Goal: Register for event/course

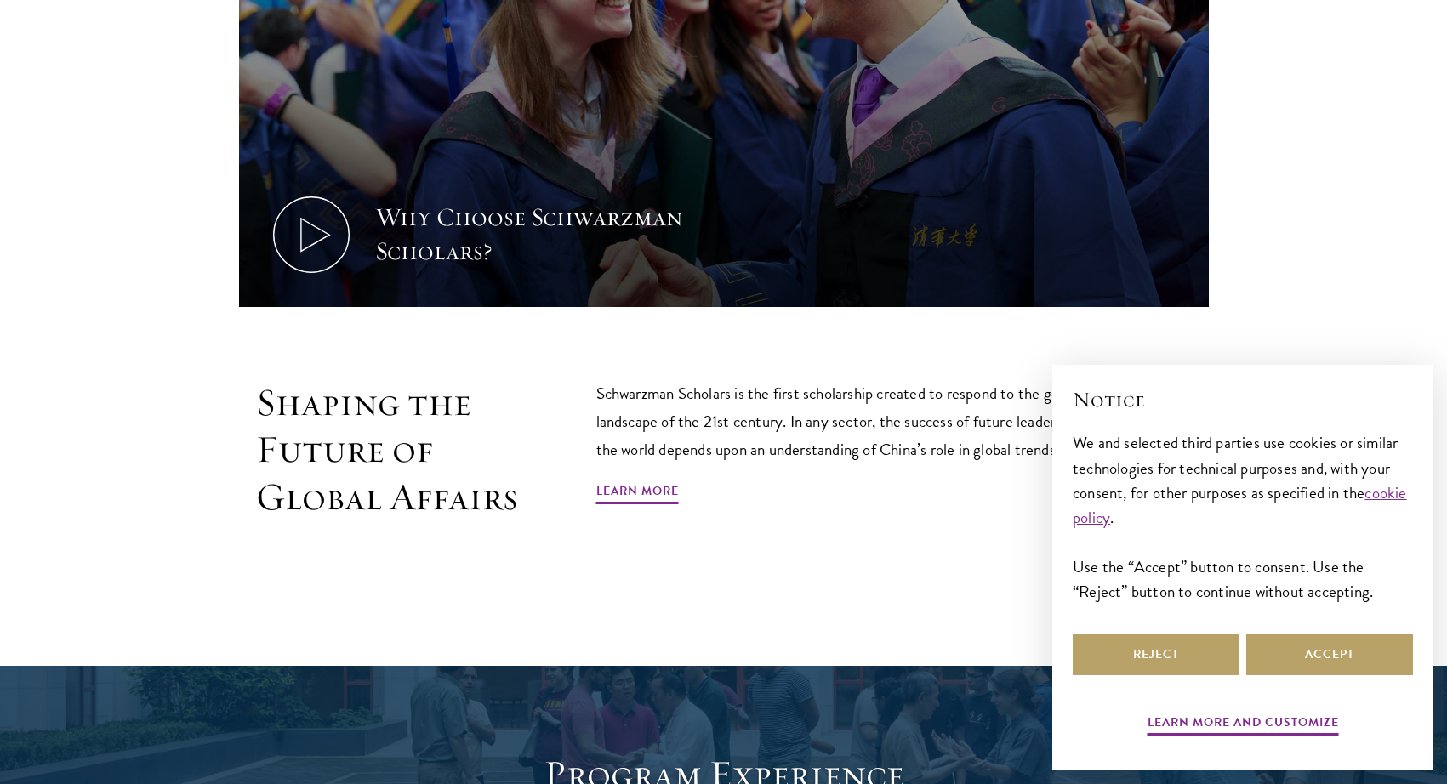
scroll to position [964, 0]
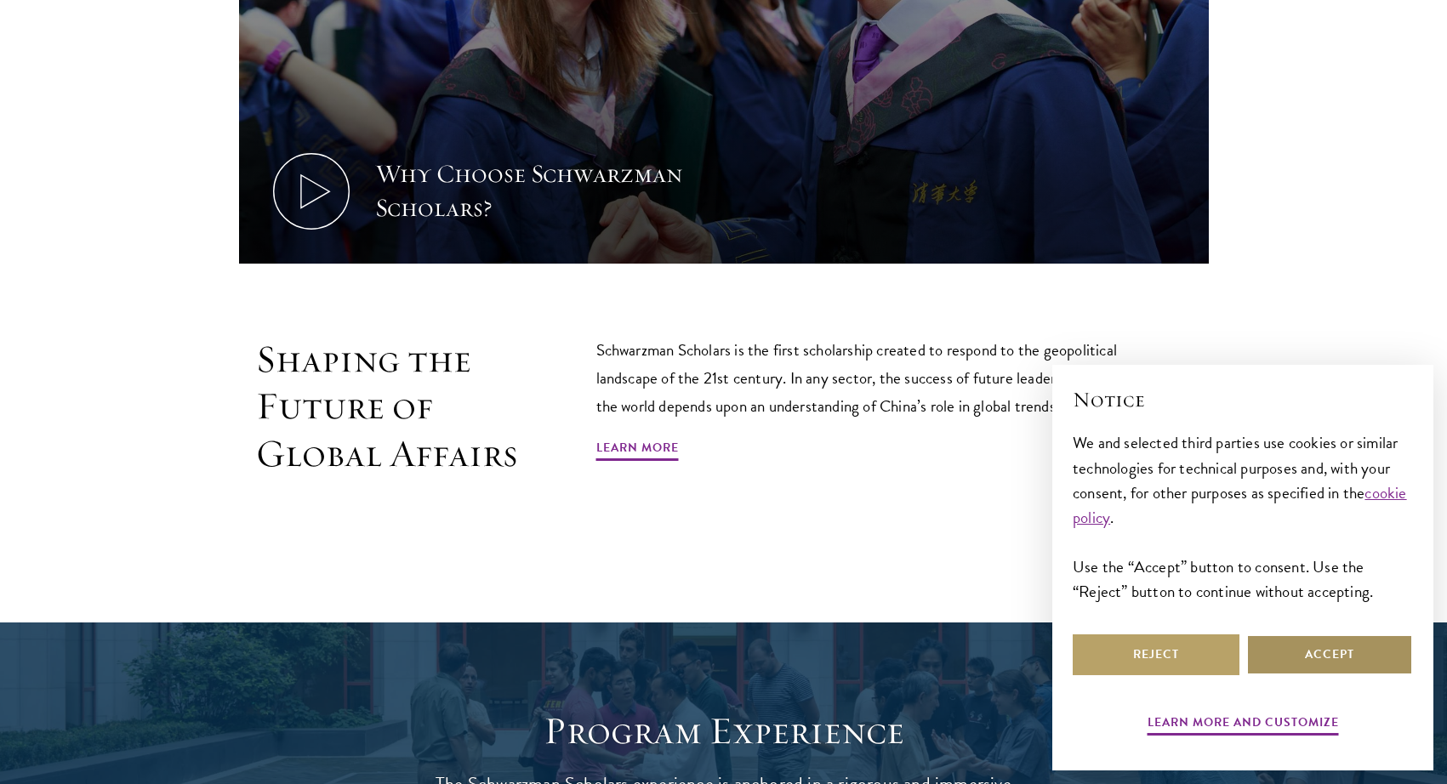
click at [1396, 663] on button "Accept" at bounding box center [1329, 654] width 167 height 41
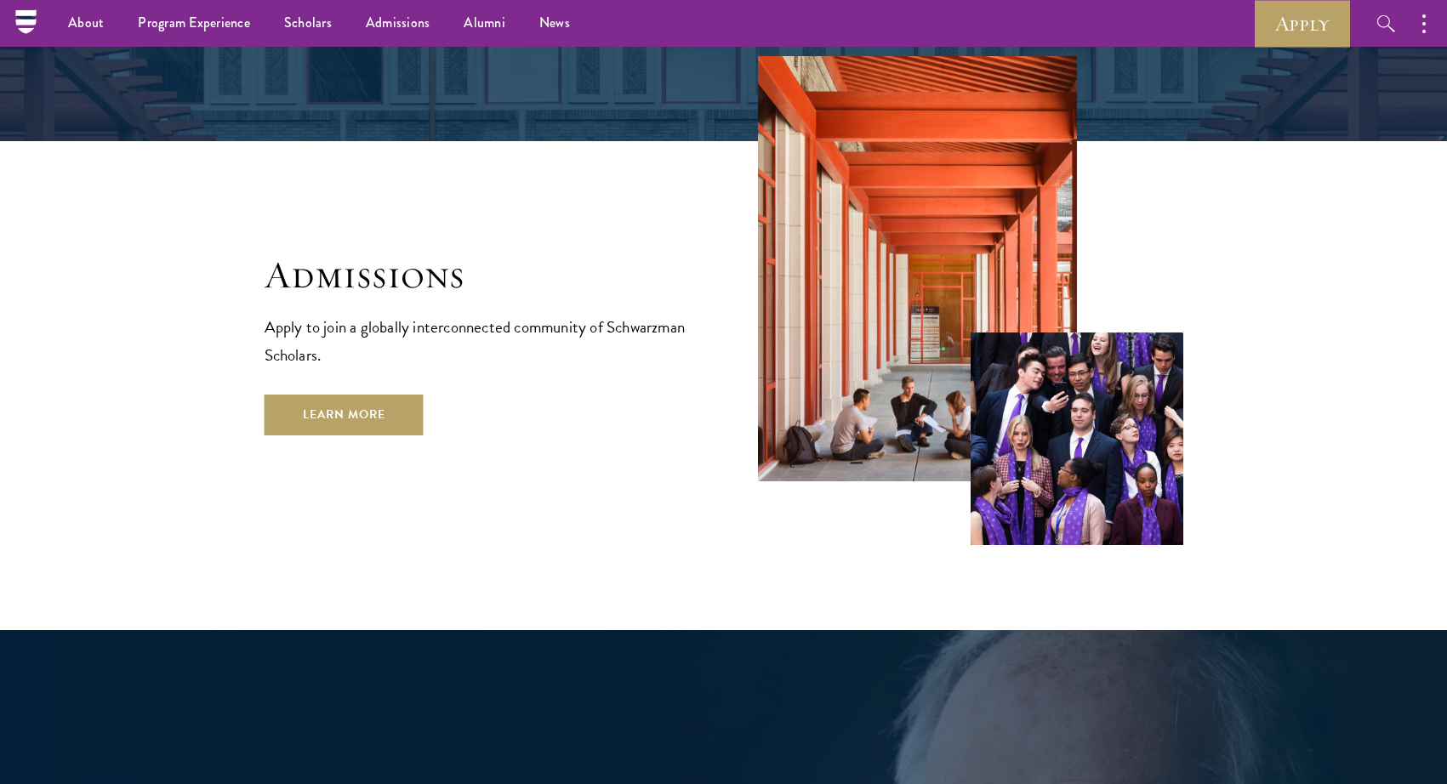
scroll to position [2835, 0]
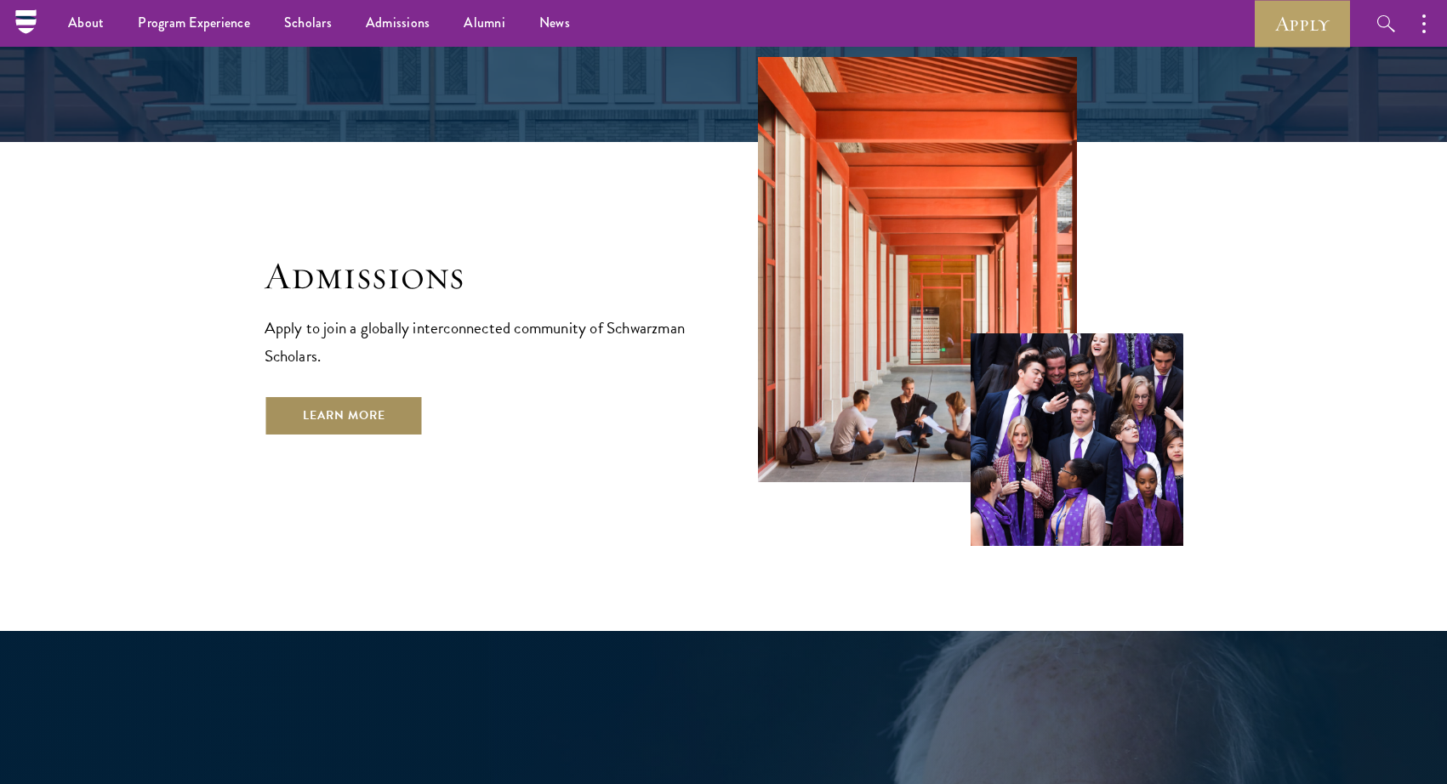
click at [366, 395] on link "Learn More" at bounding box center [344, 415] width 159 height 41
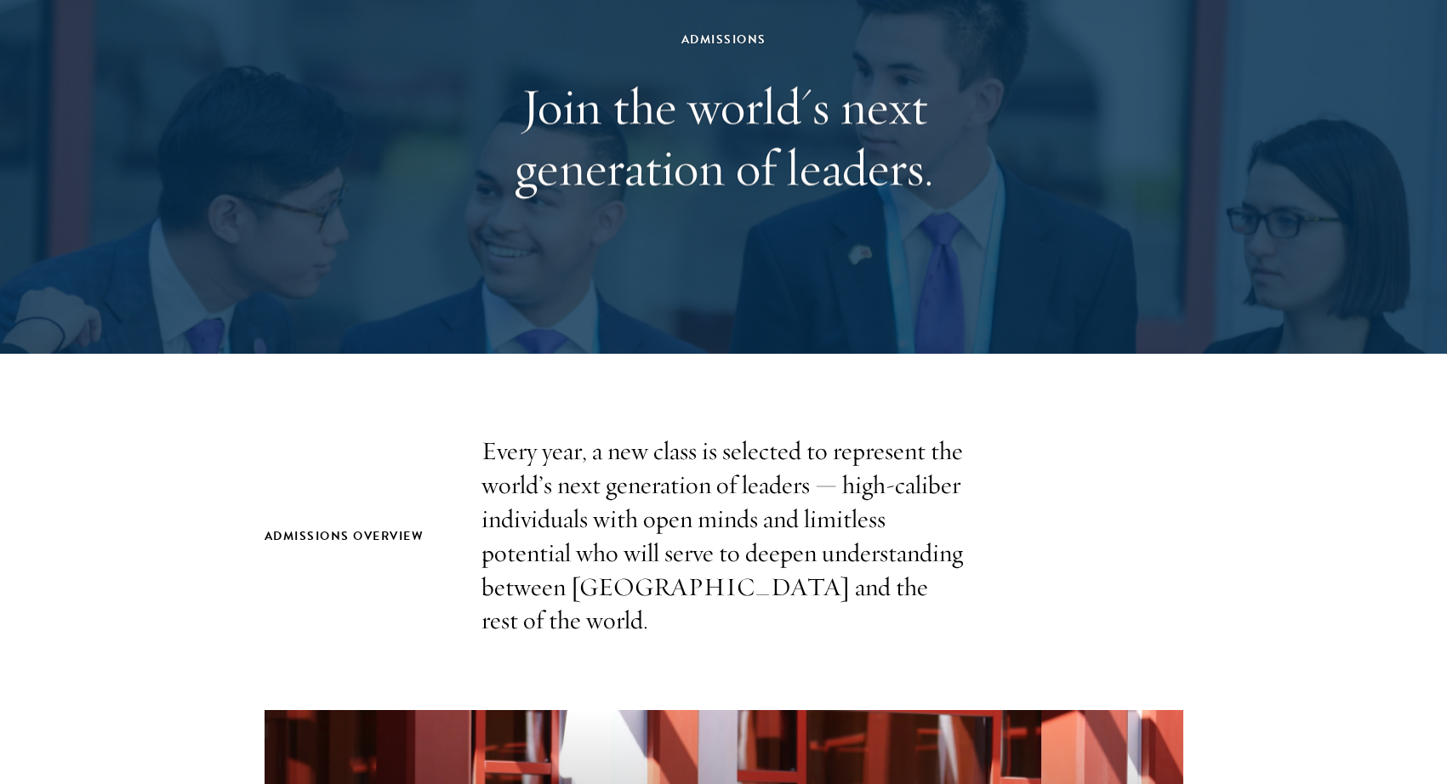
scroll to position [227, 0]
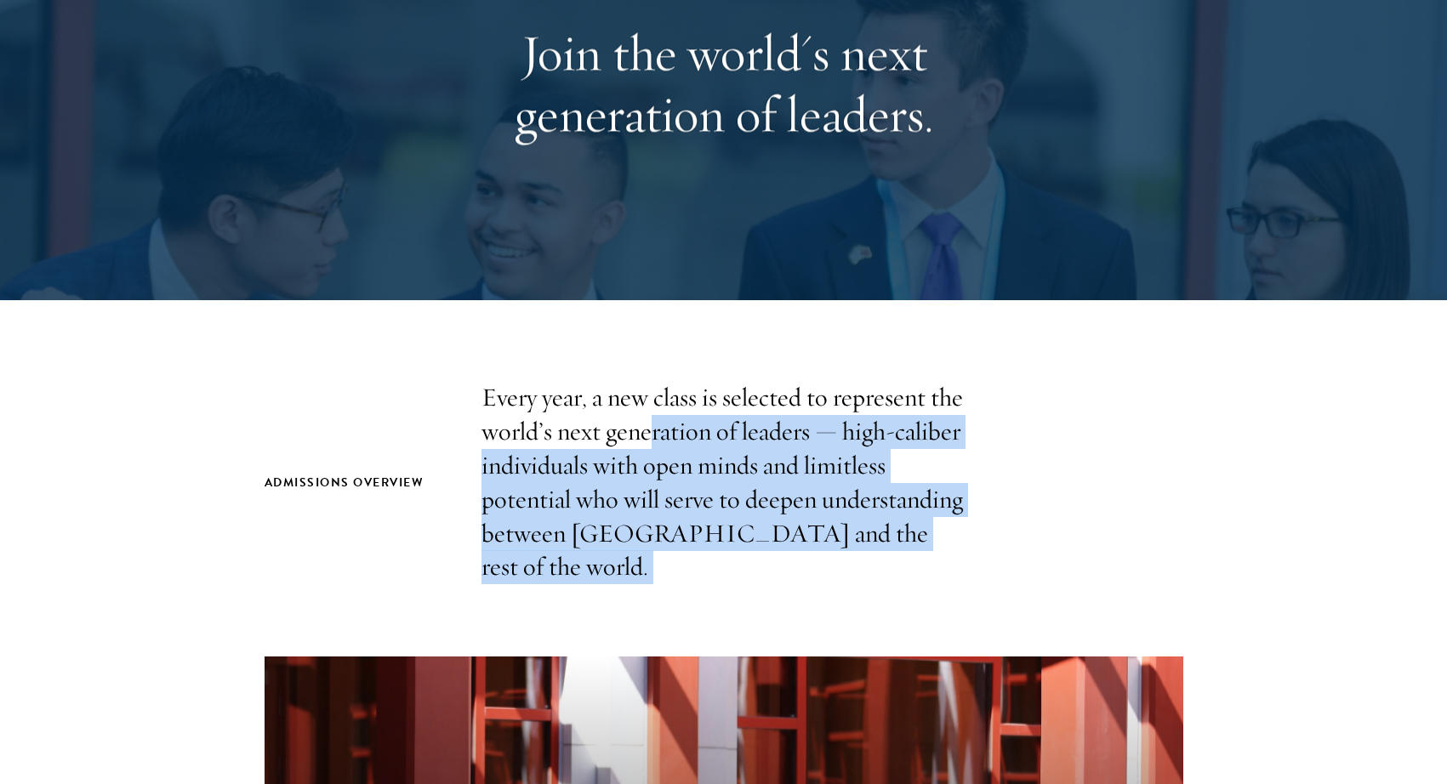
drag, startPoint x: 662, startPoint y: 441, endPoint x: 1041, endPoint y: 554, distance: 395.6
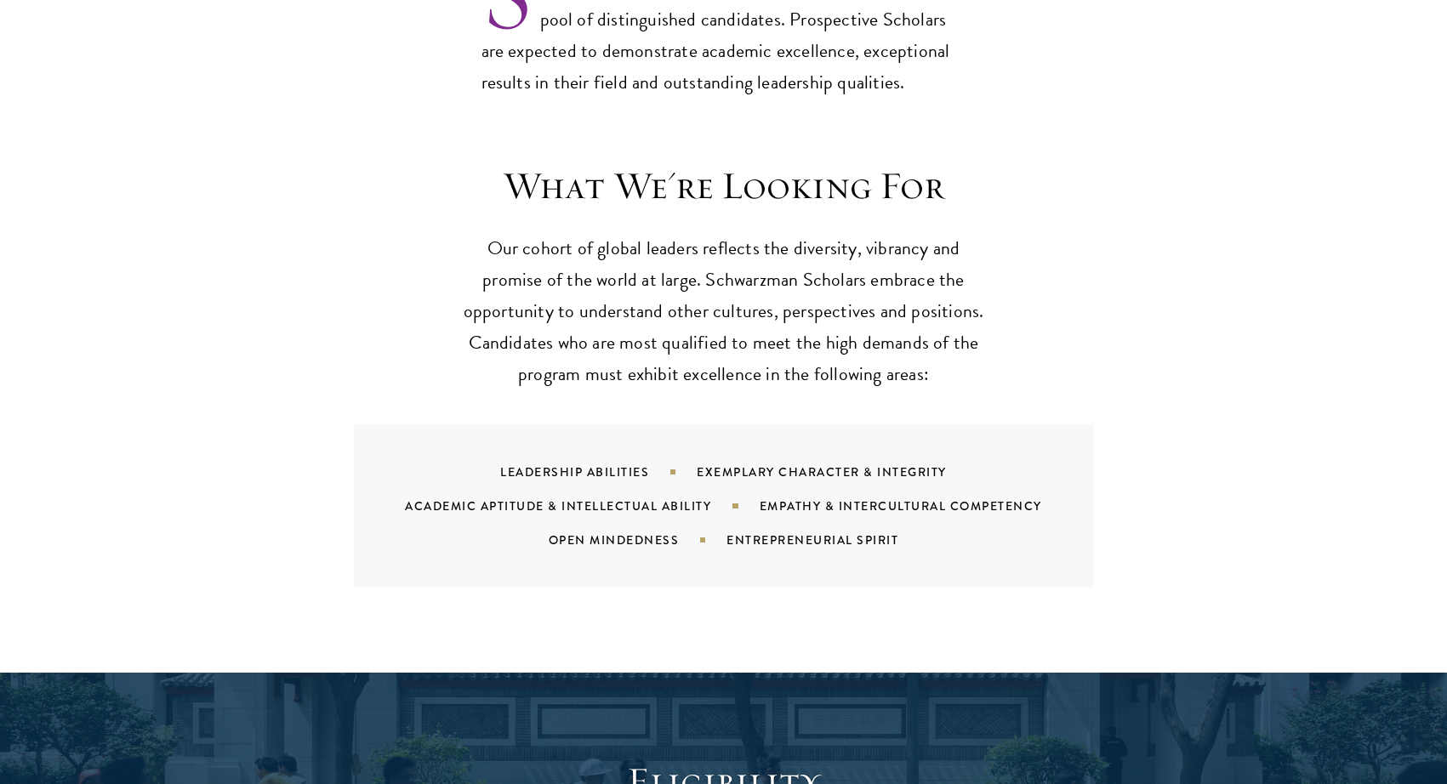
scroll to position [1531, 0]
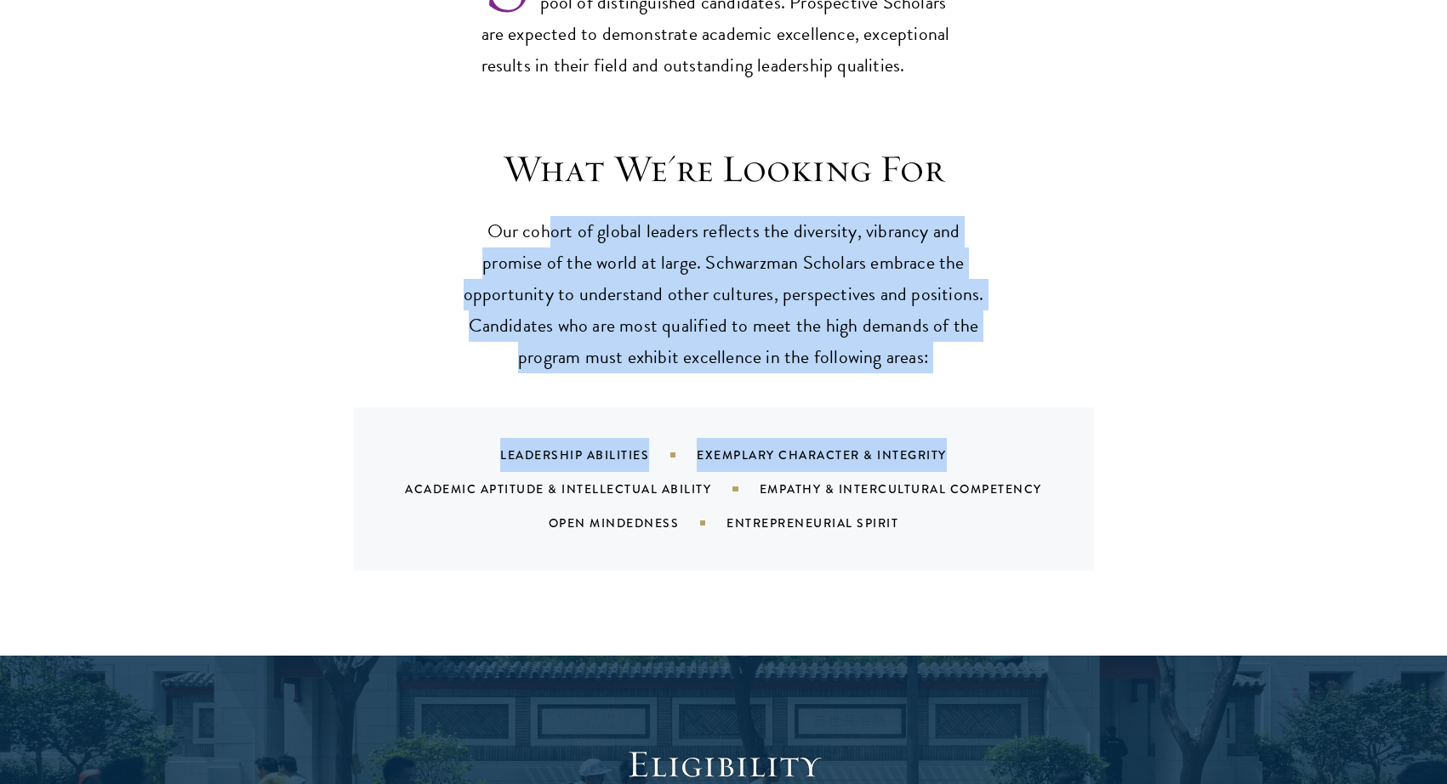
drag, startPoint x: 551, startPoint y: 213, endPoint x: 944, endPoint y: 342, distance: 413.7
click at [944, 342] on div "What We're Looking For Our cohort of global leaders reflects the diversity, vib…" at bounding box center [724, 357] width 919 height 425
click at [947, 336] on p "Our cohort of global leaders reflects the diversity, vibrancy and promise of th…" at bounding box center [723, 294] width 527 height 157
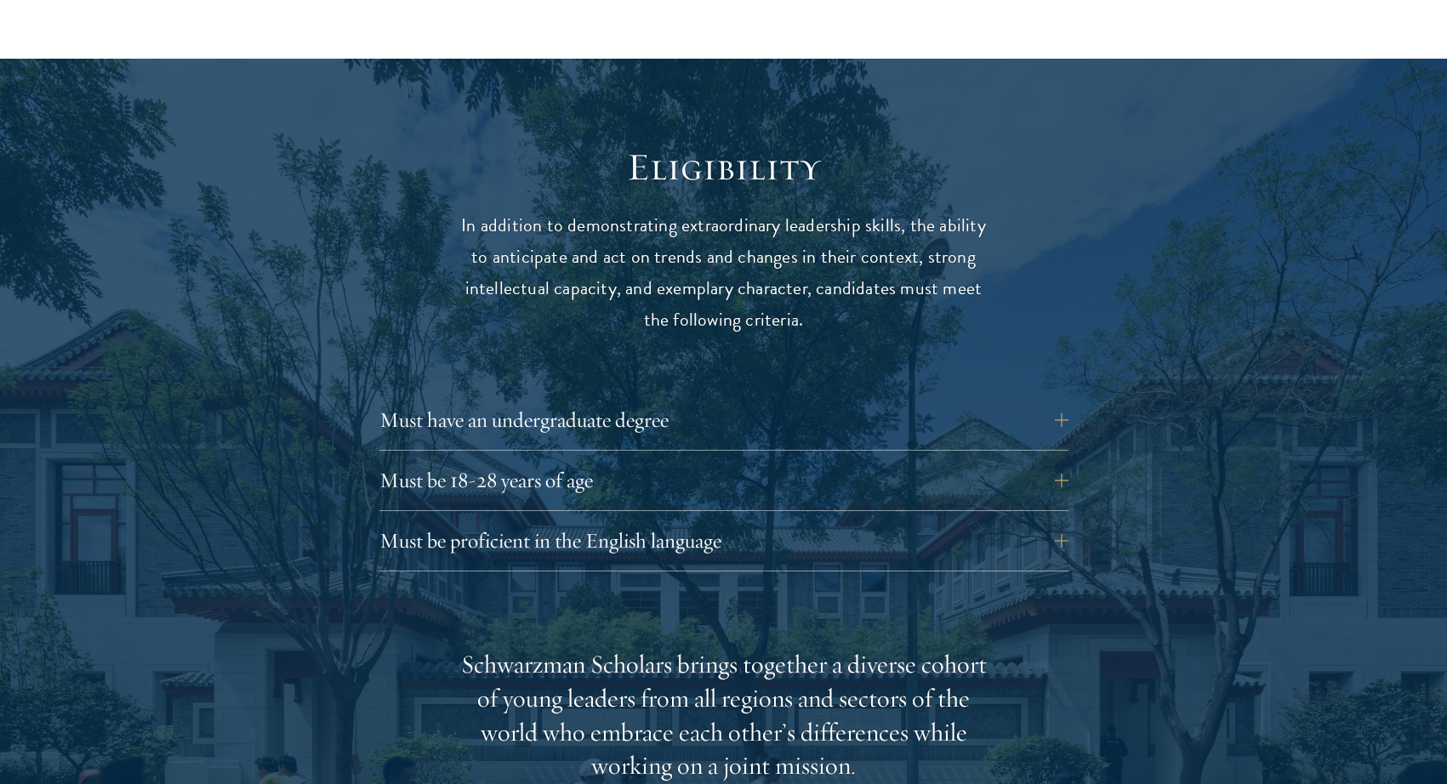
scroll to position [2154, 0]
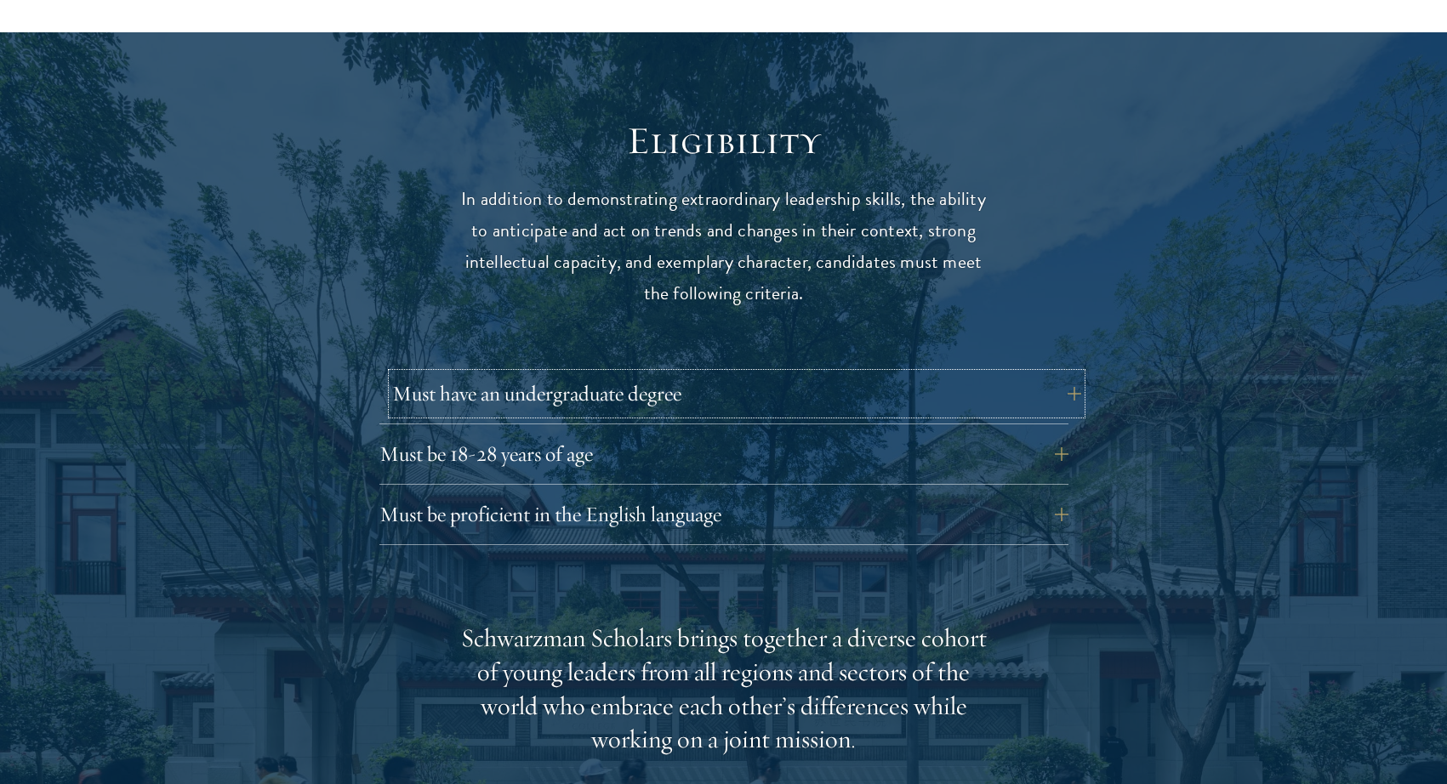
click at [556, 373] on button "Must have an undergraduate degree" at bounding box center [736, 393] width 689 height 41
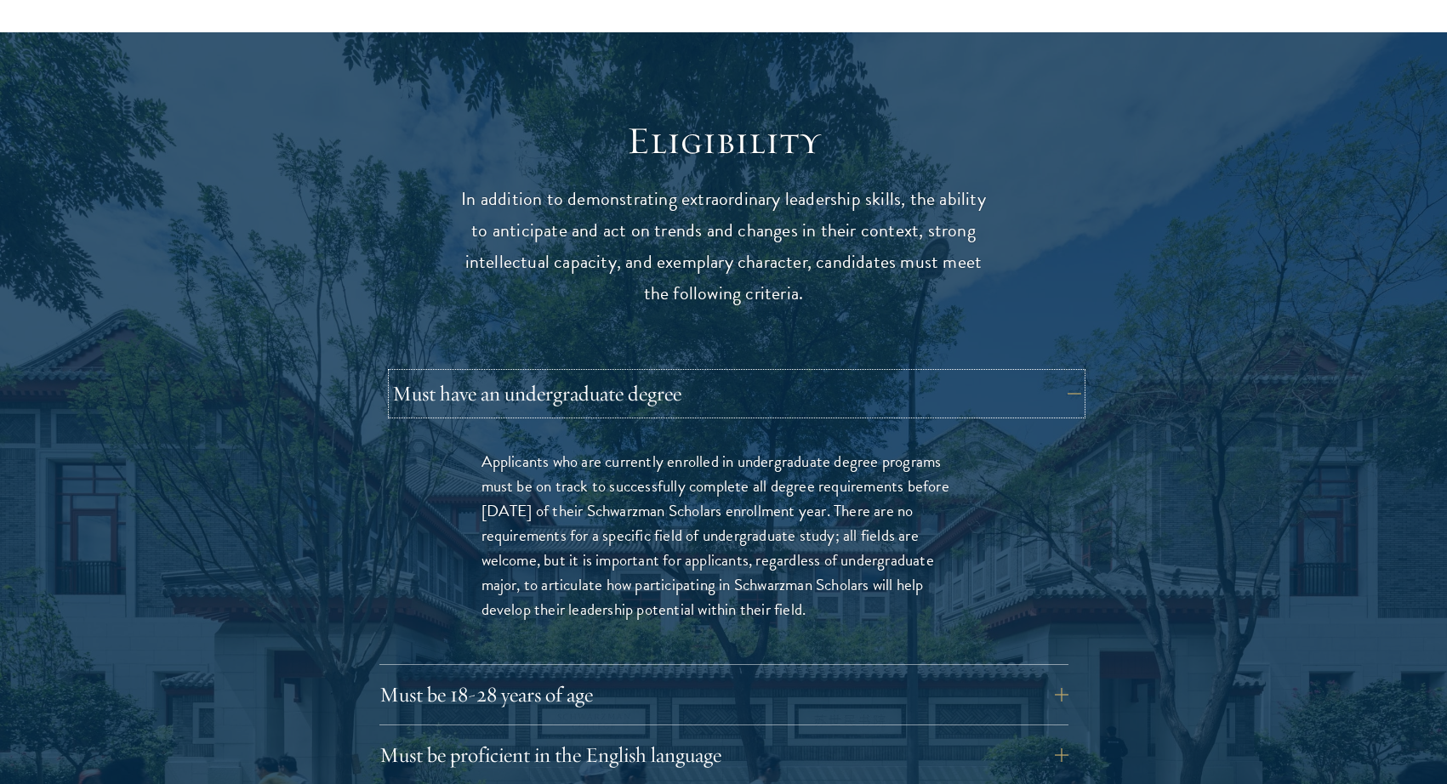
click at [762, 373] on button "Must have an undergraduate degree" at bounding box center [736, 393] width 689 height 41
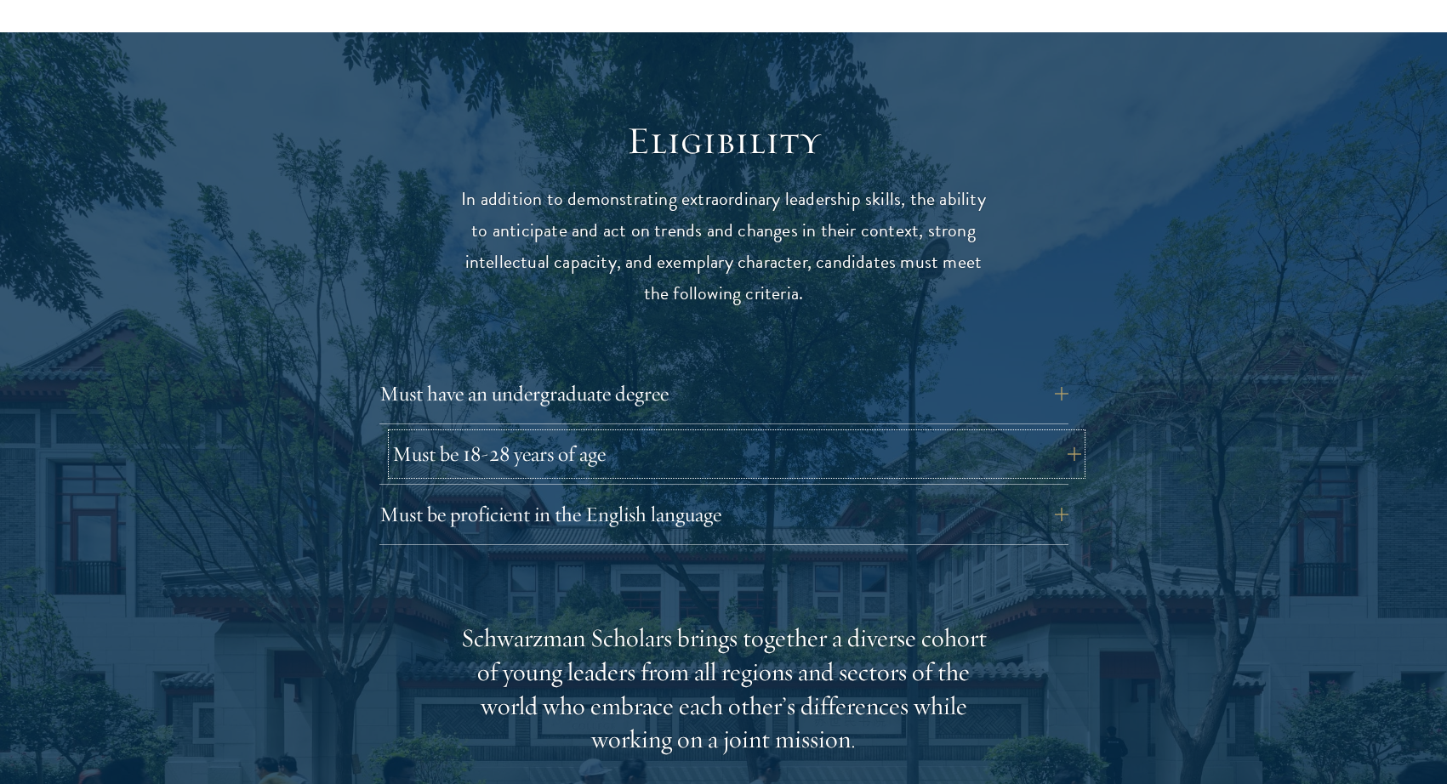
click at [566, 434] on button "Must be 18-28 years of age" at bounding box center [736, 454] width 689 height 41
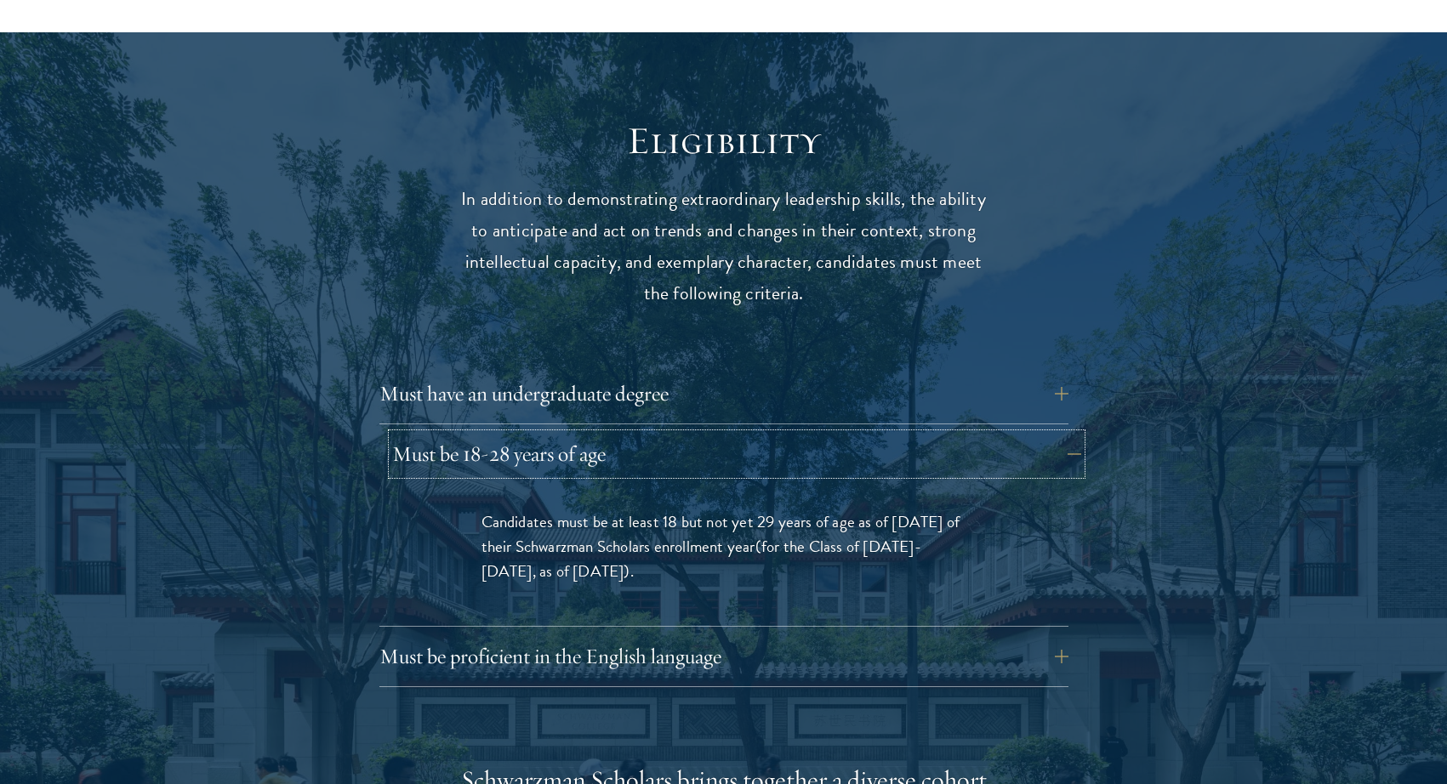
click at [658, 434] on button "Must be 18-28 years of age" at bounding box center [736, 454] width 689 height 41
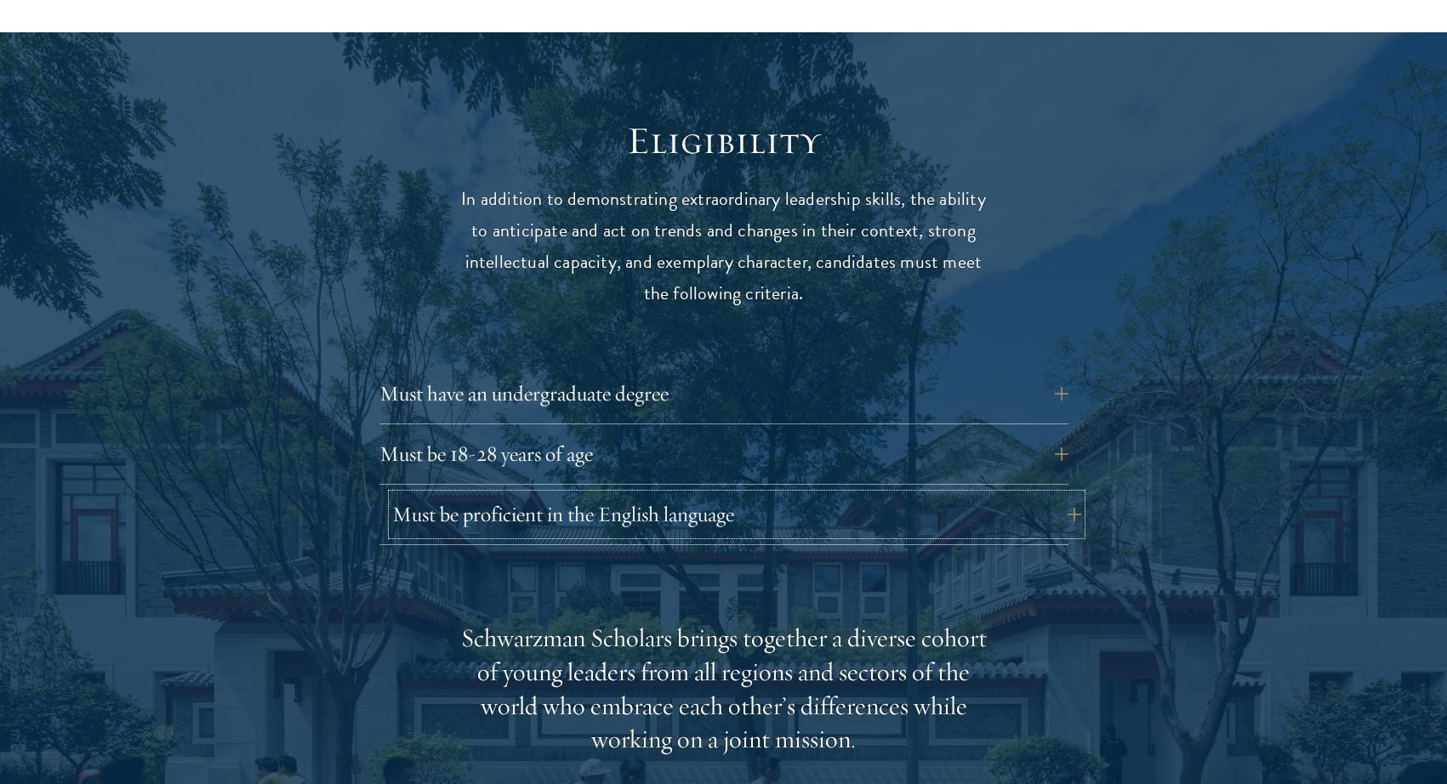
click at [625, 494] on button "Must be proficient in the English language" at bounding box center [736, 514] width 689 height 41
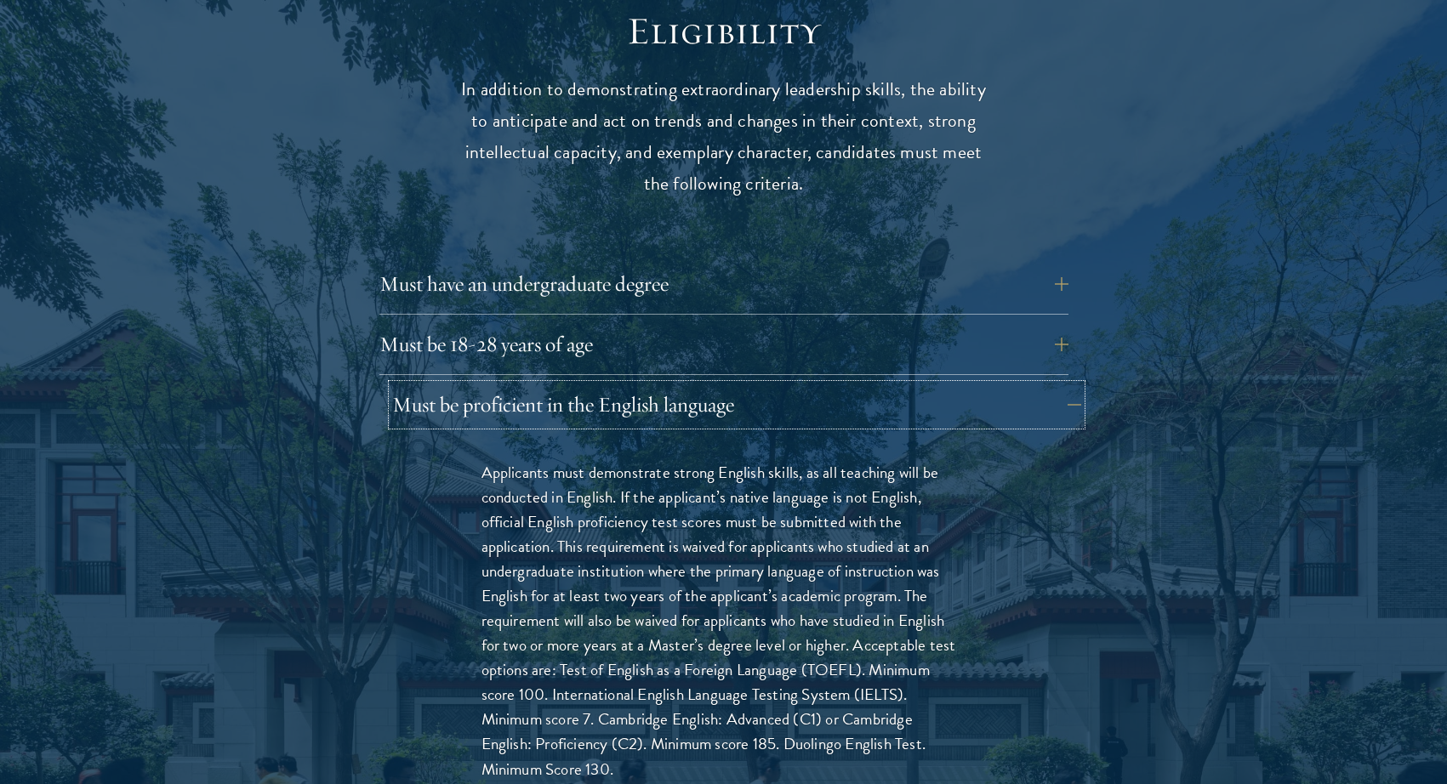
scroll to position [2268, 0]
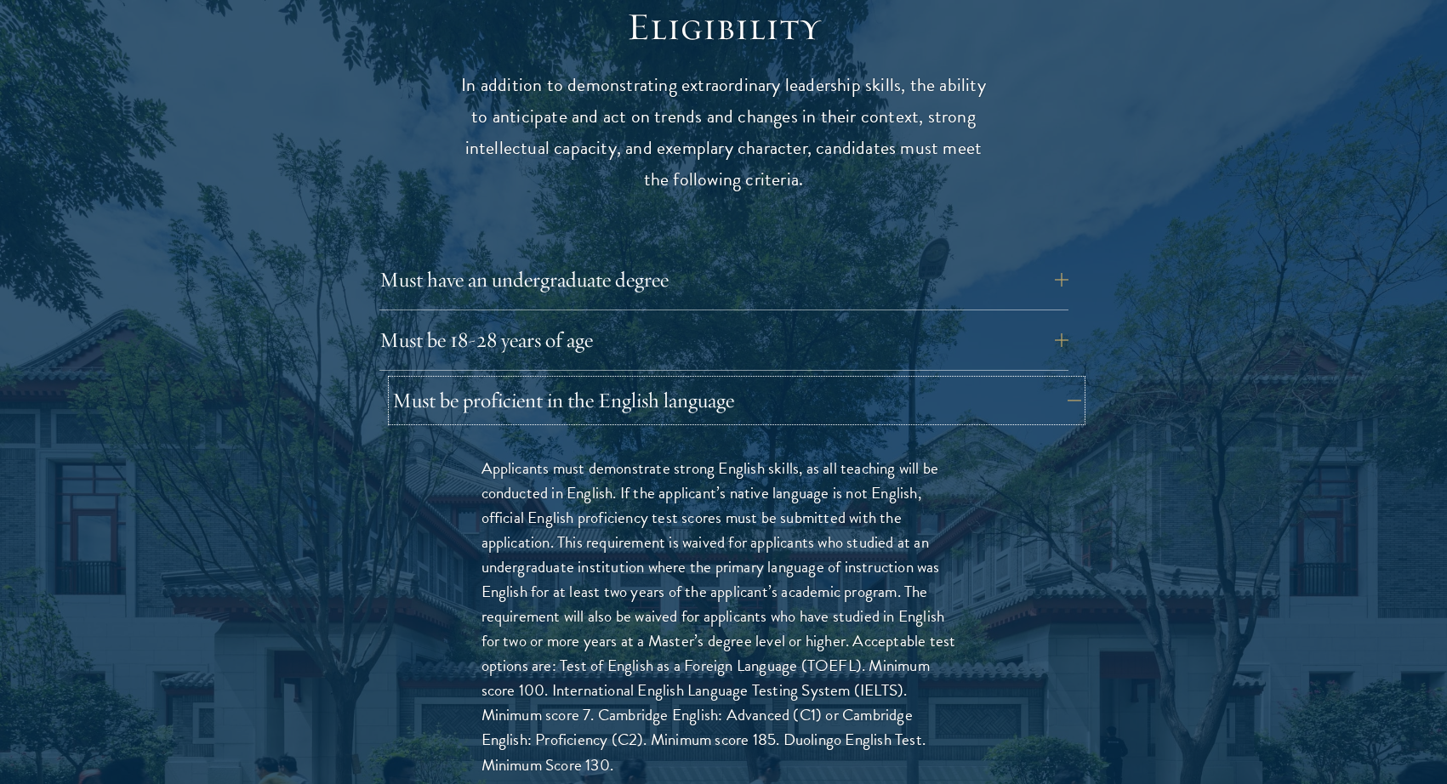
click at [621, 380] on button "Must be proficient in the English language" at bounding box center [736, 400] width 689 height 41
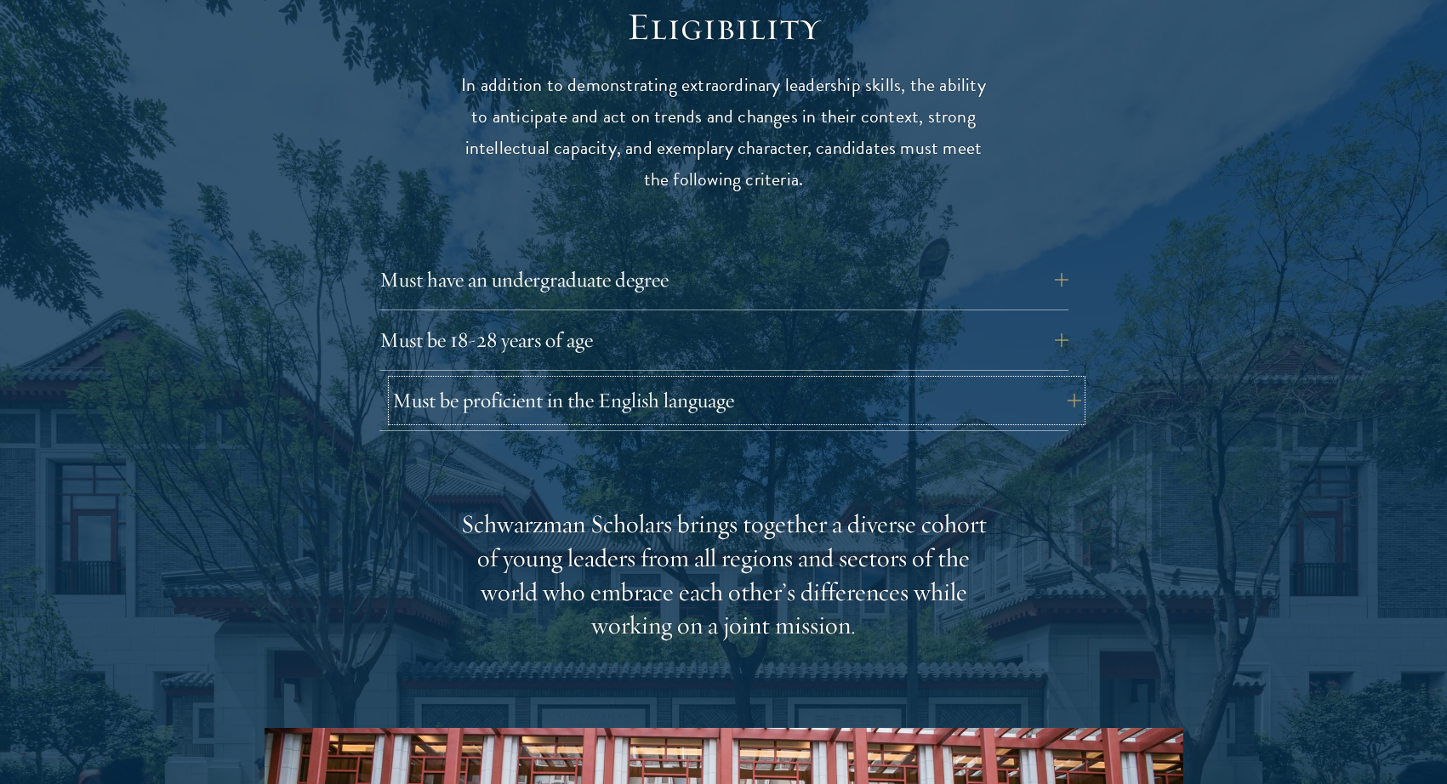
click at [626, 380] on button "Must be proficient in the English language" at bounding box center [736, 400] width 689 height 41
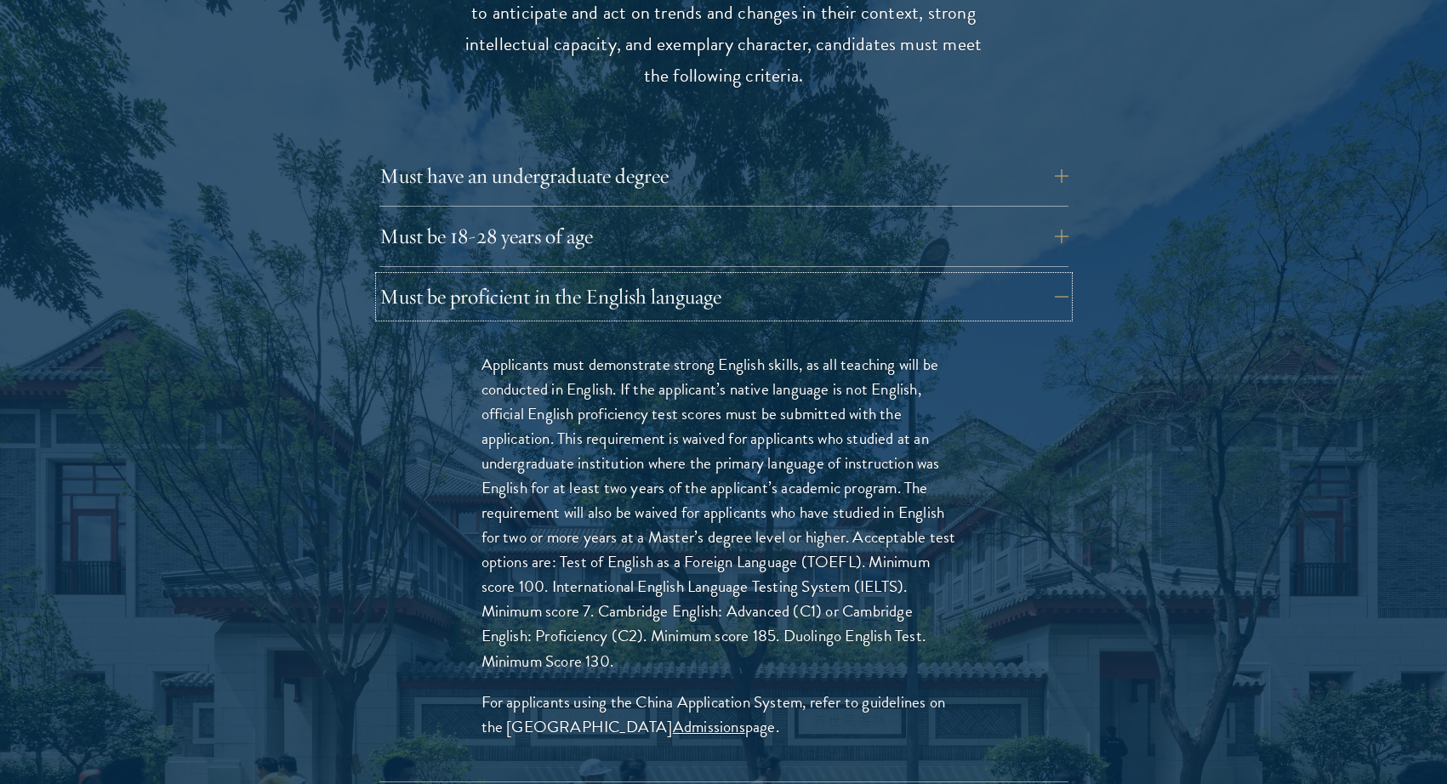
scroll to position [2381, 0]
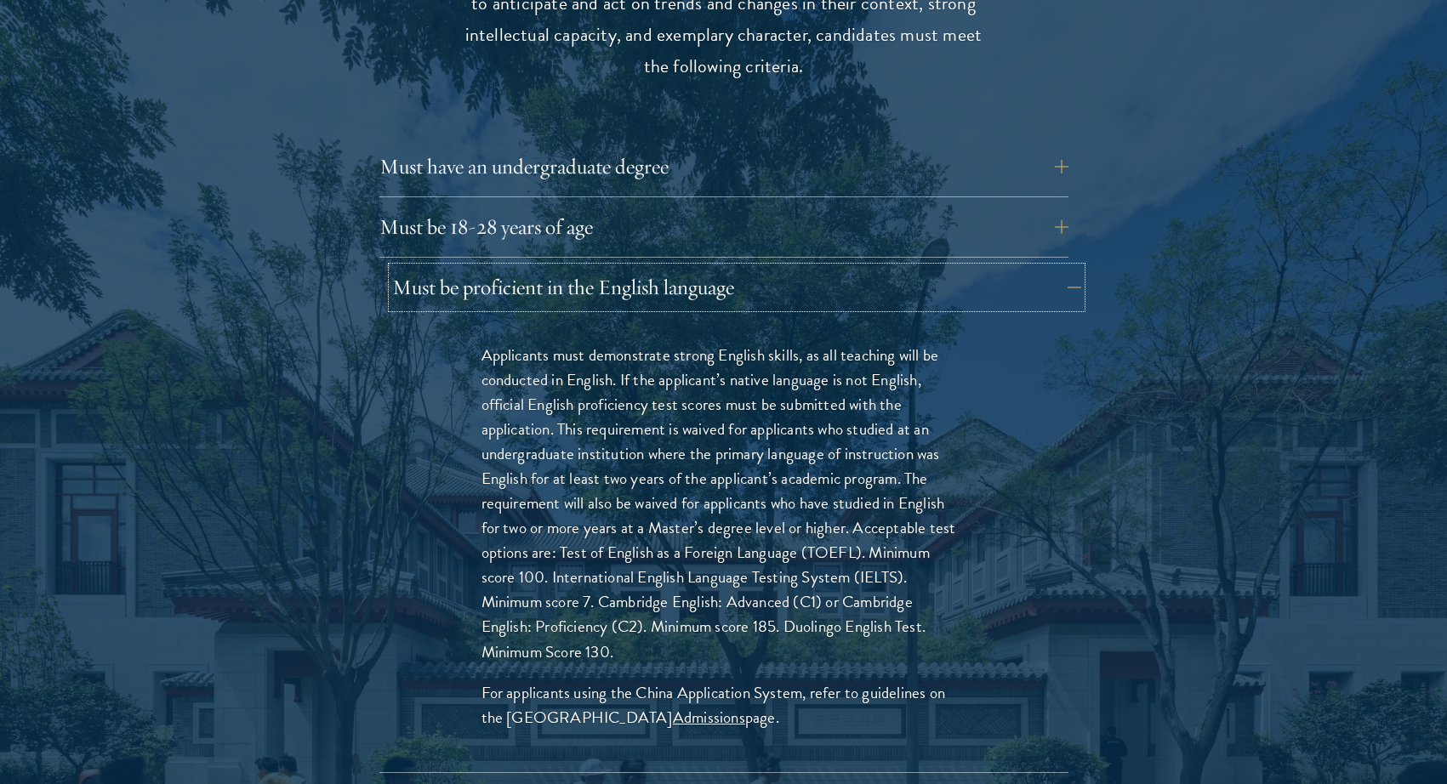
click at [592, 267] on button "Must be proficient in the English language" at bounding box center [736, 287] width 689 height 41
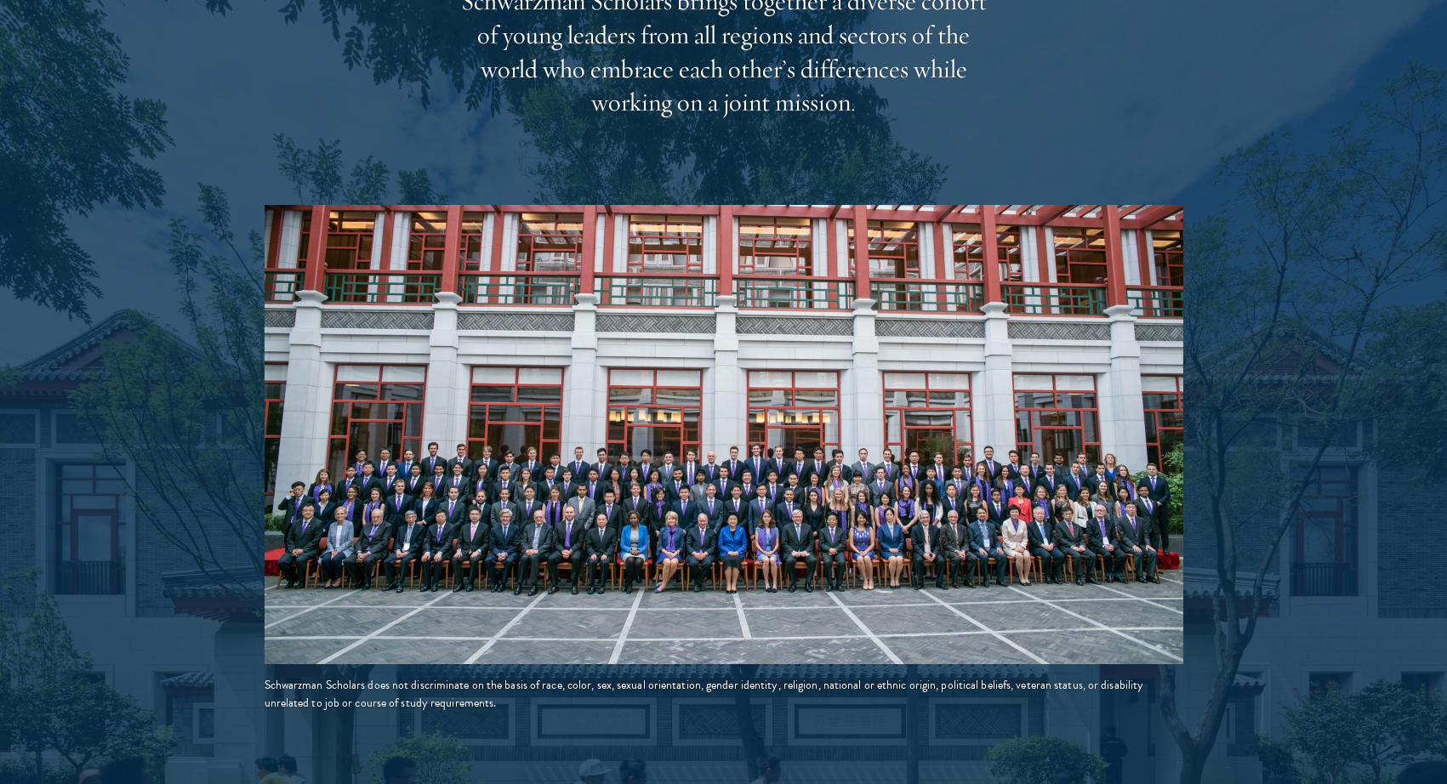
scroll to position [2835, 0]
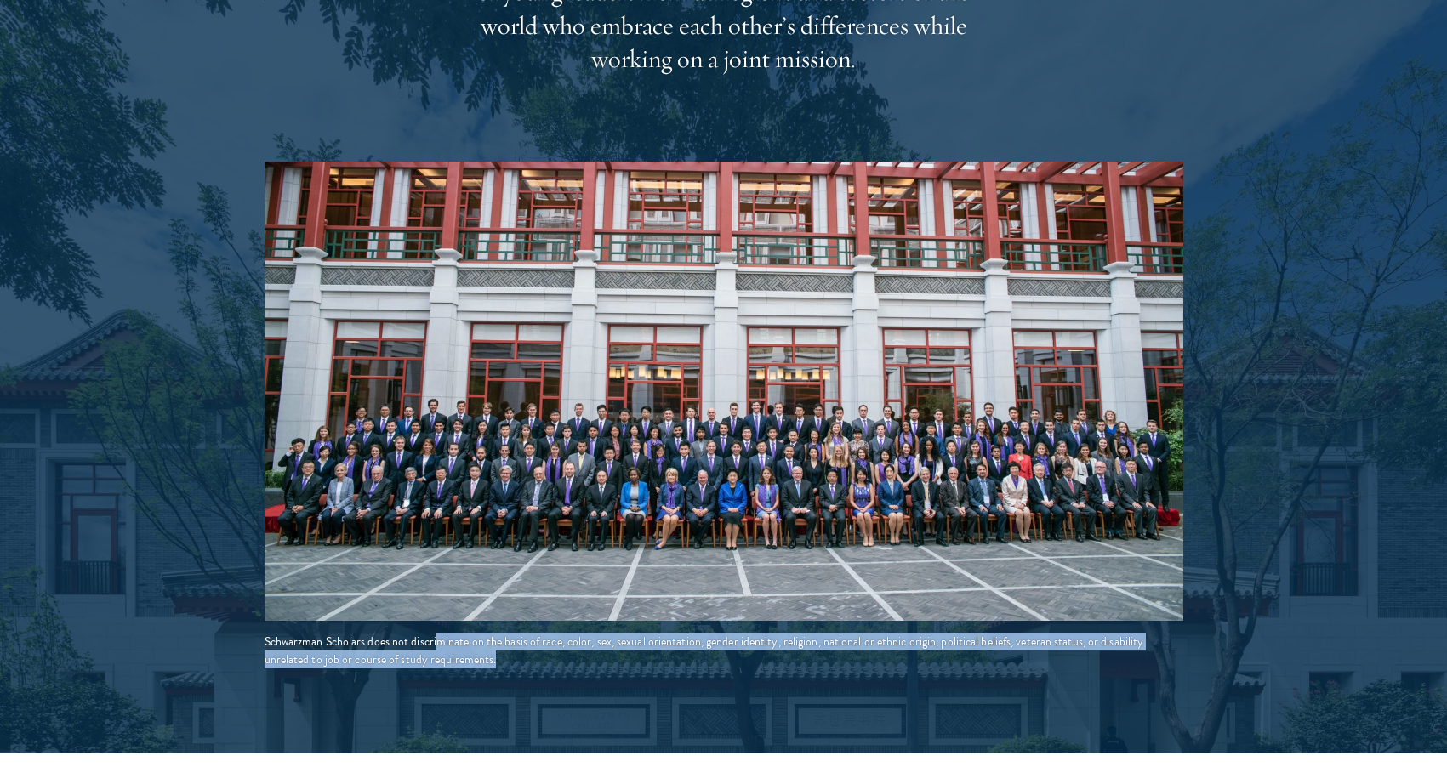
drag, startPoint x: 498, startPoint y: 611, endPoint x: 555, endPoint y: 622, distance: 58.0
click at [555, 633] on div "Schwarzman Scholars does not discriminate on the basis of race, color, sex, sex…" at bounding box center [724, 651] width 919 height 36
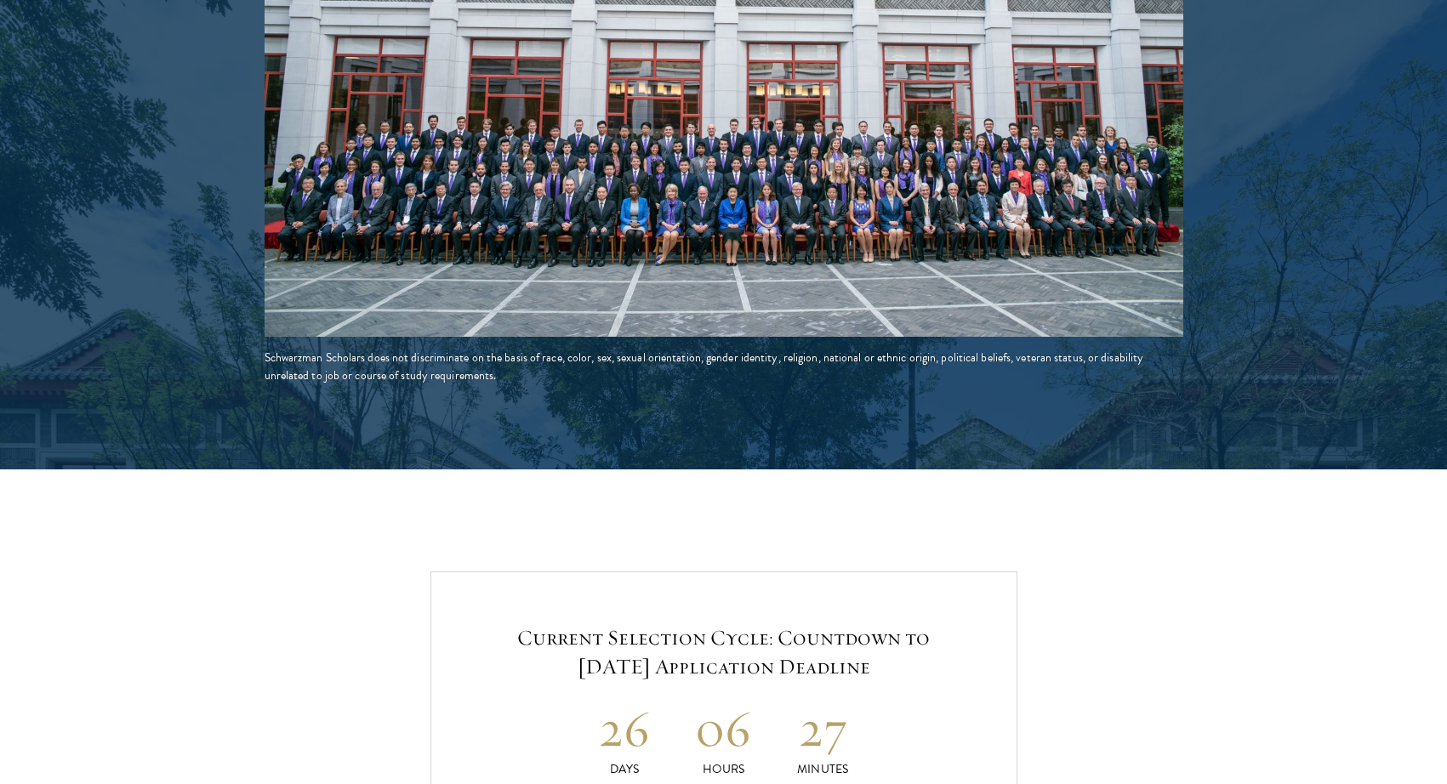
scroll to position [3402, 0]
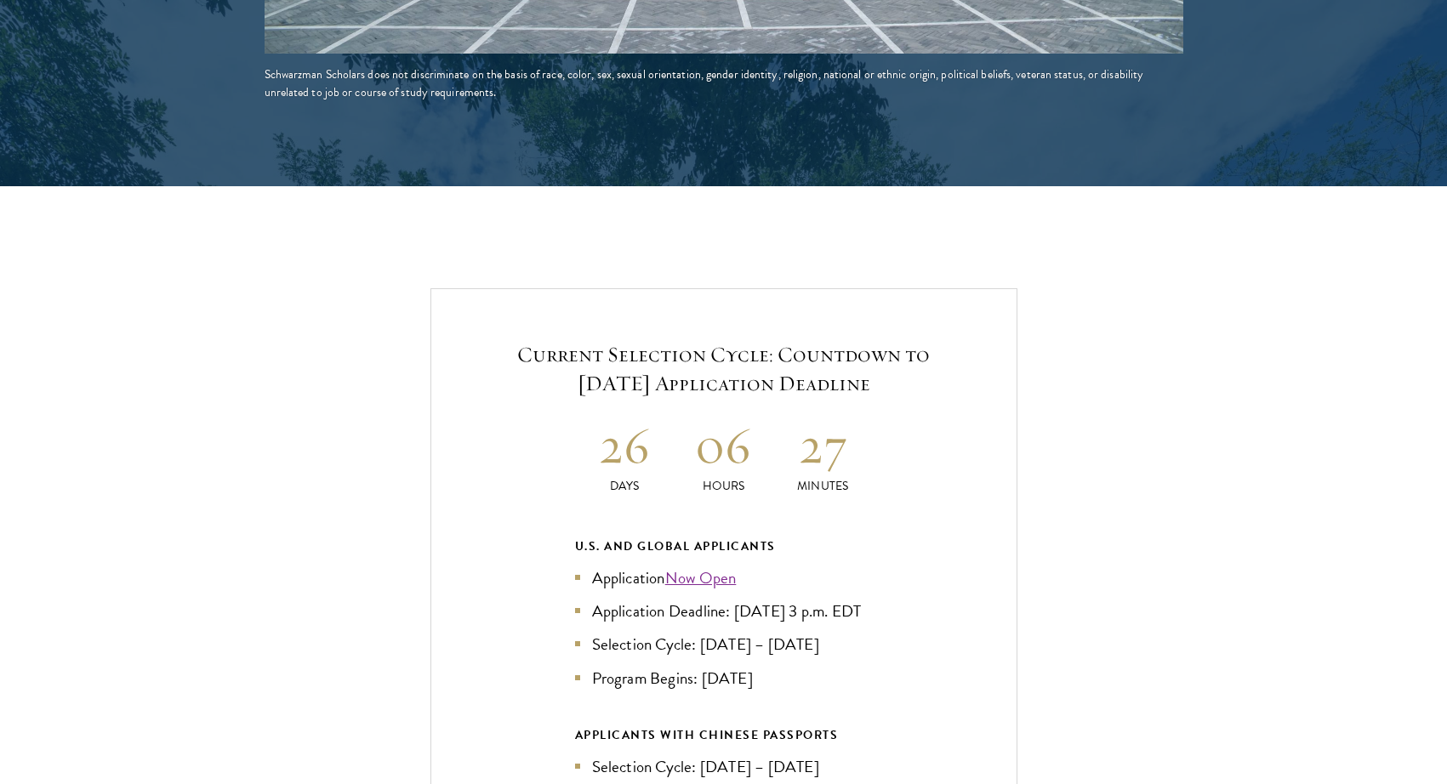
drag, startPoint x: 723, startPoint y: 299, endPoint x: 930, endPoint y: 347, distance: 212.9
click at [930, 347] on div "Current Selection Cycle: Countdown to [DATE] Application Deadline 26 Days 06 Ho…" at bounding box center [723, 650] width 587 height 724
click at [930, 347] on h5 "Current Selection Cycle: Countdown to [DATE] Application Deadline" at bounding box center [723, 369] width 483 height 58
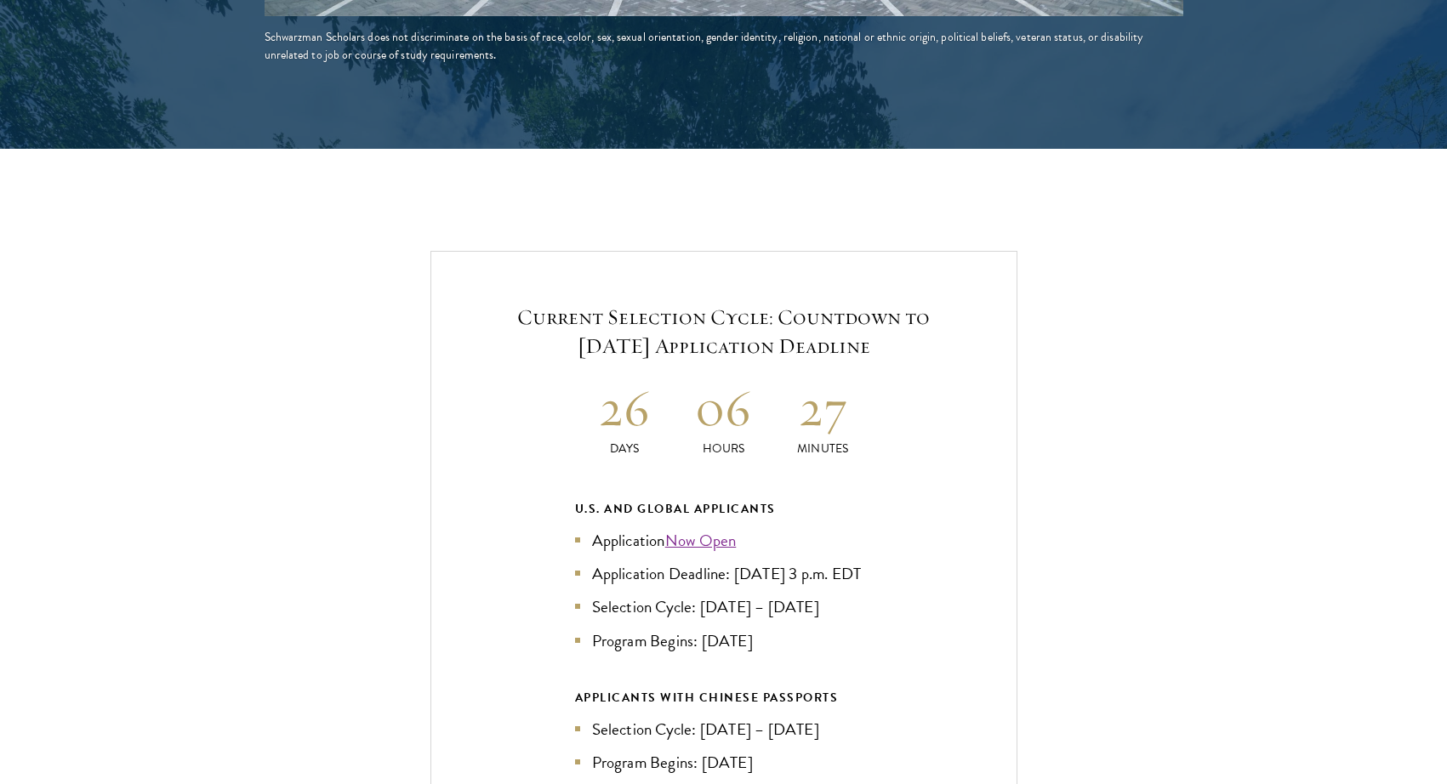
scroll to position [3459, 0]
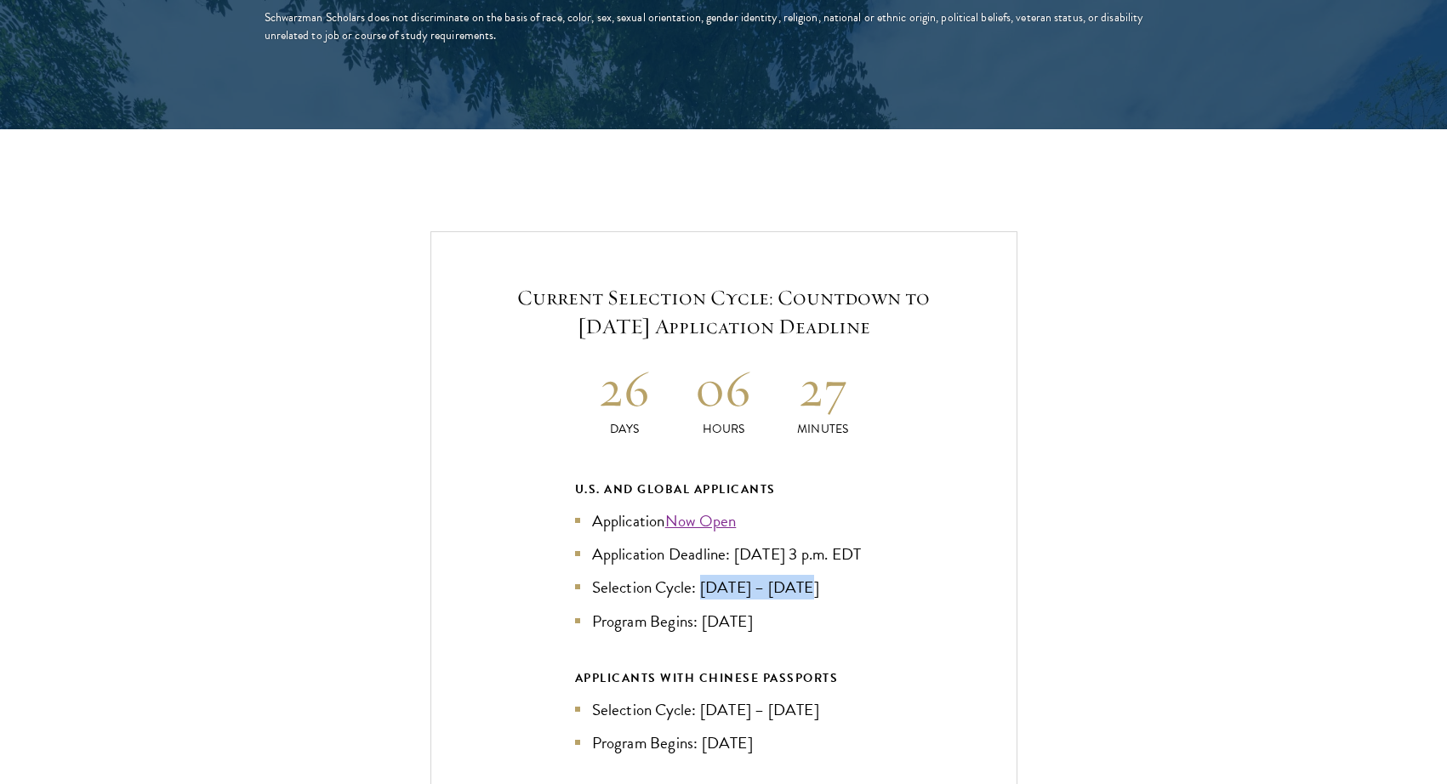
drag, startPoint x: 703, startPoint y: 582, endPoint x: 826, endPoint y: 579, distance: 122.5
click at [826, 579] on li "Selection Cycle: [DATE] – [DATE]" at bounding box center [724, 587] width 298 height 25
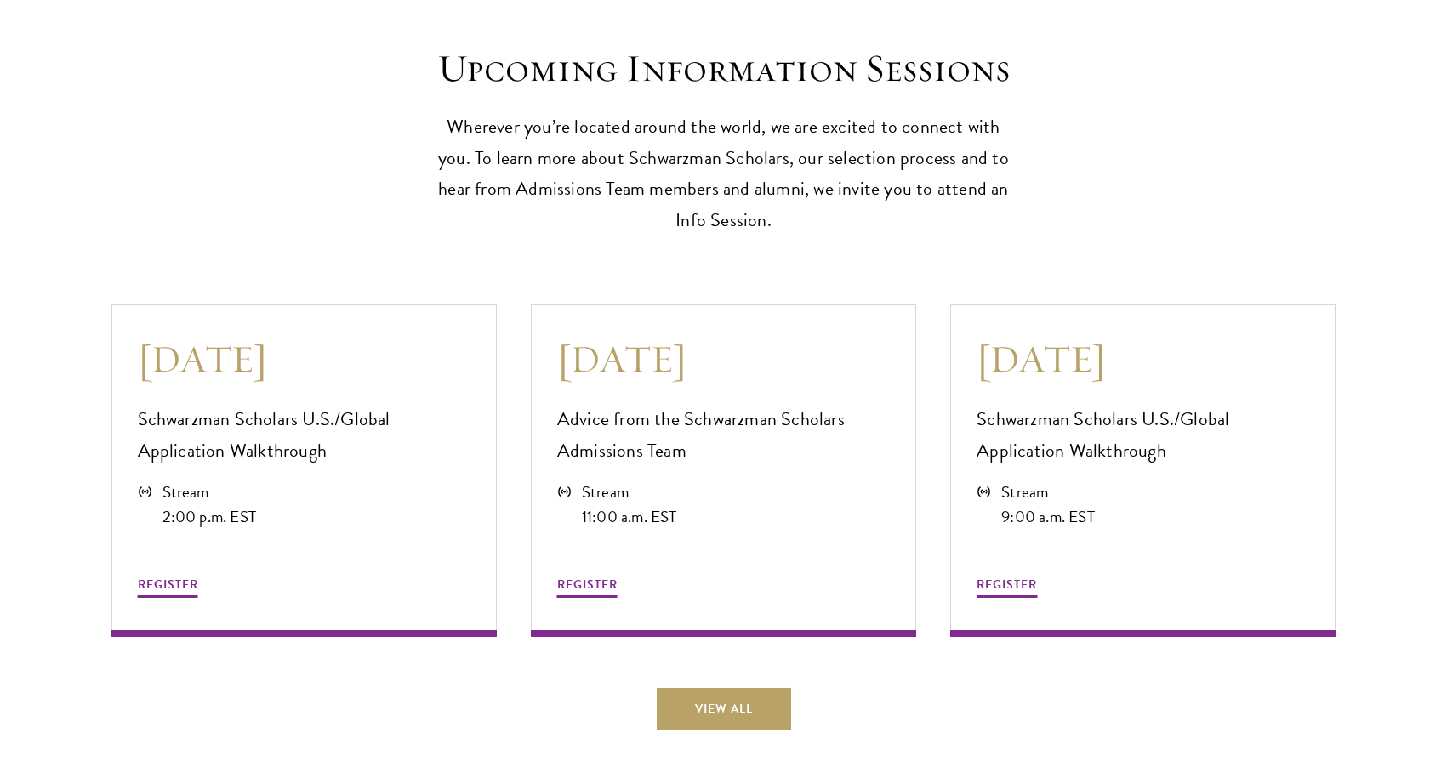
scroll to position [4480, 0]
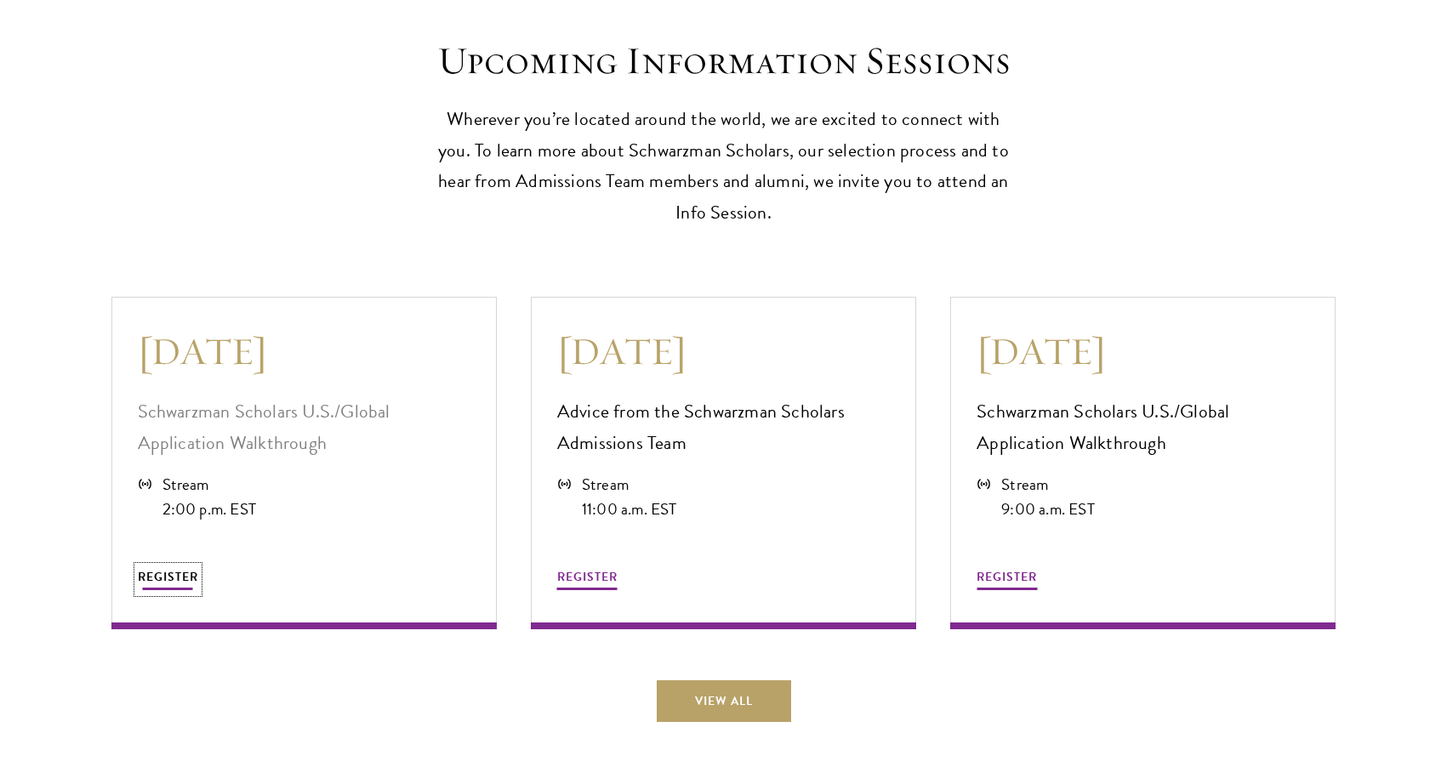
click at [177, 572] on span "REGISTER" at bounding box center [168, 577] width 60 height 18
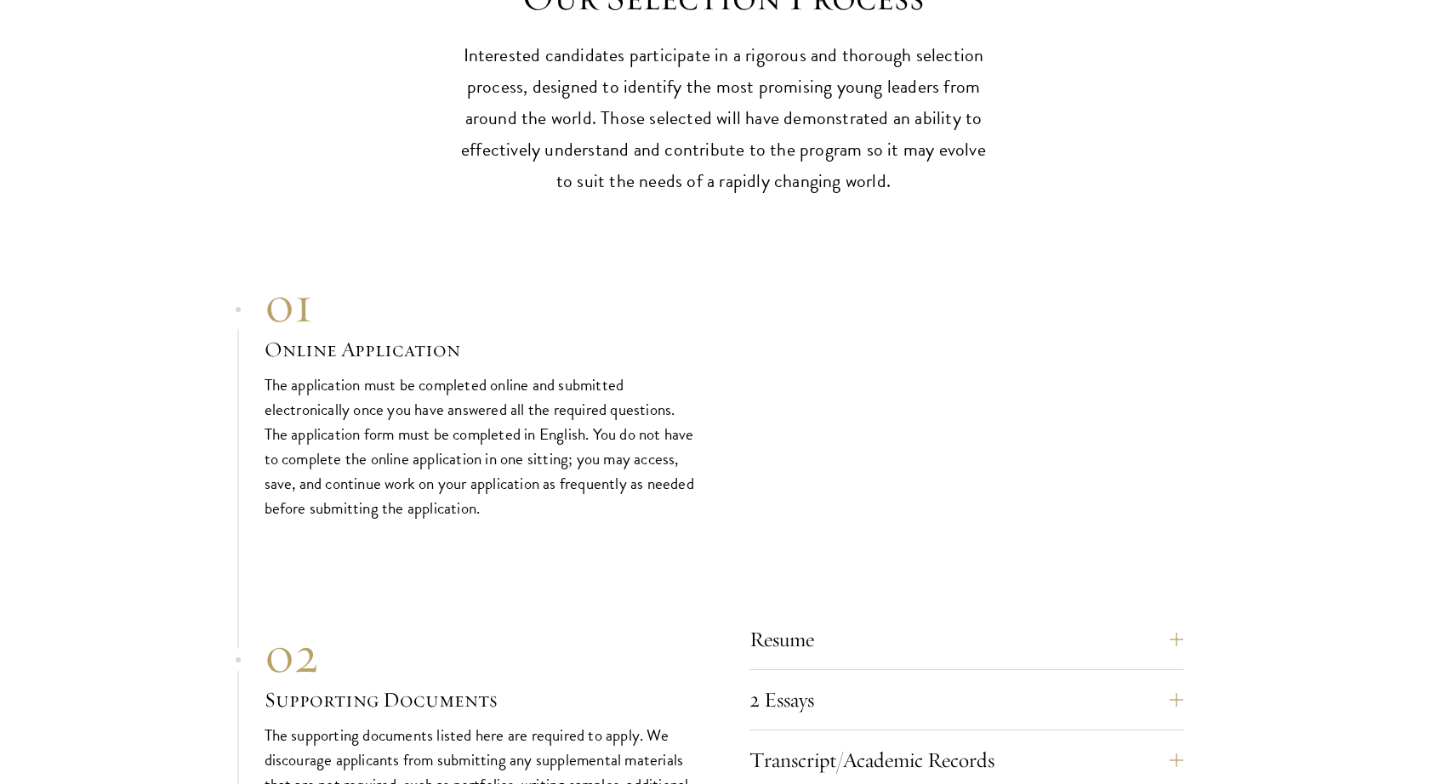
scroll to position [5330, 0]
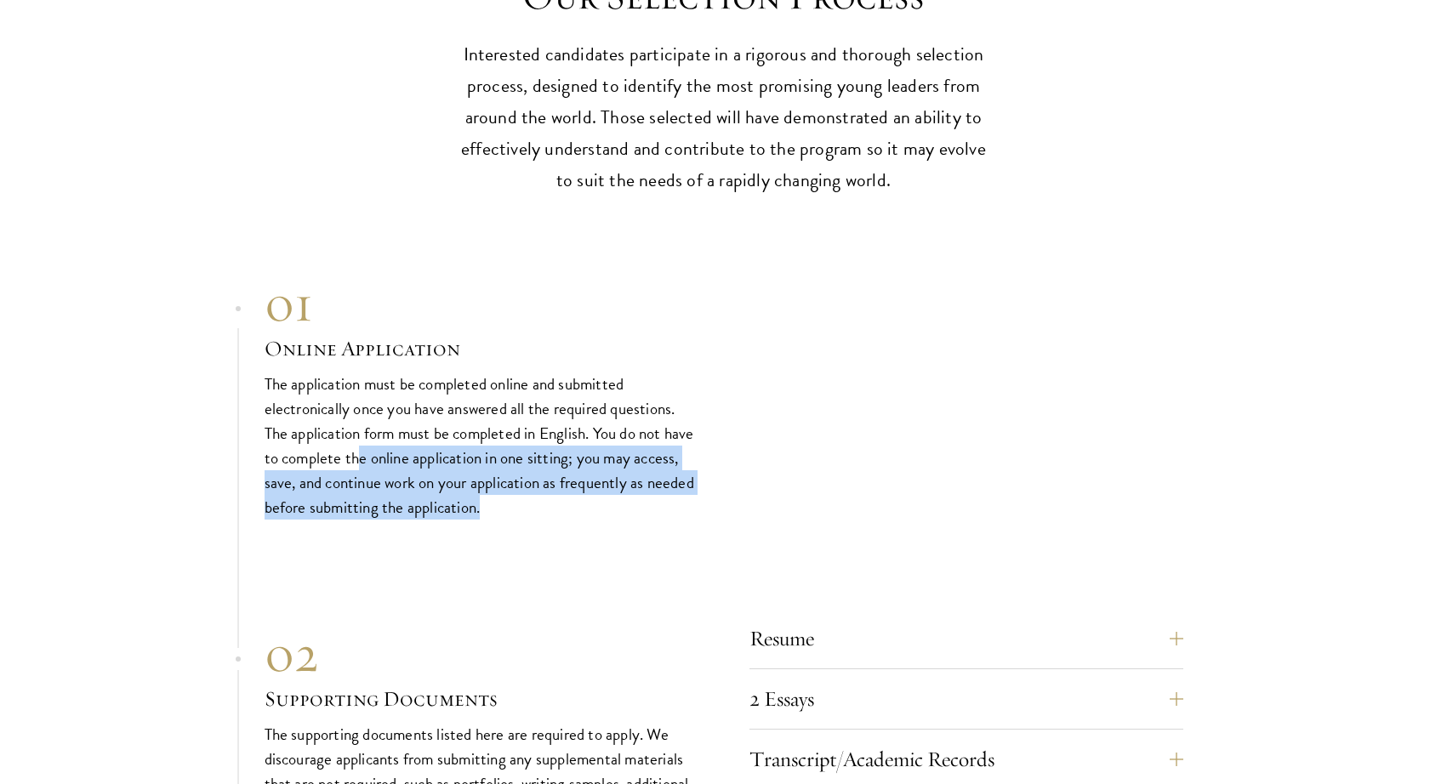
drag, startPoint x: 486, startPoint y: 468, endPoint x: 550, endPoint y: 498, distance: 71.5
click at [550, 498] on p "The application must be completed online and submitted electronically once you …" at bounding box center [482, 446] width 434 height 148
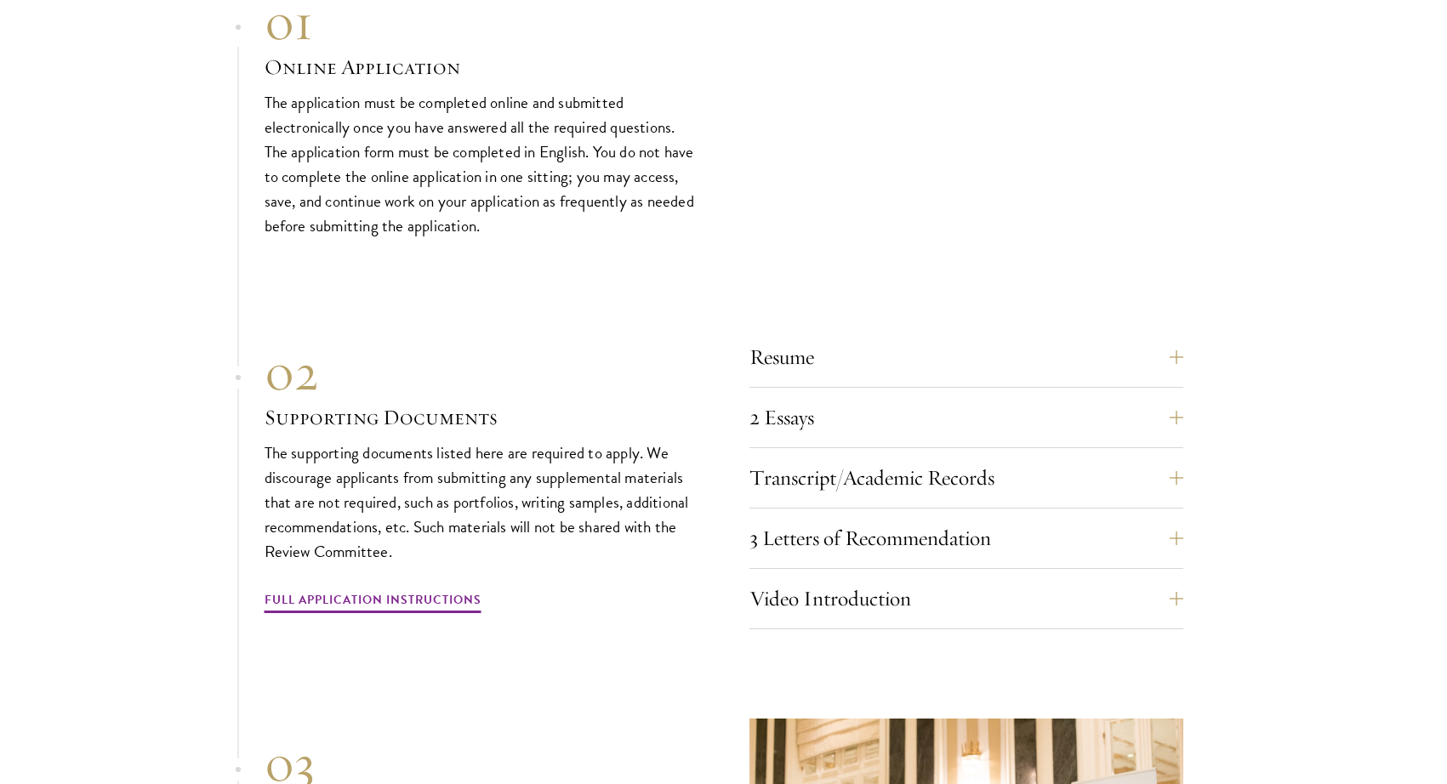
scroll to position [5613, 0]
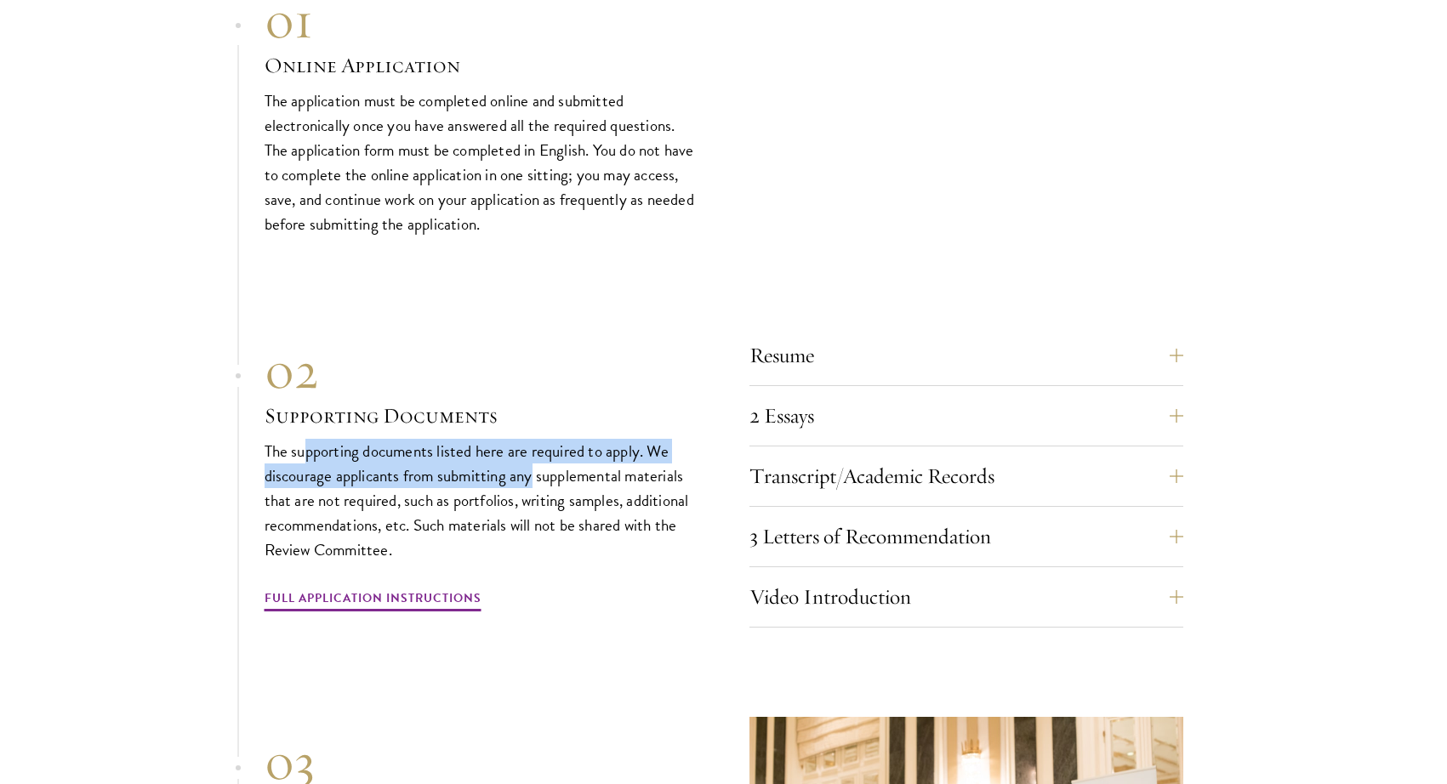
drag, startPoint x: 309, startPoint y: 448, endPoint x: 534, endPoint y: 474, distance: 226.8
click at [534, 474] on p "The supporting documents listed here are required to apply. We discourage appli…" at bounding box center [482, 500] width 434 height 123
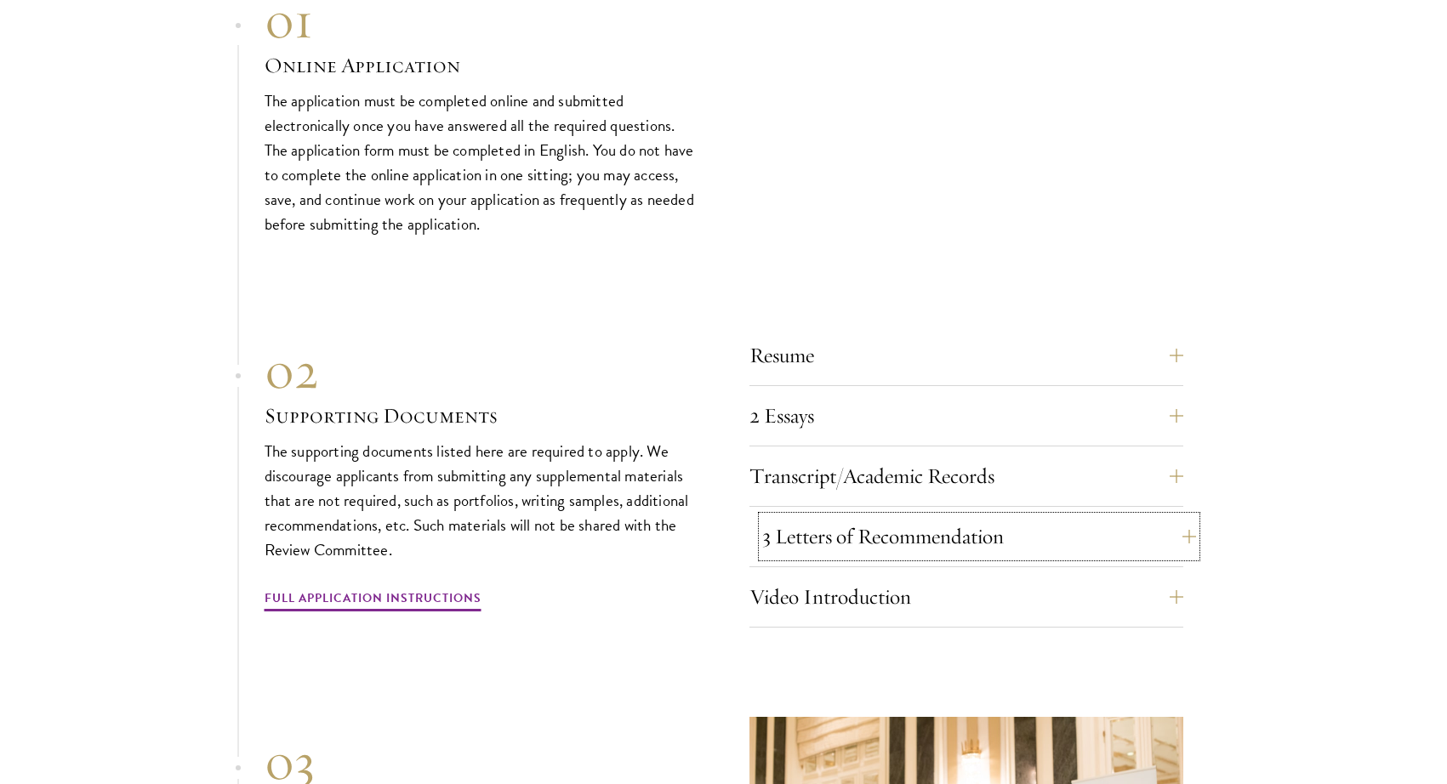
click at [876, 524] on button "3 Letters of Recommendation" at bounding box center [979, 536] width 434 height 41
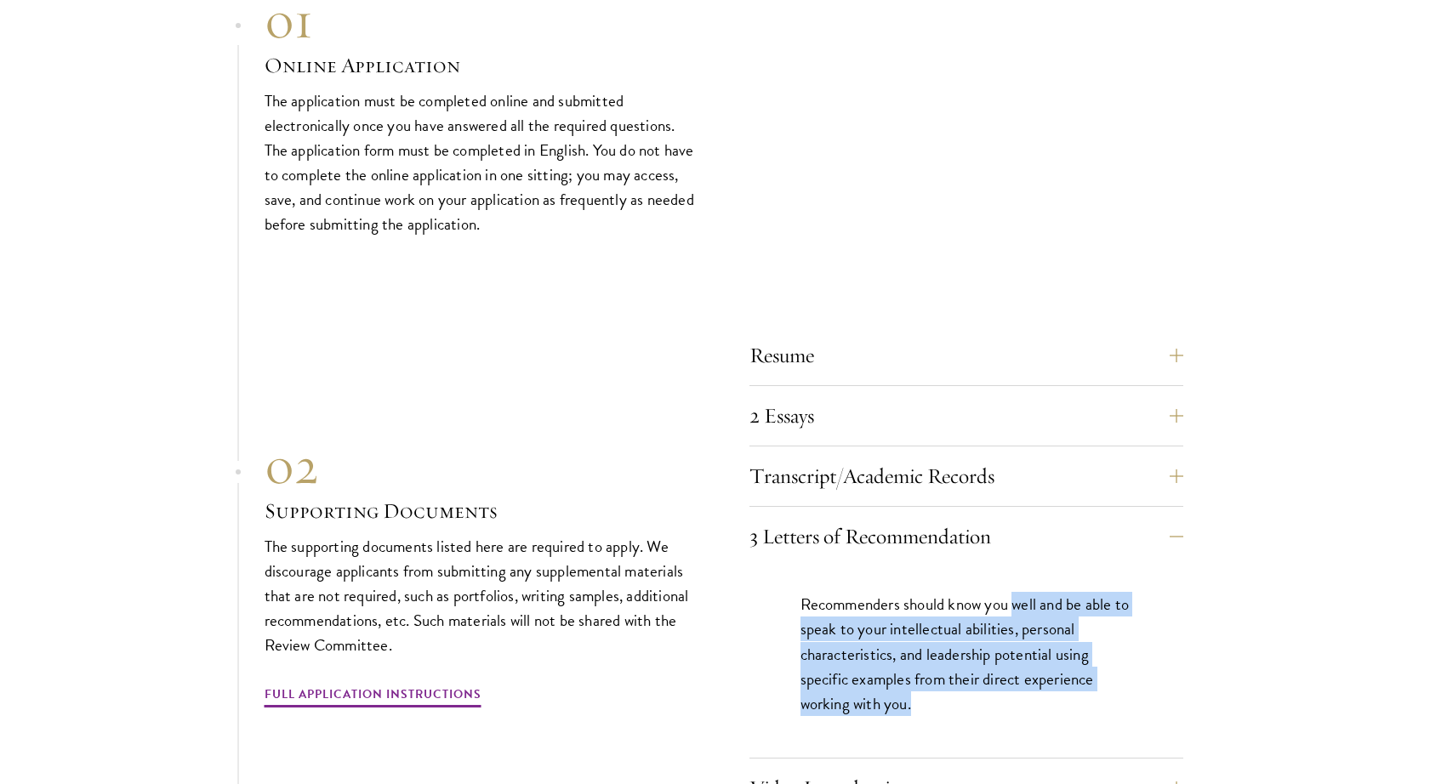
drag, startPoint x: 1006, startPoint y: 617, endPoint x: 959, endPoint y: 693, distance: 89.0
click at [959, 693] on p "Recommenders should know you well and be able to speak to your intellectual abi…" at bounding box center [966, 653] width 332 height 123
click at [960, 693] on p "Recommenders should know you well and be able to speak to your intellectual abi…" at bounding box center [966, 653] width 332 height 123
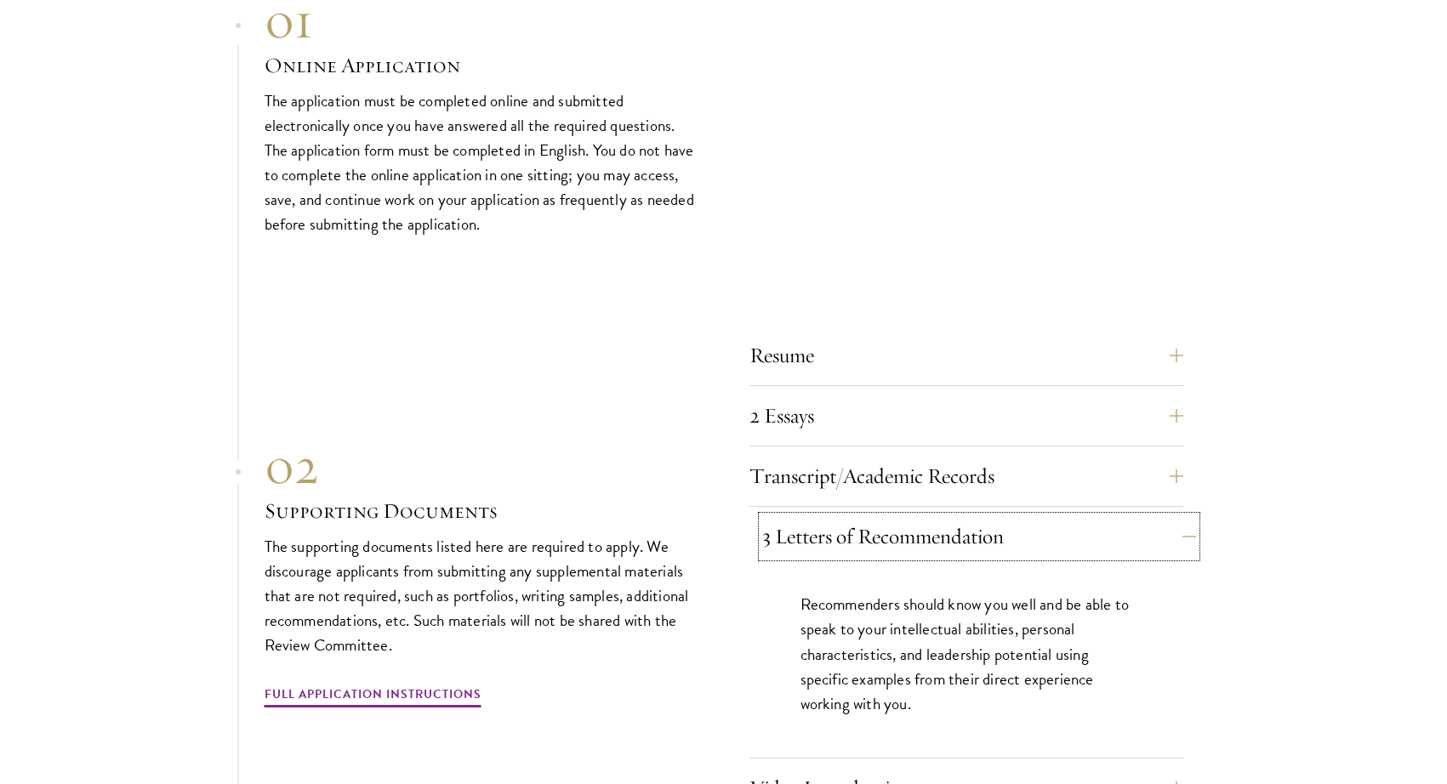
click at [894, 537] on button "3 Letters of Recommendation" at bounding box center [979, 536] width 434 height 41
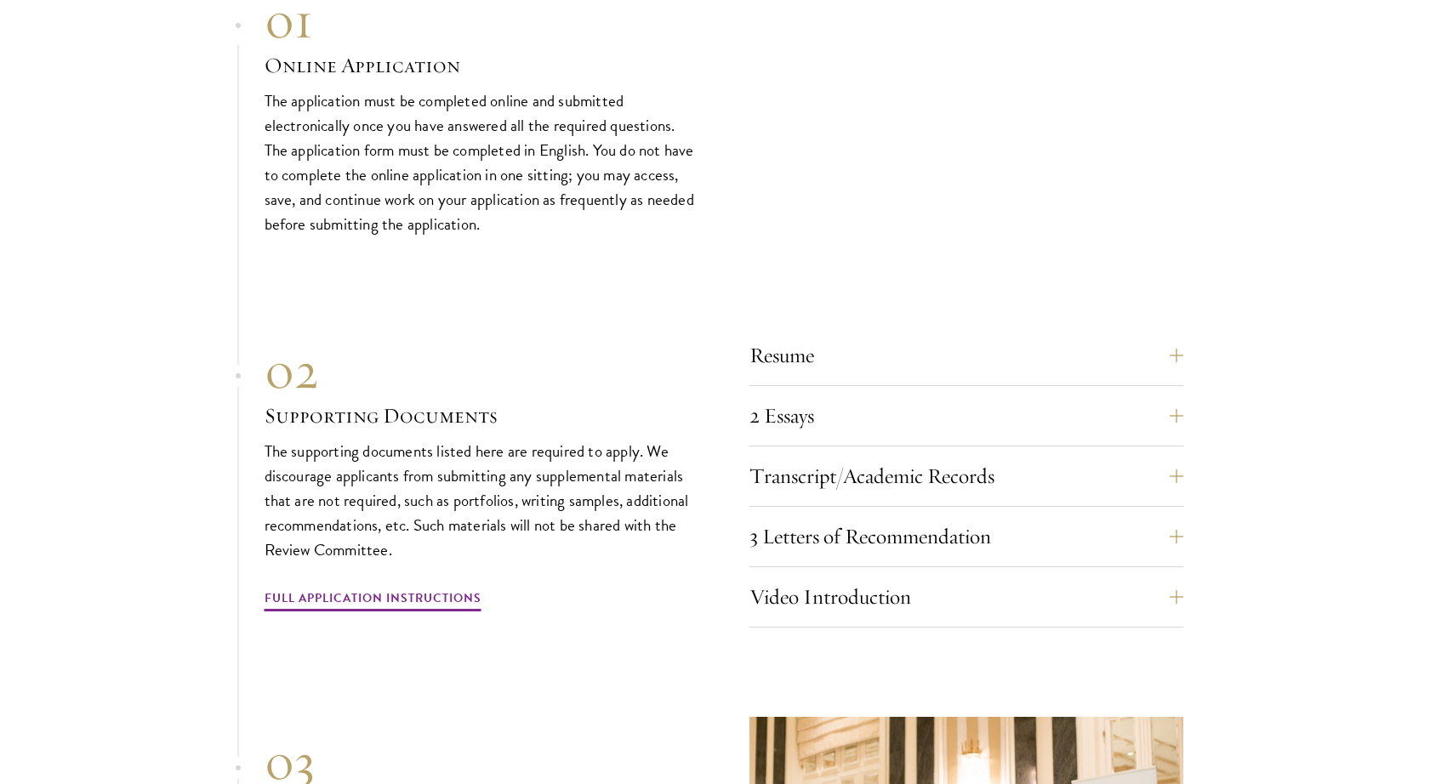
click at [1309, 492] on section "01 Online Application 01 Online Application The application must be completed o…" at bounding box center [723, 516] width 1447 height 1053
click at [877, 577] on button "Video Introduction" at bounding box center [979, 597] width 434 height 41
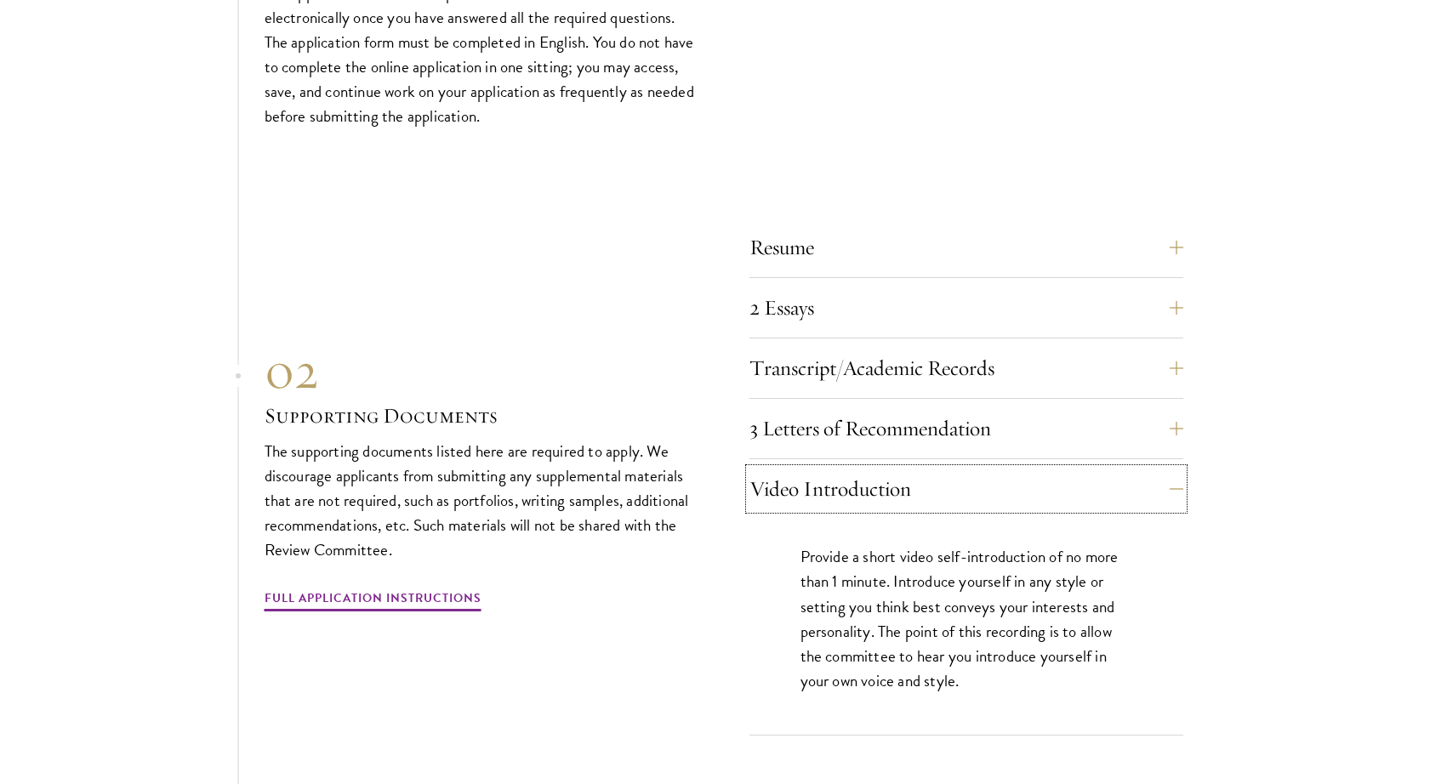
scroll to position [5727, 0]
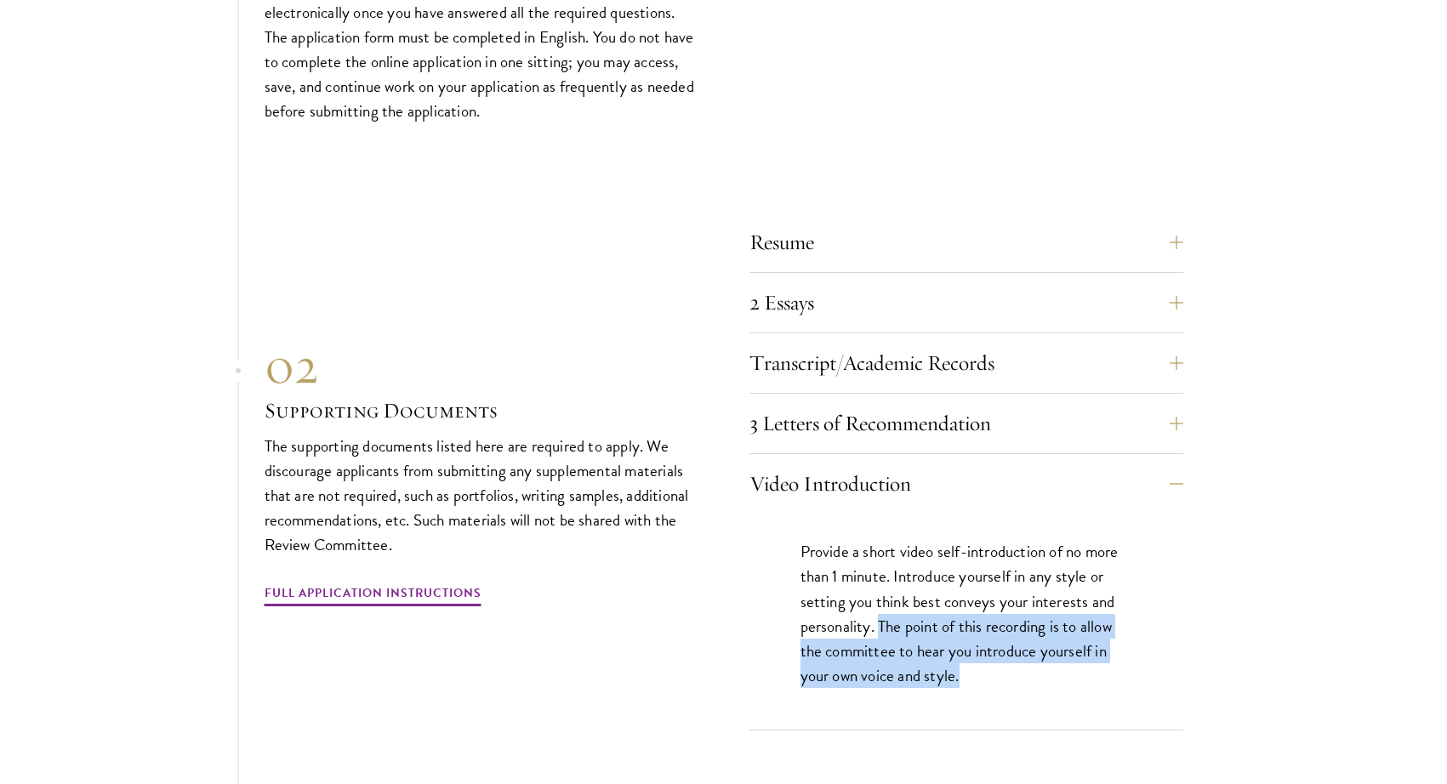
drag, startPoint x: 881, startPoint y: 617, endPoint x: 1046, endPoint y: 675, distance: 175.1
click at [1046, 675] on p "Provide a short video self-introduction of no more than 1 minute. Introduce you…" at bounding box center [966, 613] width 332 height 148
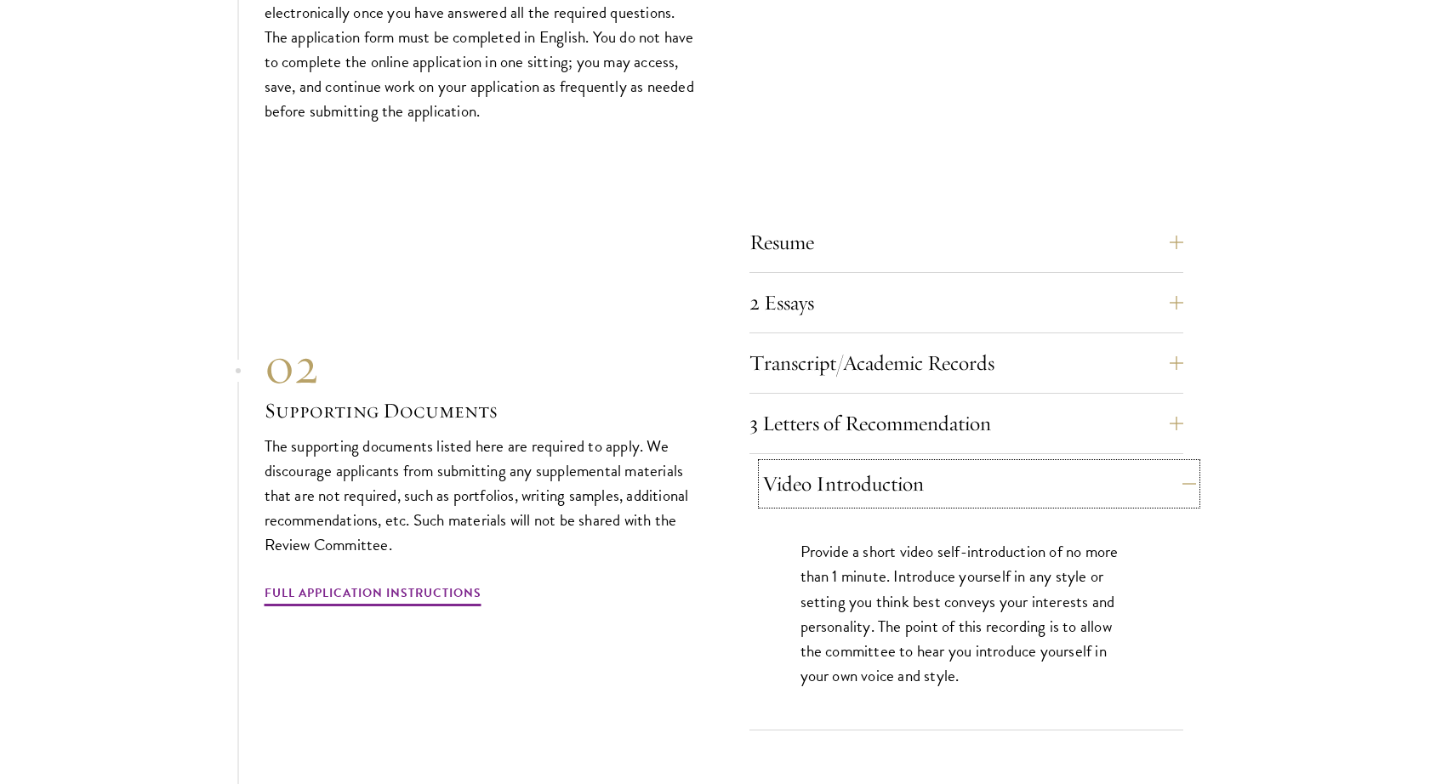
click at [890, 464] on button "Video Introduction" at bounding box center [979, 484] width 434 height 41
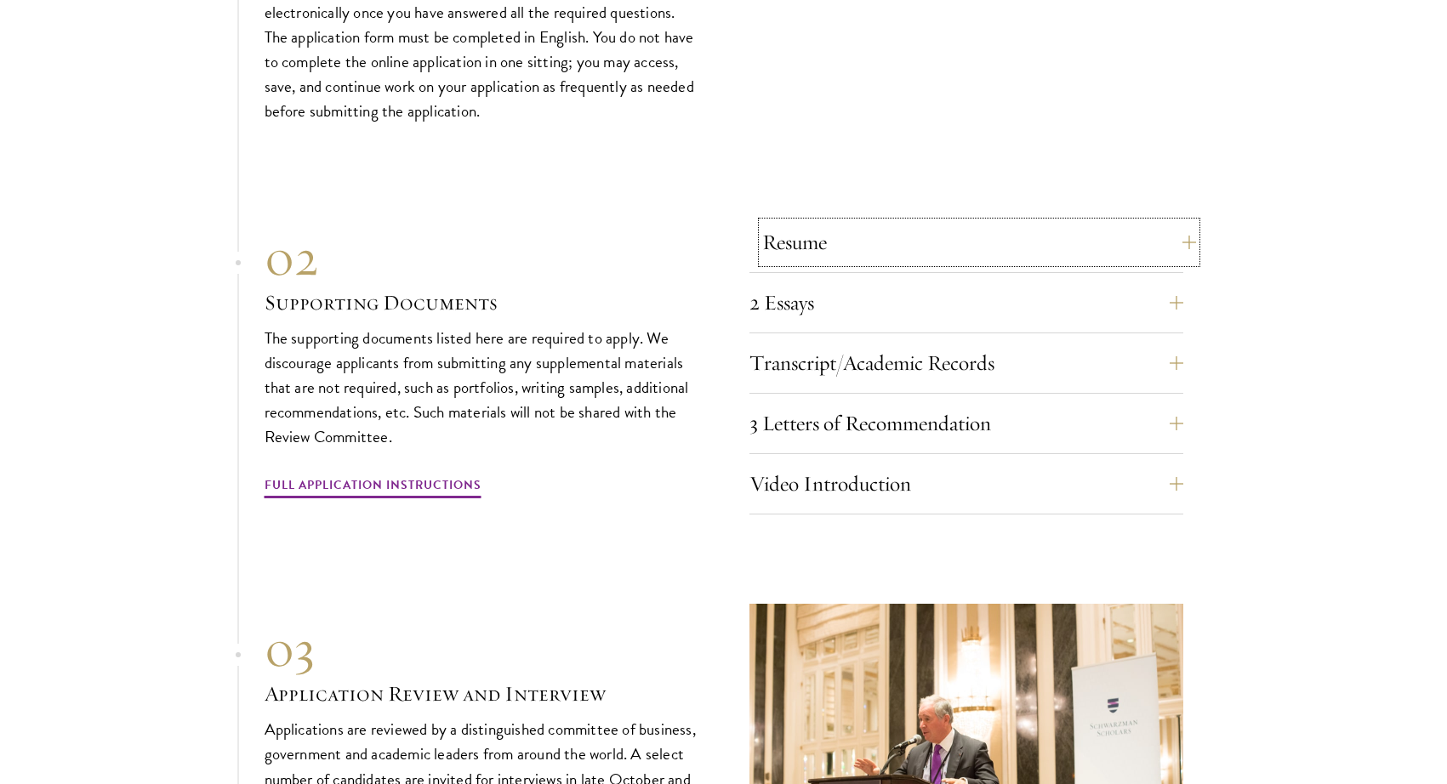
click at [807, 243] on button "Resume" at bounding box center [979, 242] width 434 height 41
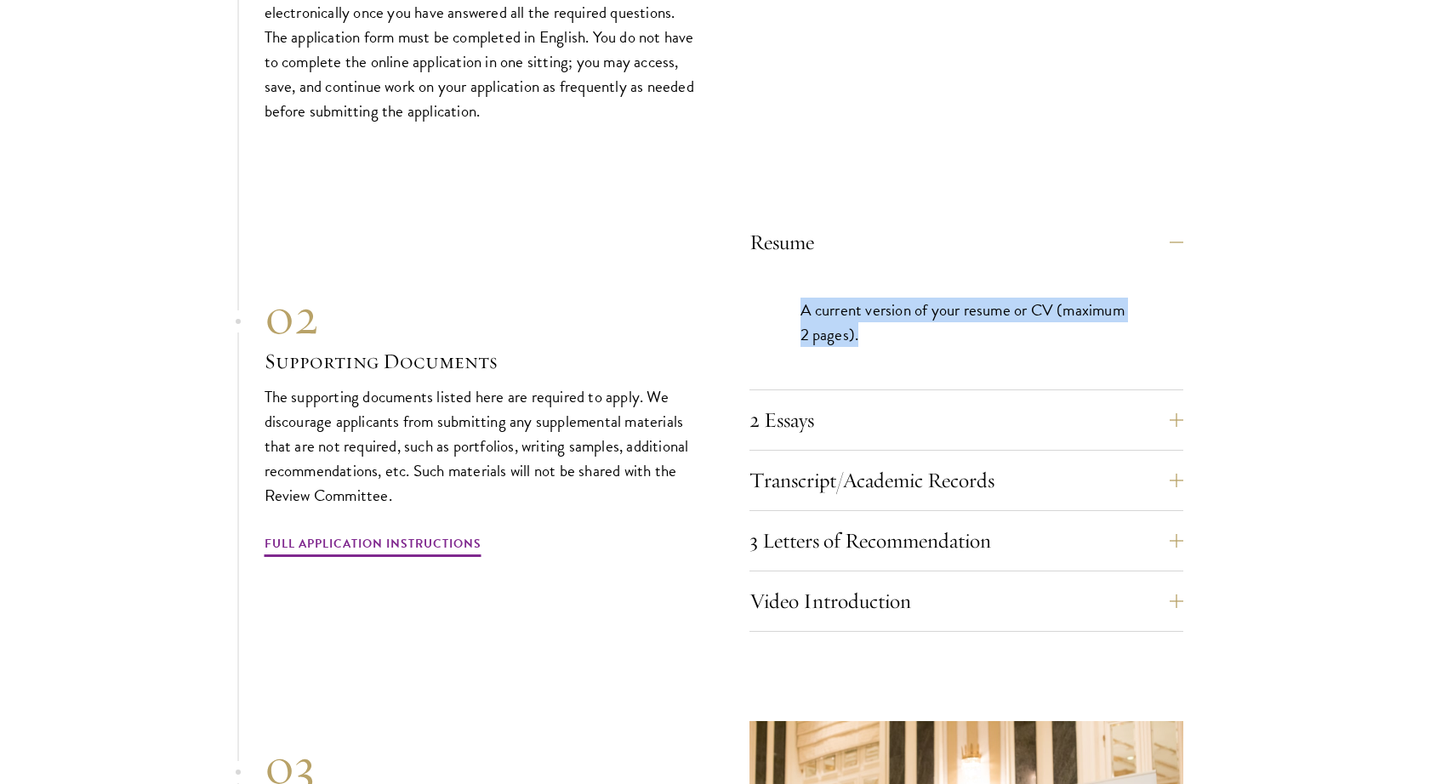
drag, startPoint x: 802, startPoint y: 295, endPoint x: 902, endPoint y: 333, distance: 107.1
click at [902, 333] on p "A current version of your resume or CV (maximum 2 pages)." at bounding box center [966, 322] width 332 height 49
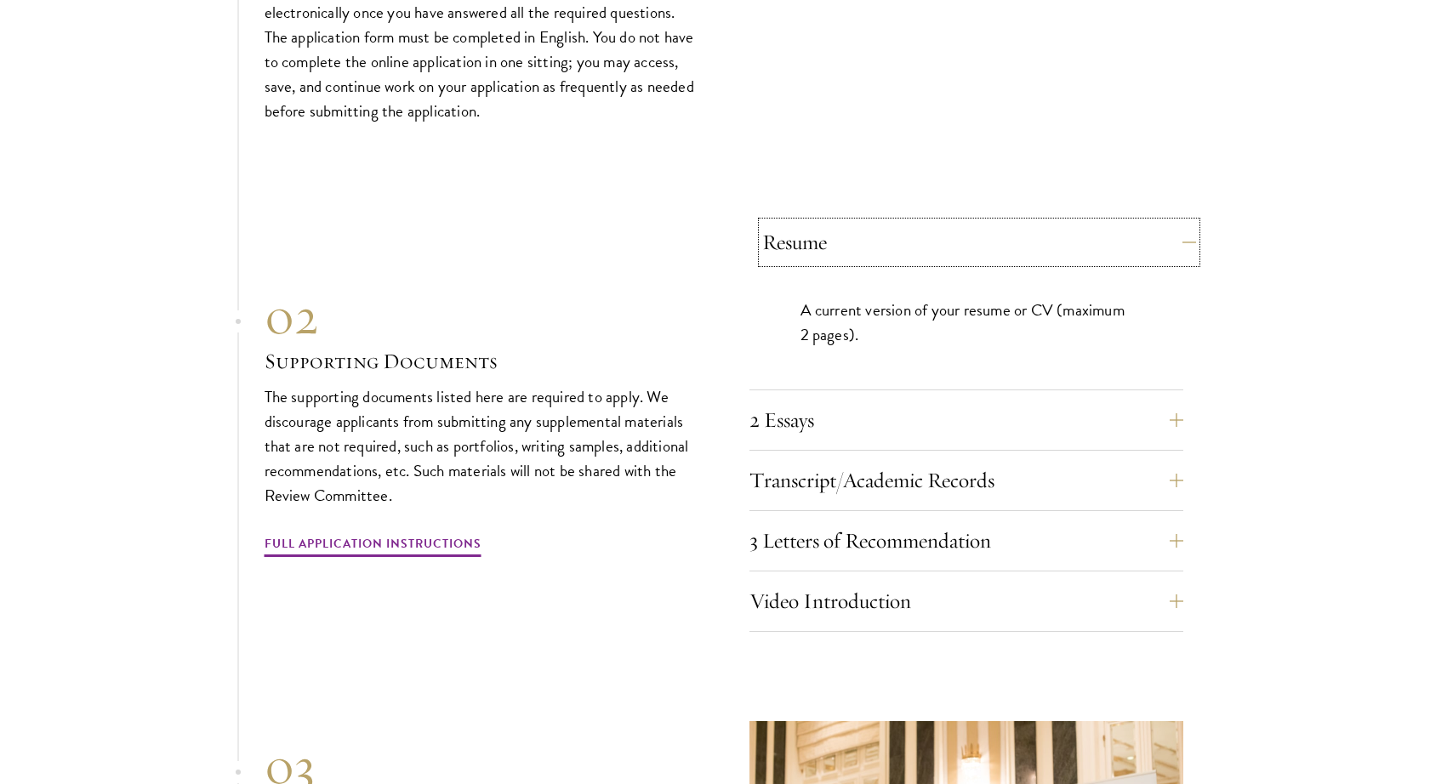
click at [821, 242] on button "Resume" at bounding box center [979, 242] width 434 height 41
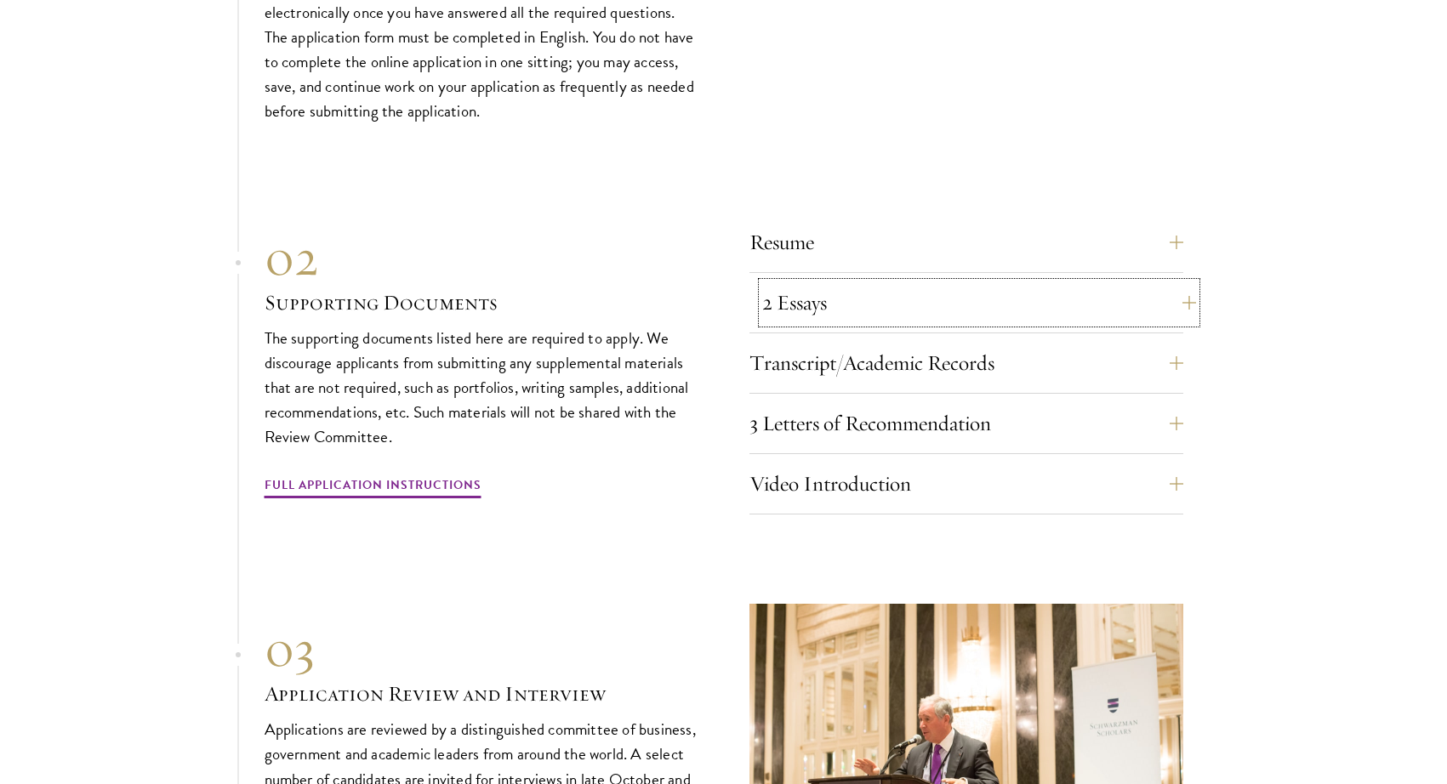
click at [839, 304] on button "2 Essays" at bounding box center [979, 302] width 434 height 41
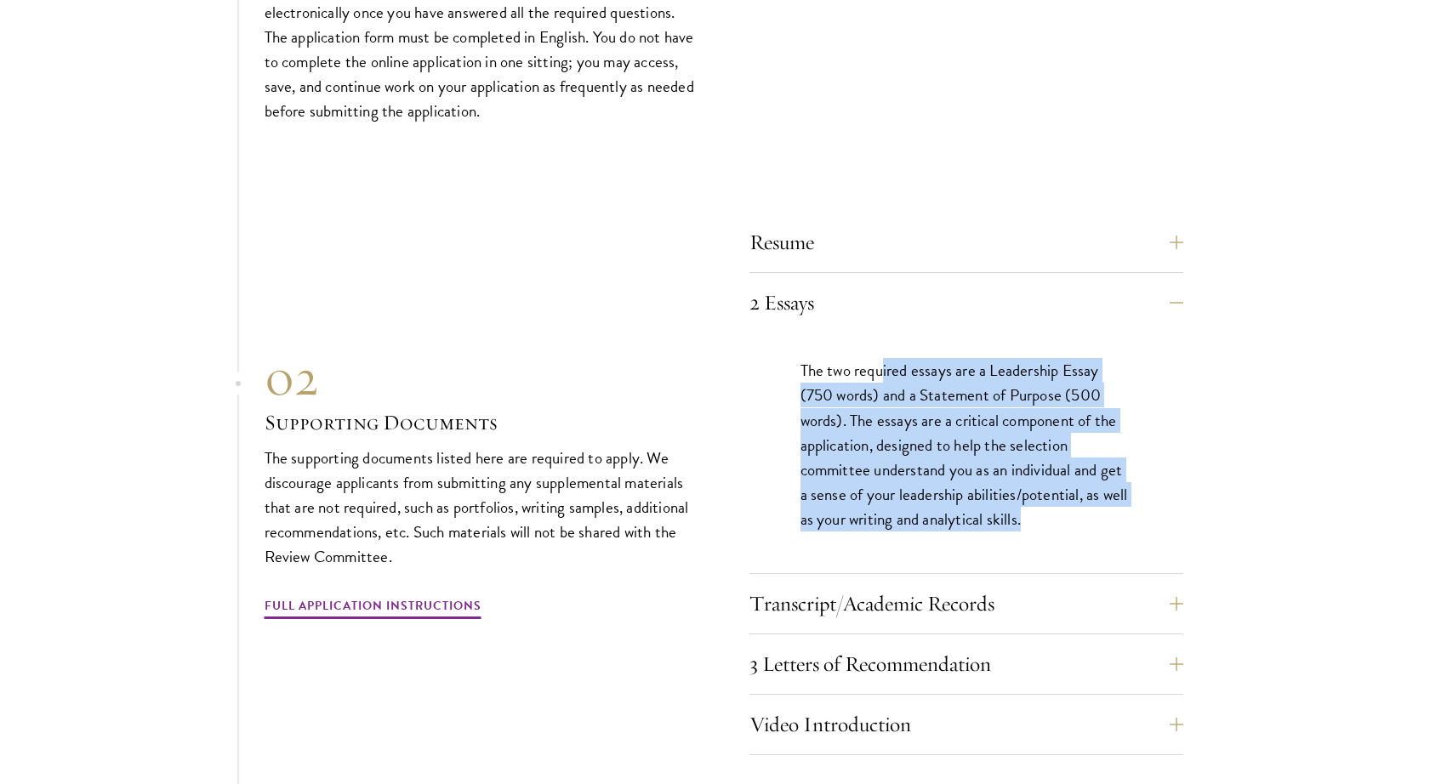
drag, startPoint x: 895, startPoint y: 367, endPoint x: 1061, endPoint y: 506, distance: 217.4
click at [1061, 506] on p "The two required essays are a Leadership Essay (750 words) and a Statement of P…" at bounding box center [966, 444] width 332 height 173
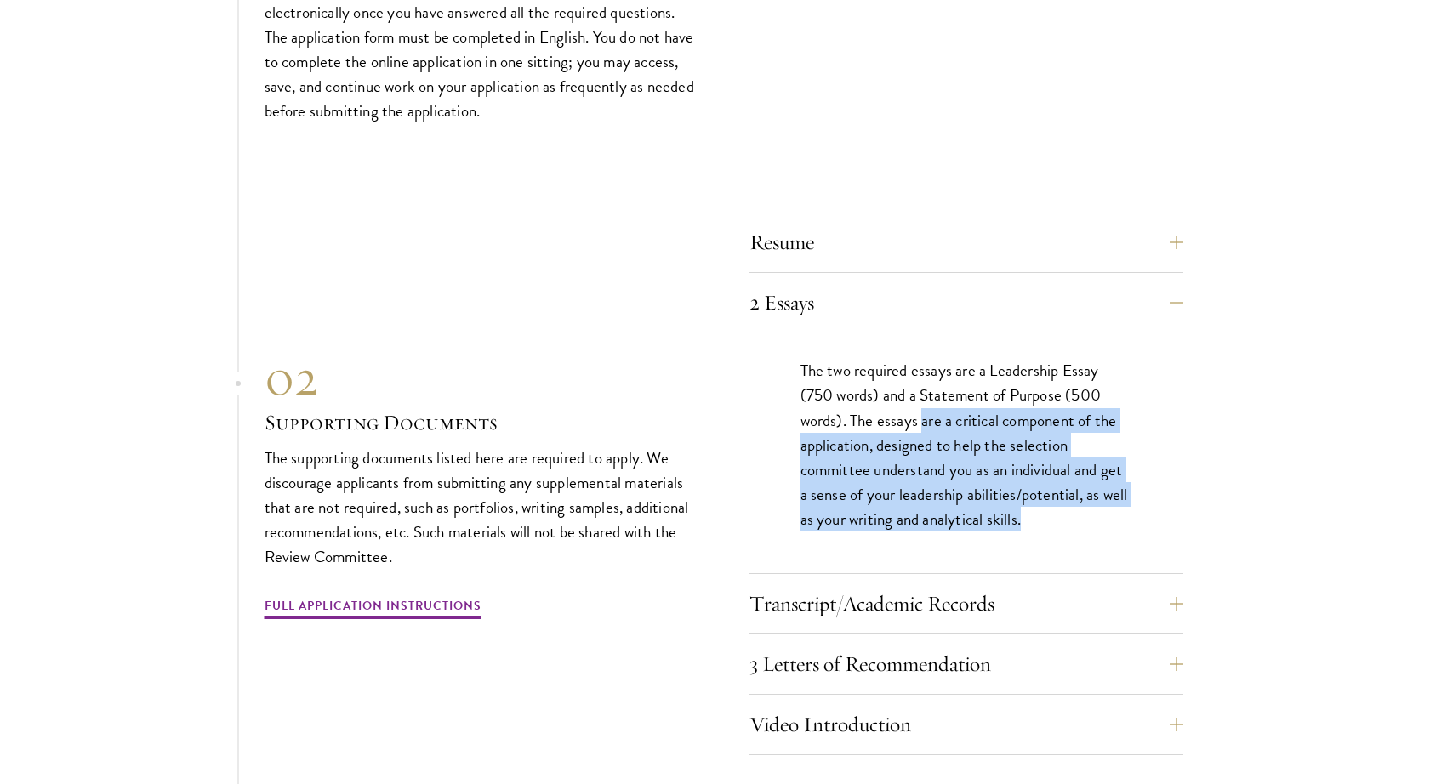
drag, startPoint x: 925, startPoint y: 415, endPoint x: 1040, endPoint y: 503, distance: 145.1
click at [1040, 503] on p "The two required essays are a Leadership Essay (750 words) and a Statement of P…" at bounding box center [966, 444] width 332 height 173
click at [1040, 504] on p "The two required essays are a Leadership Essay (750 words) and a Statement of P…" at bounding box center [966, 444] width 332 height 173
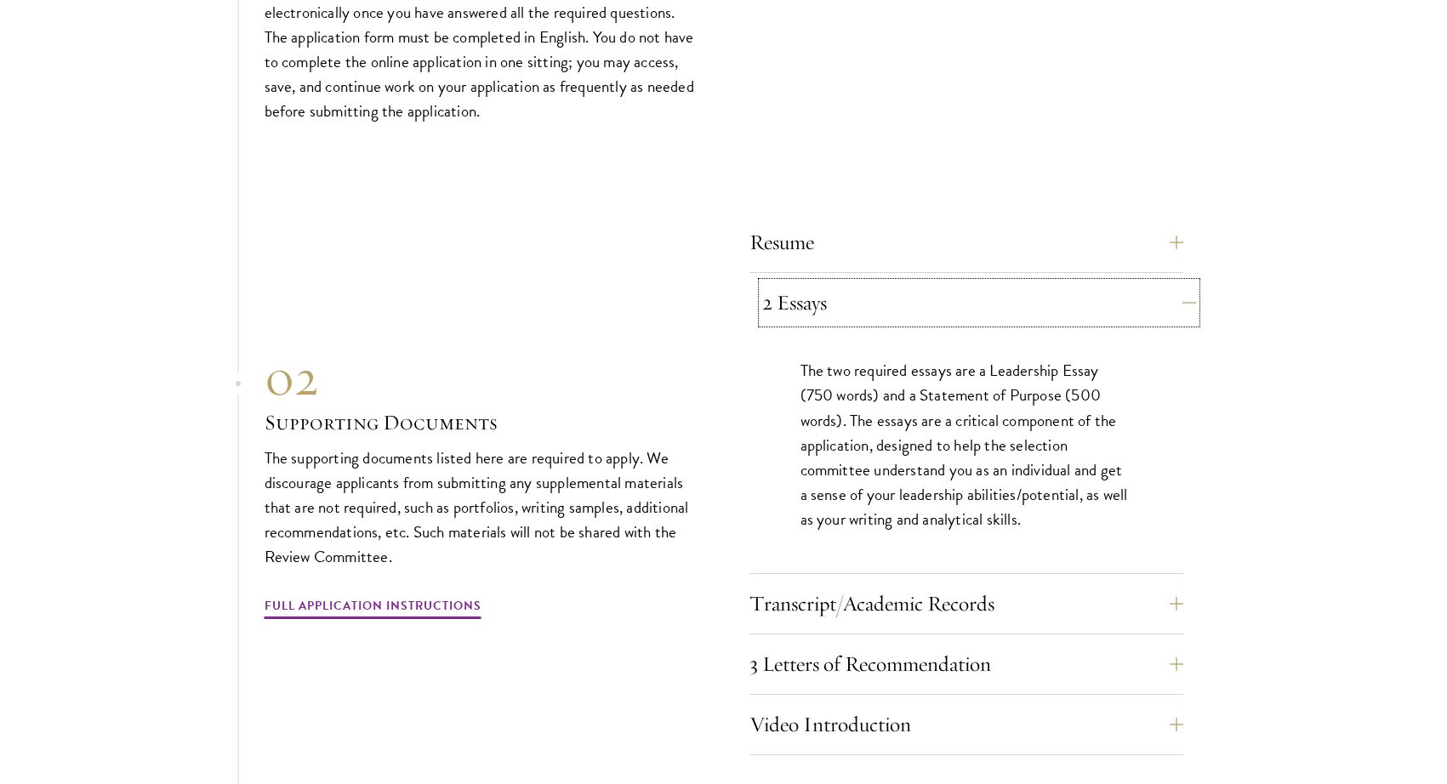
click at [784, 282] on button "2 Essays" at bounding box center [979, 302] width 434 height 41
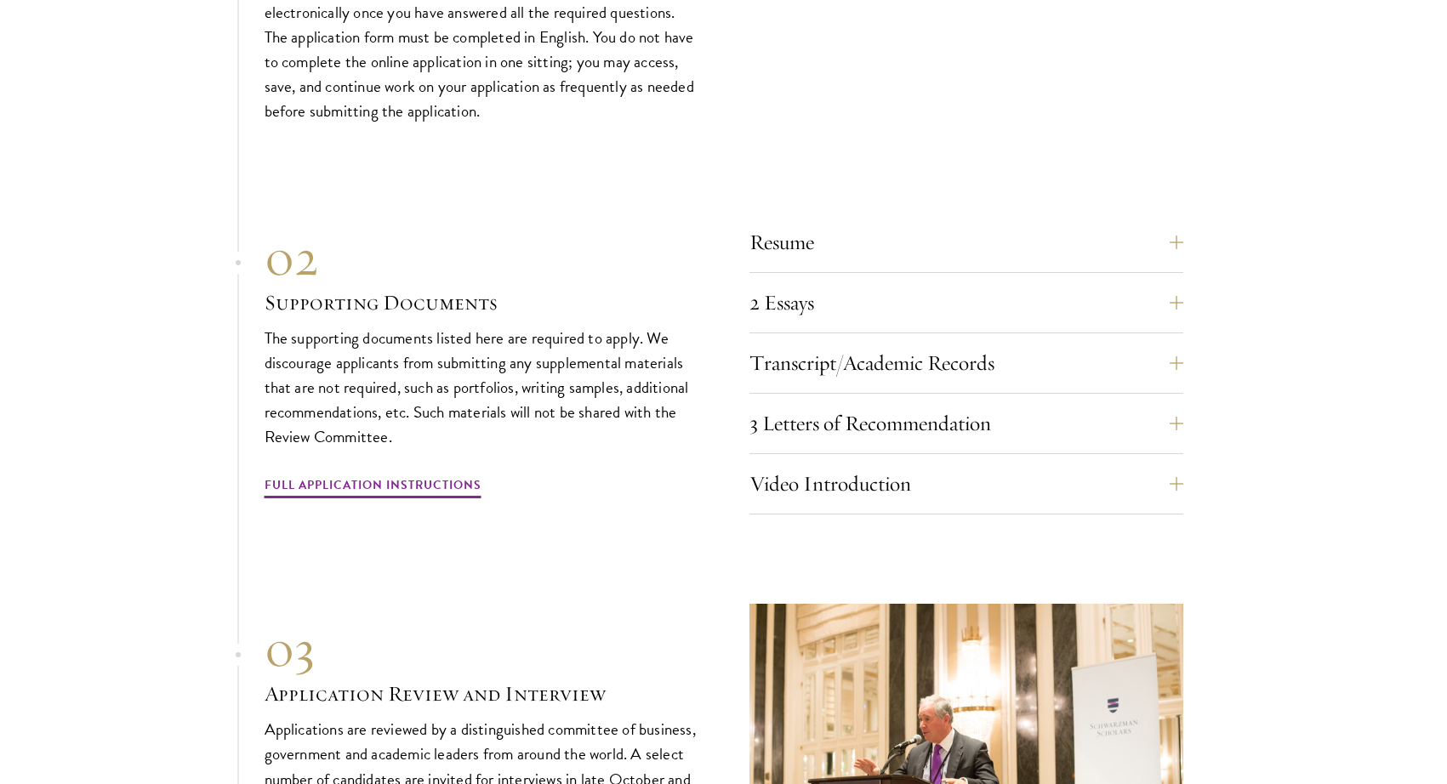
click at [1226, 419] on section "01 Online Application 01 Online Application The application must be completed o…" at bounding box center [723, 403] width 1447 height 1053
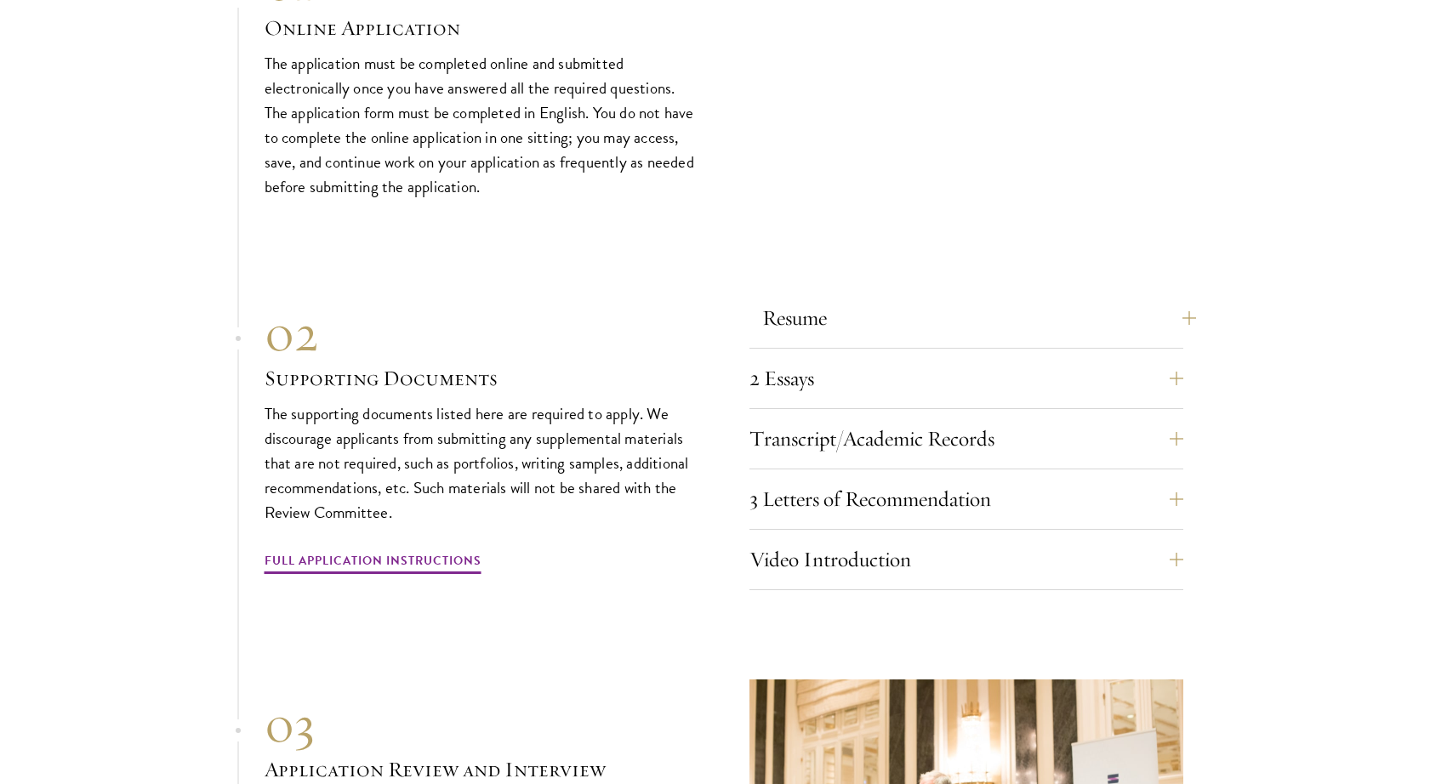
scroll to position [5670, 0]
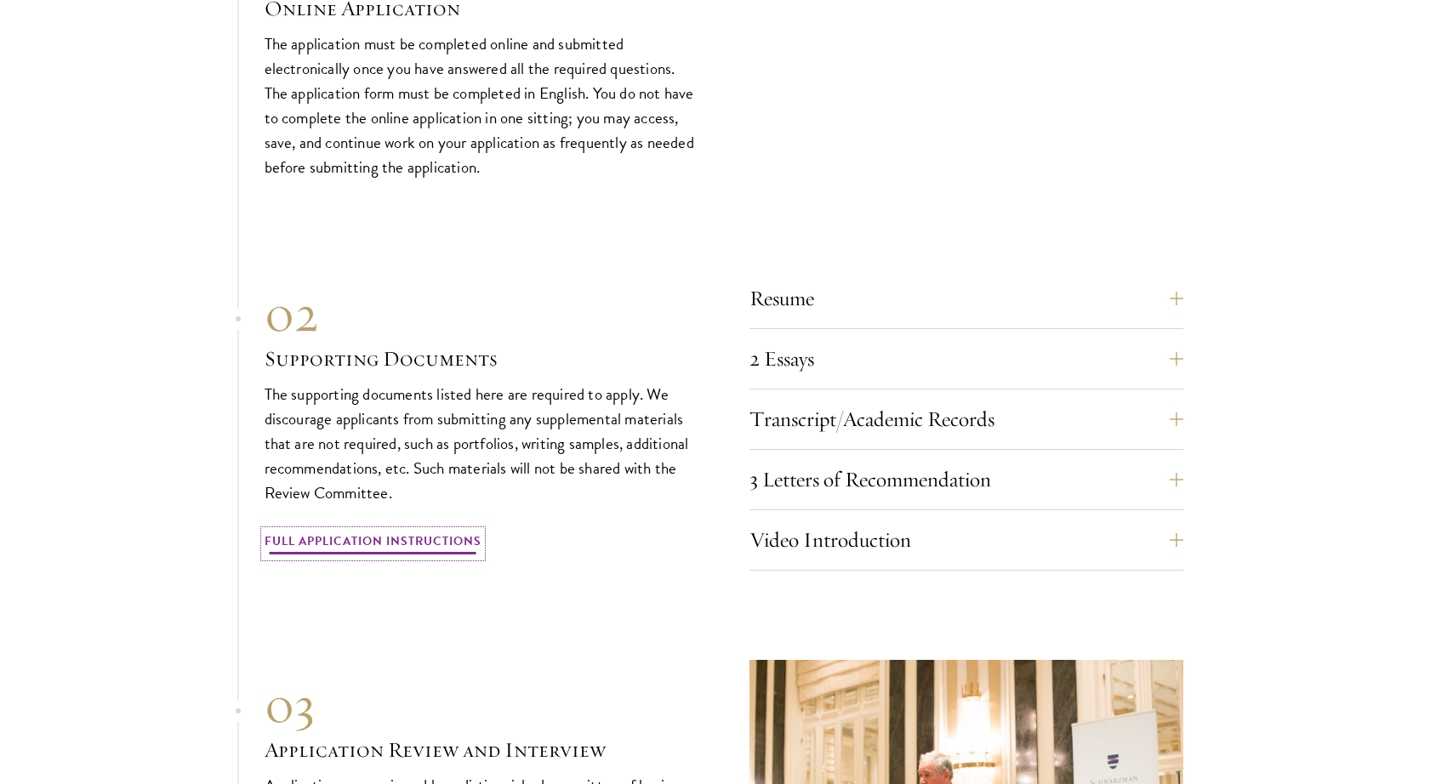
drag, startPoint x: 437, startPoint y: 532, endPoint x: 406, endPoint y: 528, distance: 31.7
click at [437, 532] on link "Full Application Instructions" at bounding box center [373, 544] width 217 height 26
click at [923, 474] on button "3 Letters of Recommendation" at bounding box center [979, 479] width 434 height 41
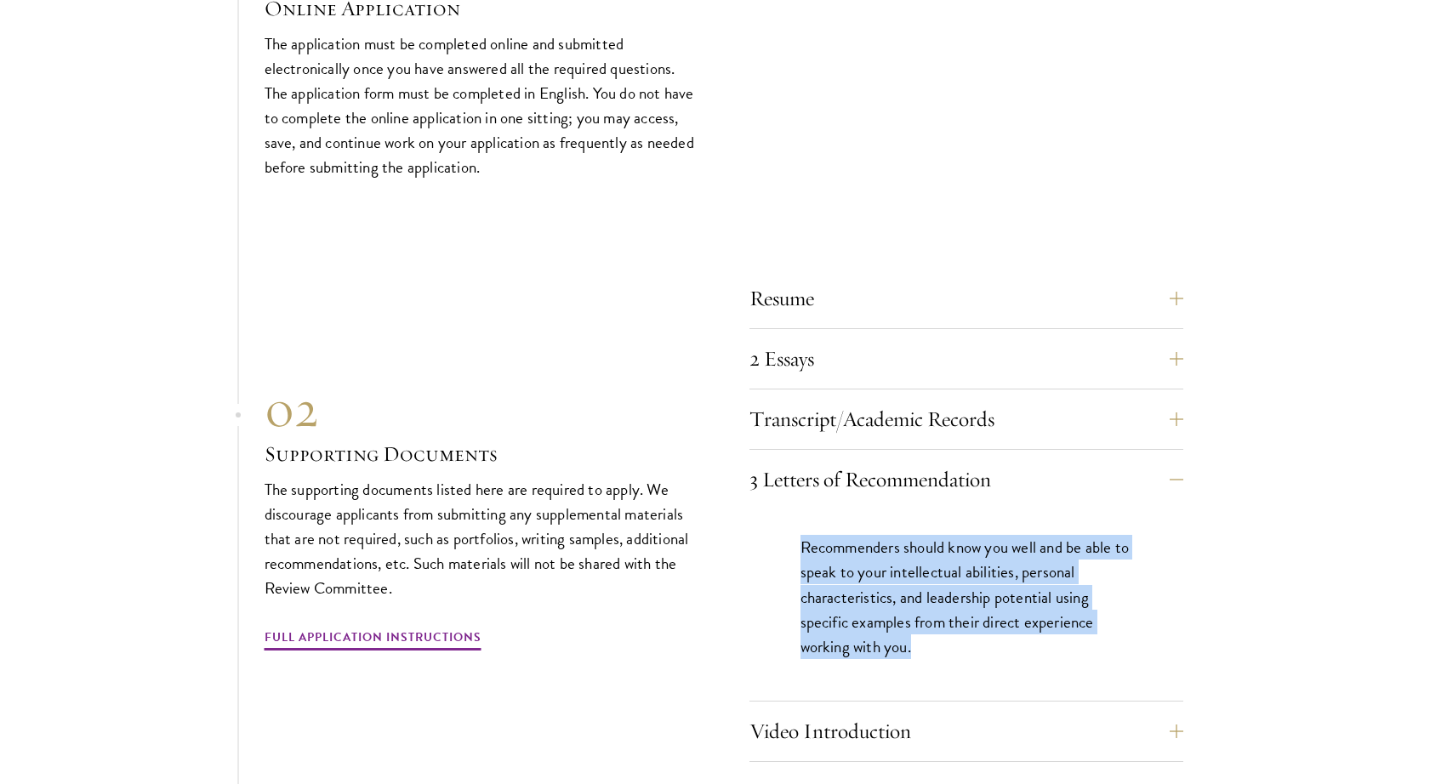
drag, startPoint x: 932, startPoint y: 641, endPoint x: 780, endPoint y: 538, distance: 184.2
click at [780, 538] on div "Recommenders should know you well and be able to speak to your intellectual abi…" at bounding box center [966, 604] width 434 height 191
drag, startPoint x: 834, startPoint y: 551, endPoint x: 956, endPoint y: 633, distance: 146.5
click at [956, 633] on p "Recommenders should know you well and be able to speak to your intellectual abi…" at bounding box center [966, 596] width 332 height 123
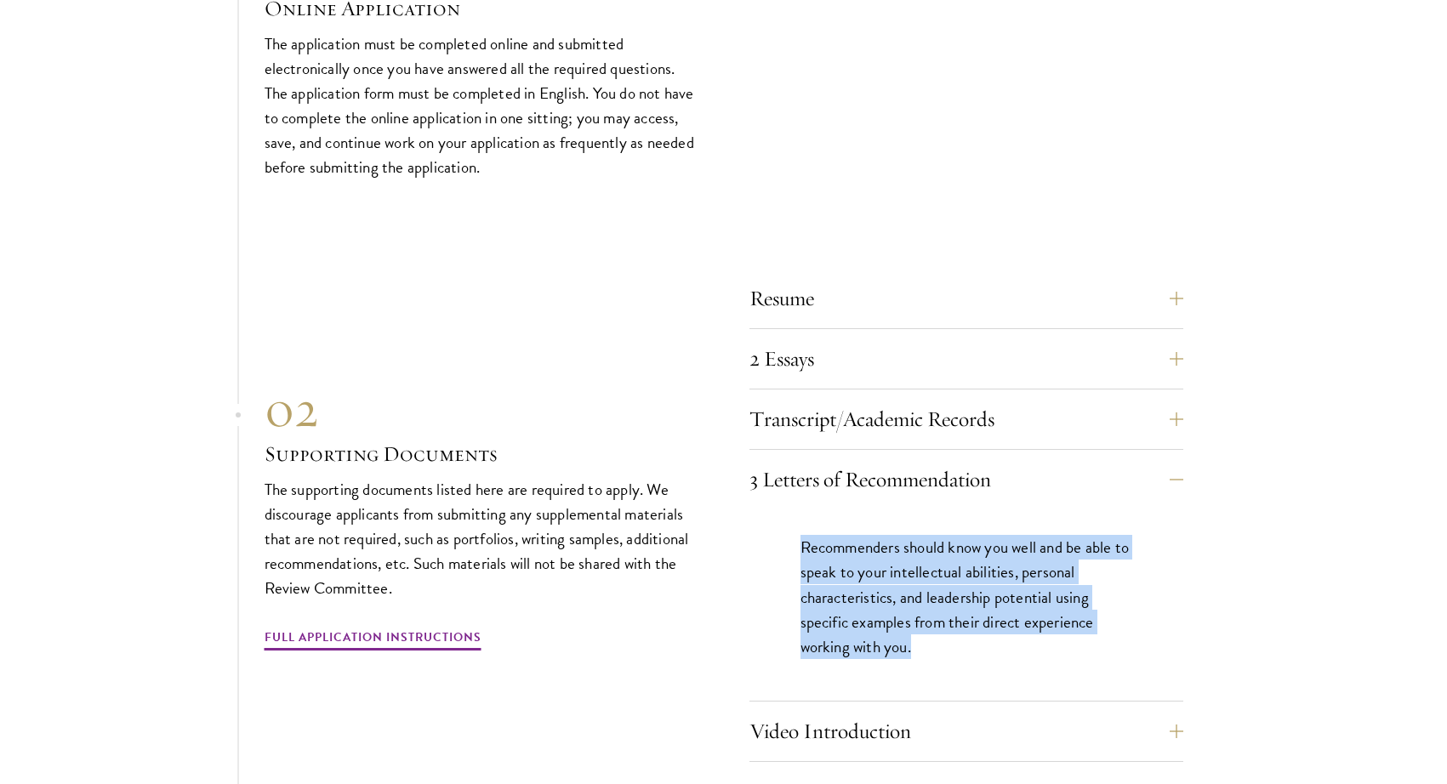
click at [956, 633] on p "Recommenders should know you well and be able to speak to your intellectual abi…" at bounding box center [966, 596] width 332 height 123
drag, startPoint x: 939, startPoint y: 626, endPoint x: 799, endPoint y: 543, distance: 162.5
click at [800, 543] on p "Recommenders should know you well and be able to speak to your intellectual abi…" at bounding box center [966, 596] width 332 height 123
drag, startPoint x: 799, startPoint y: 541, endPoint x: 936, endPoint y: 632, distance: 163.7
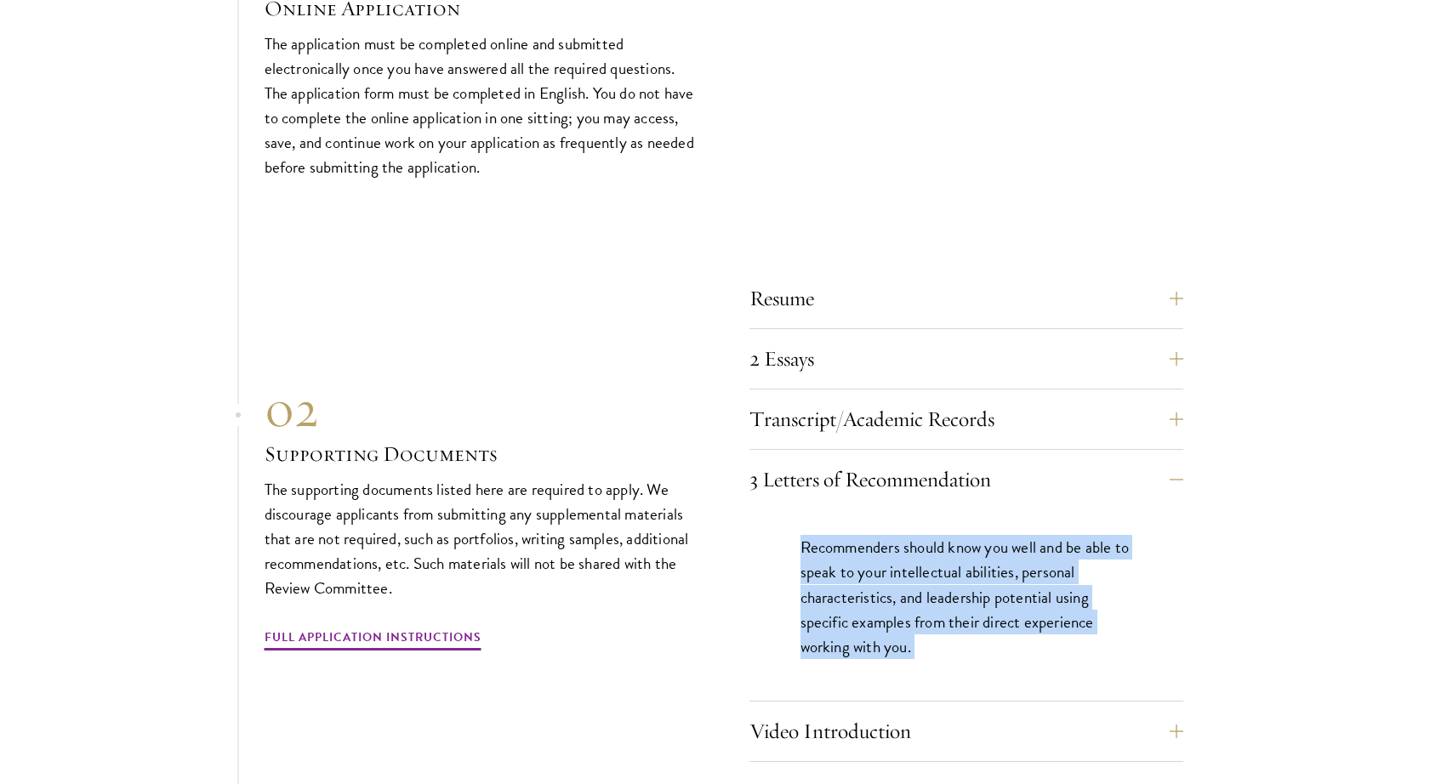
click at [936, 632] on p "Recommenders should know you well and be able to speak to your intellectual abi…" at bounding box center [966, 596] width 332 height 123
drag, startPoint x: 918, startPoint y: 618, endPoint x: 803, endPoint y: 533, distance: 142.9
click at [803, 535] on p "Recommenders should know you well and be able to speak to your intellectual abi…" at bounding box center [966, 596] width 332 height 123
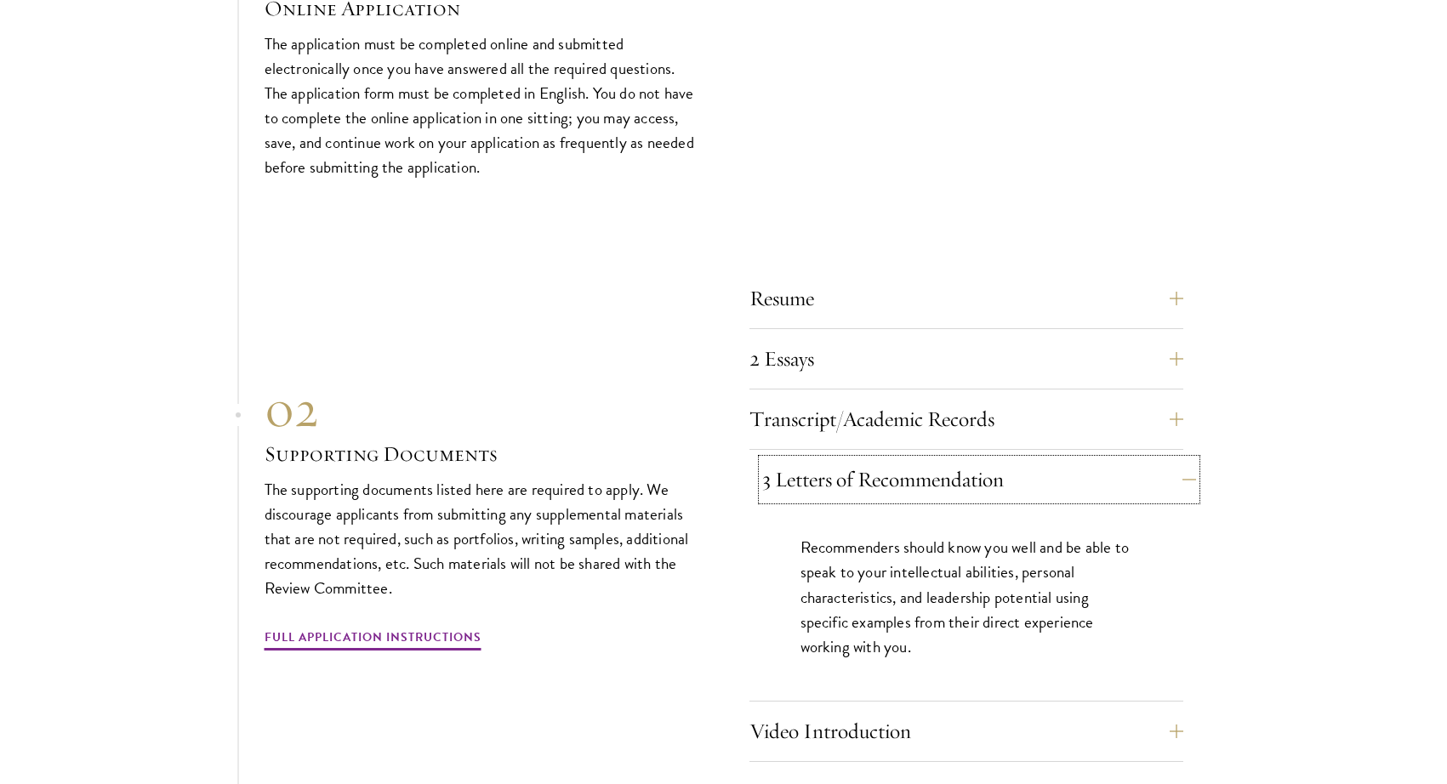
click at [787, 481] on button "3 Letters of Recommendation" at bounding box center [979, 479] width 434 height 41
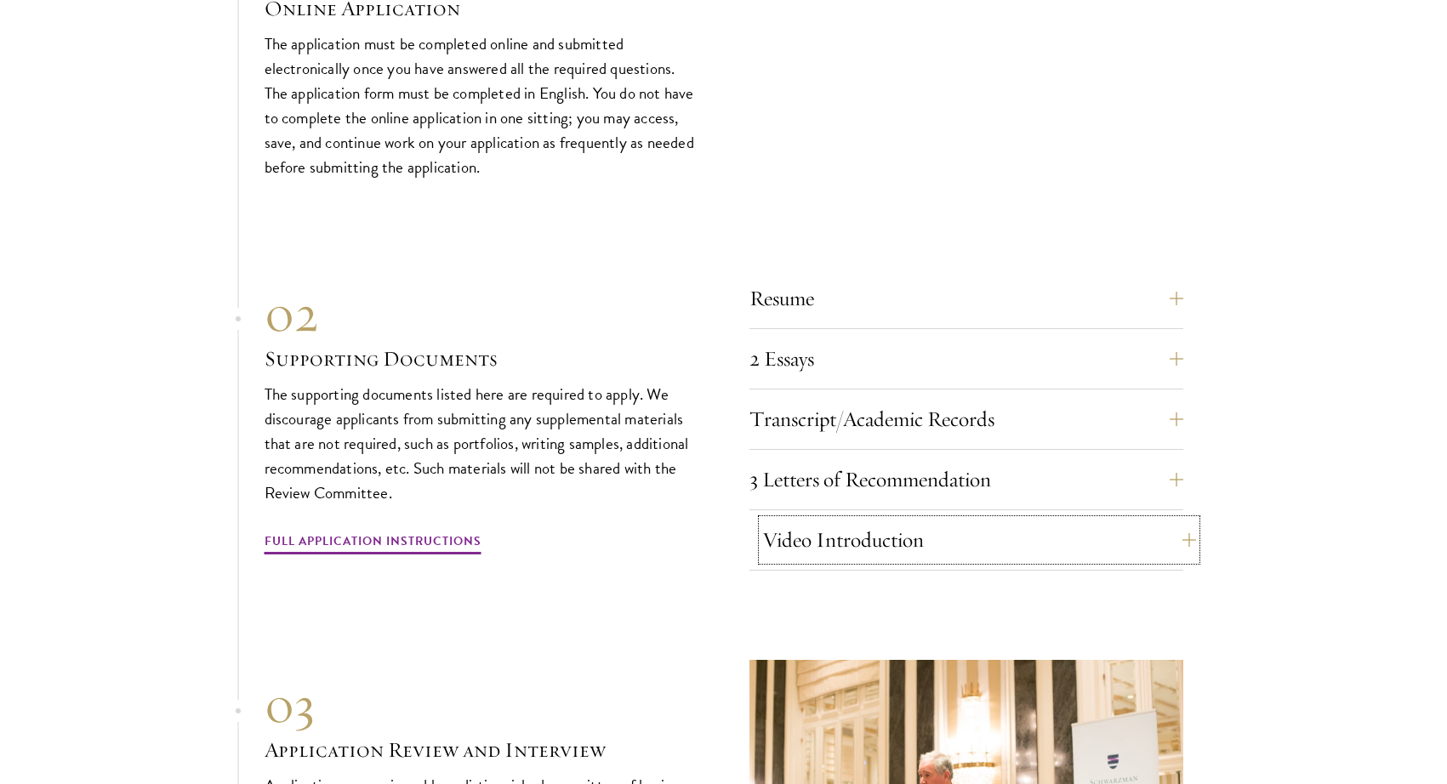
click at [836, 526] on button "Video Introduction" at bounding box center [979, 540] width 434 height 41
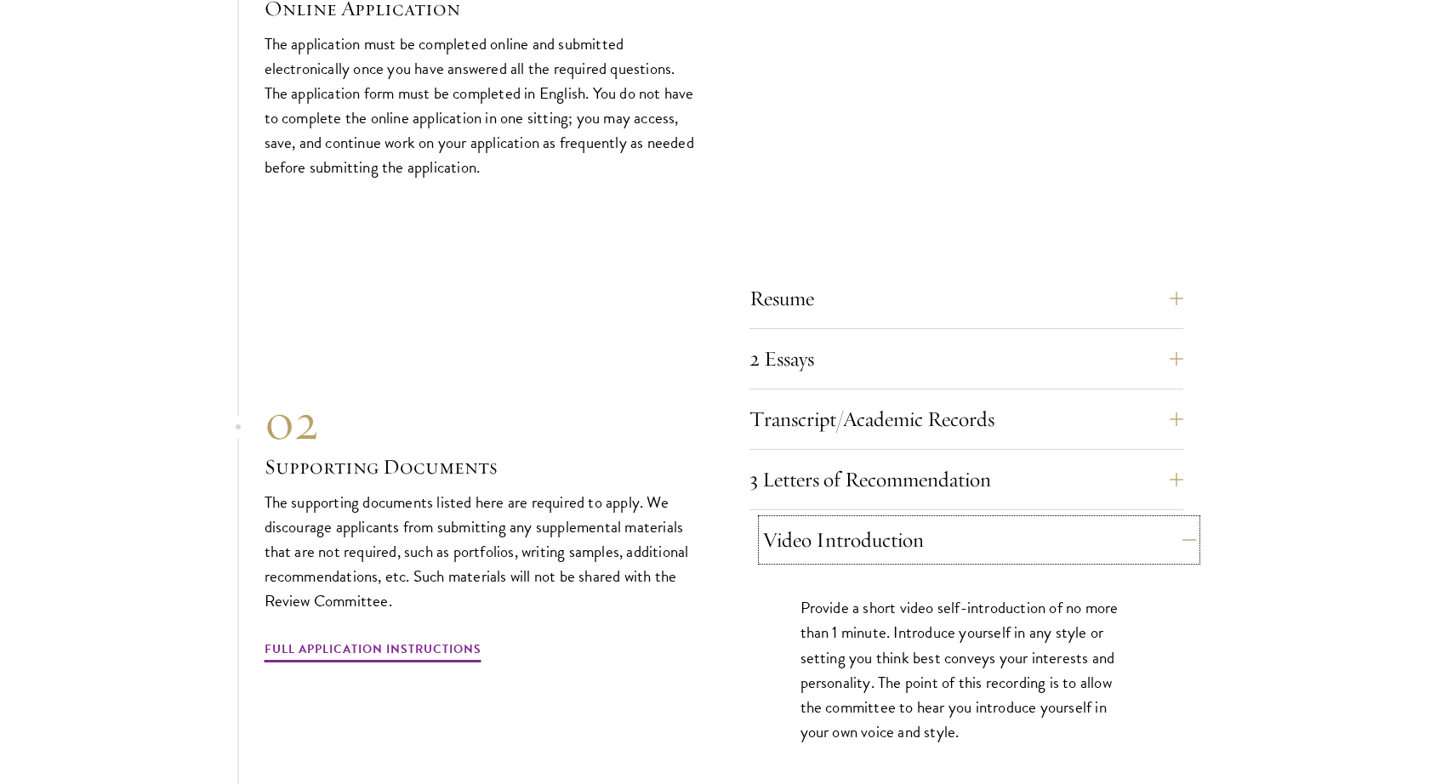
click at [836, 526] on button "Video Introduction" at bounding box center [979, 540] width 434 height 41
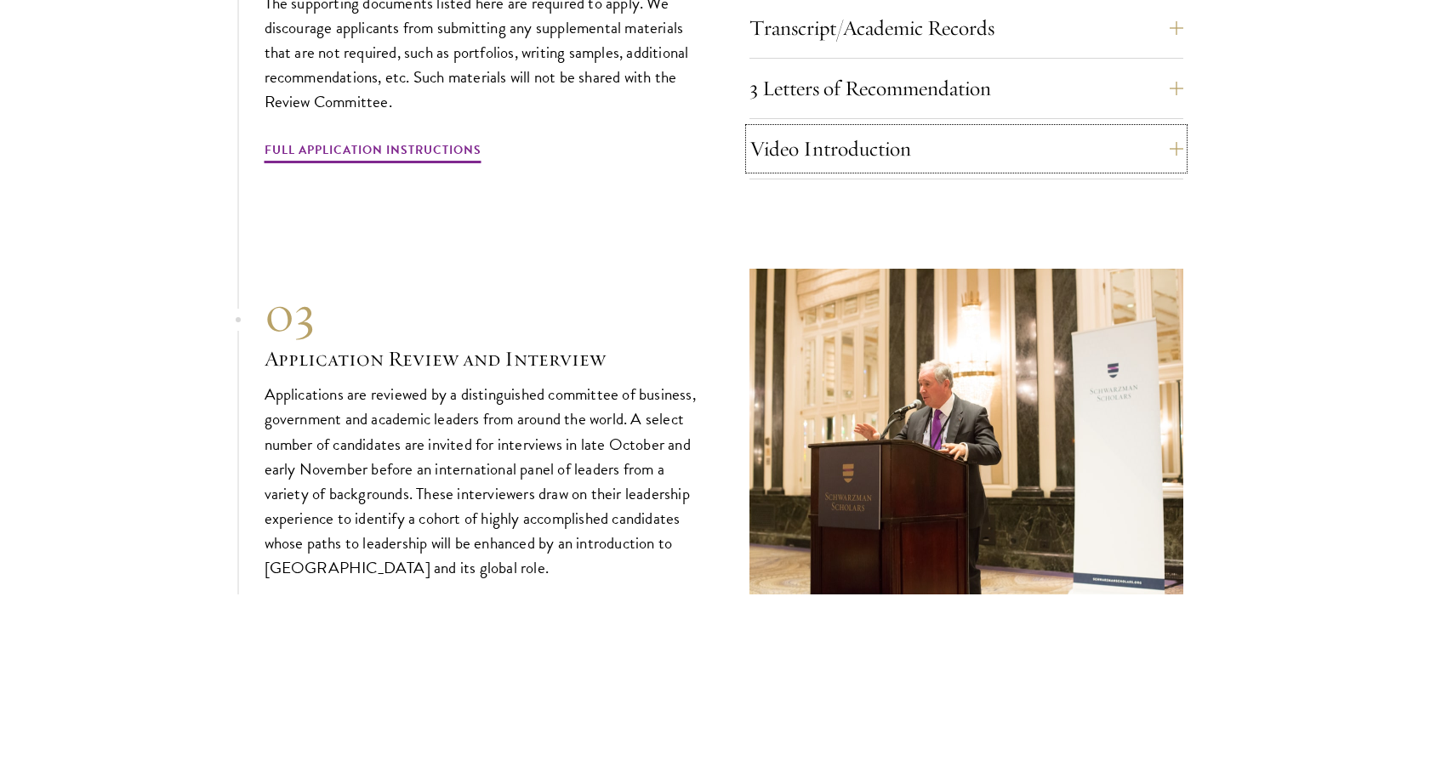
scroll to position [6067, 0]
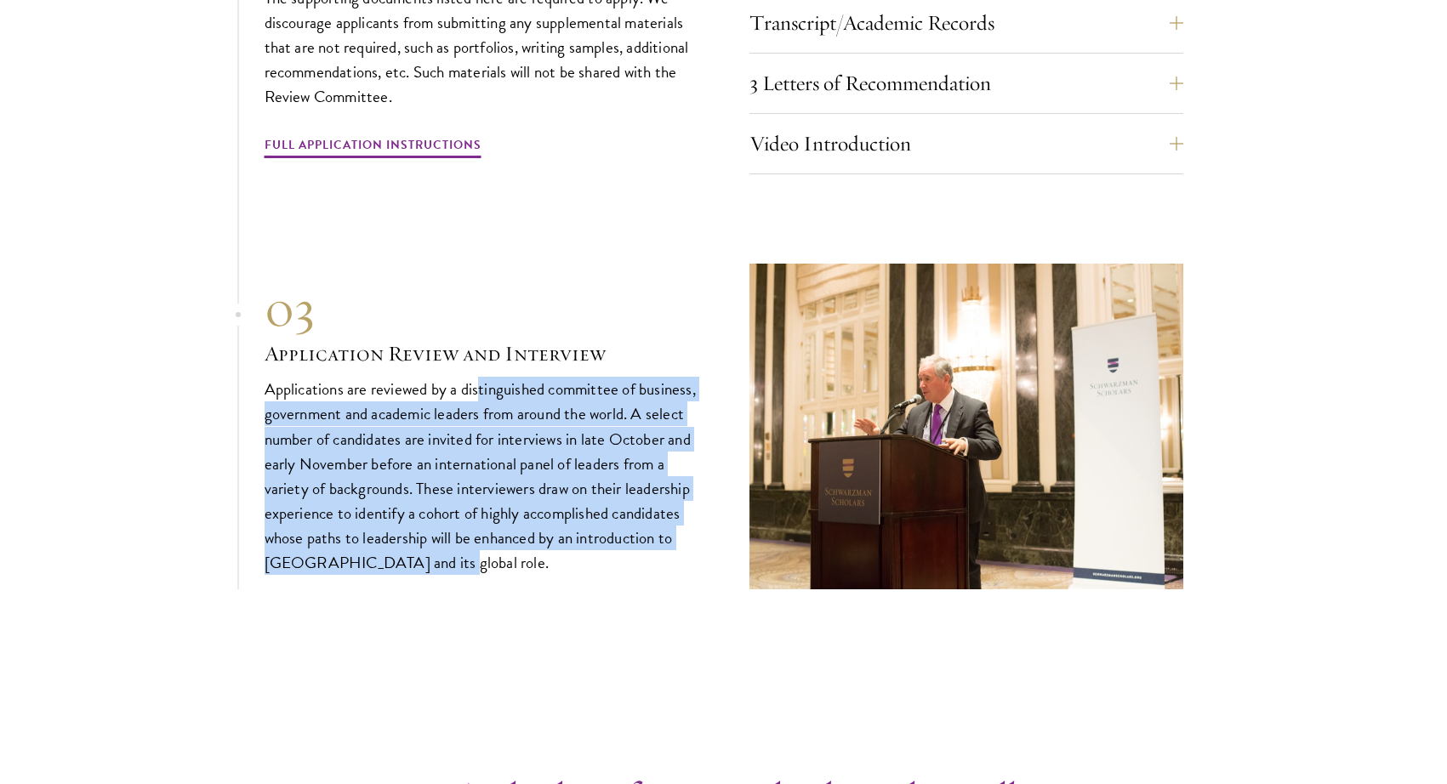
drag, startPoint x: 493, startPoint y: 393, endPoint x: 520, endPoint y: 550, distance: 159.5
click at [520, 550] on p "Applications are reviewed by a distinguished committee of business, government …" at bounding box center [482, 476] width 434 height 198
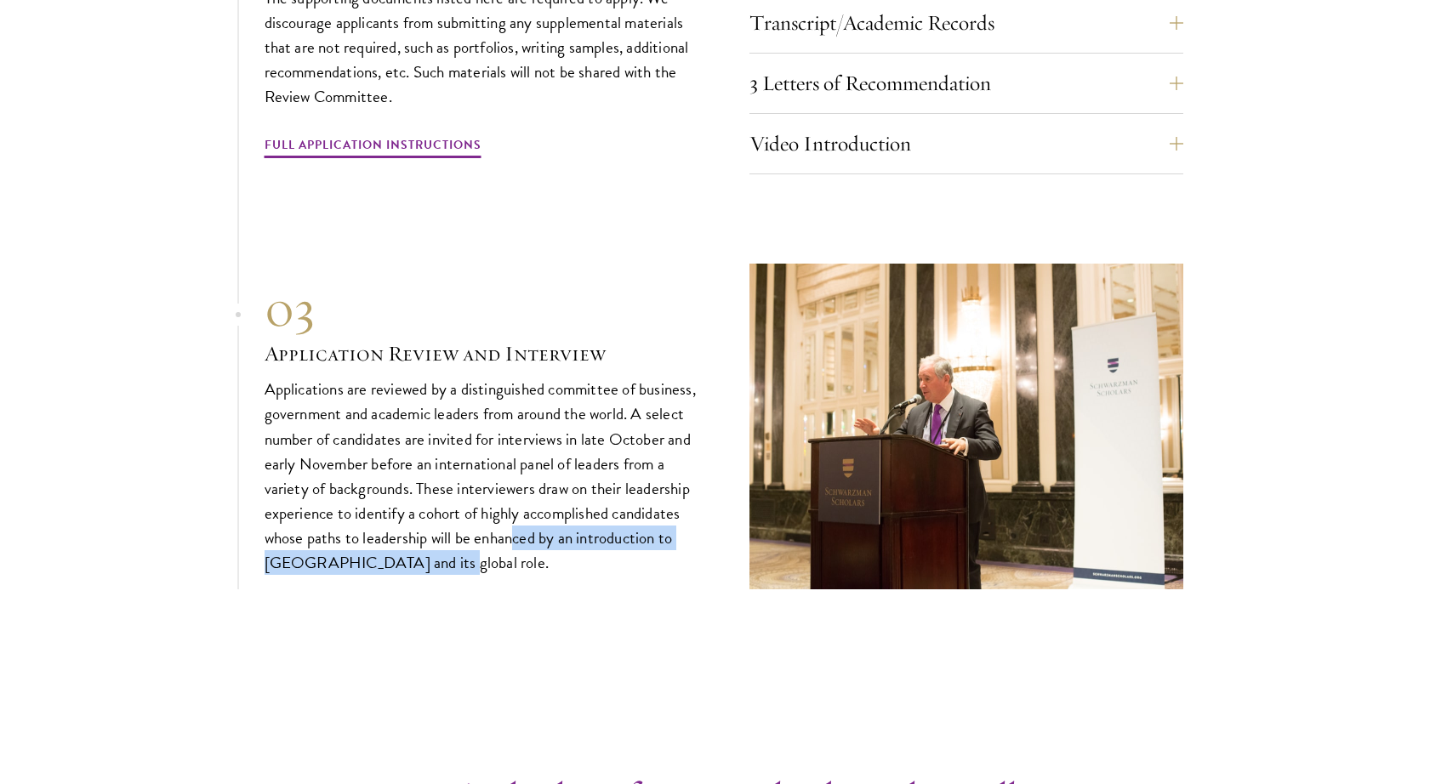
drag, startPoint x: 518, startPoint y: 532, endPoint x: 515, endPoint y: 550, distance: 19.0
click at [515, 550] on p "Applications are reviewed by a distinguished committee of business, government …" at bounding box center [482, 476] width 434 height 198
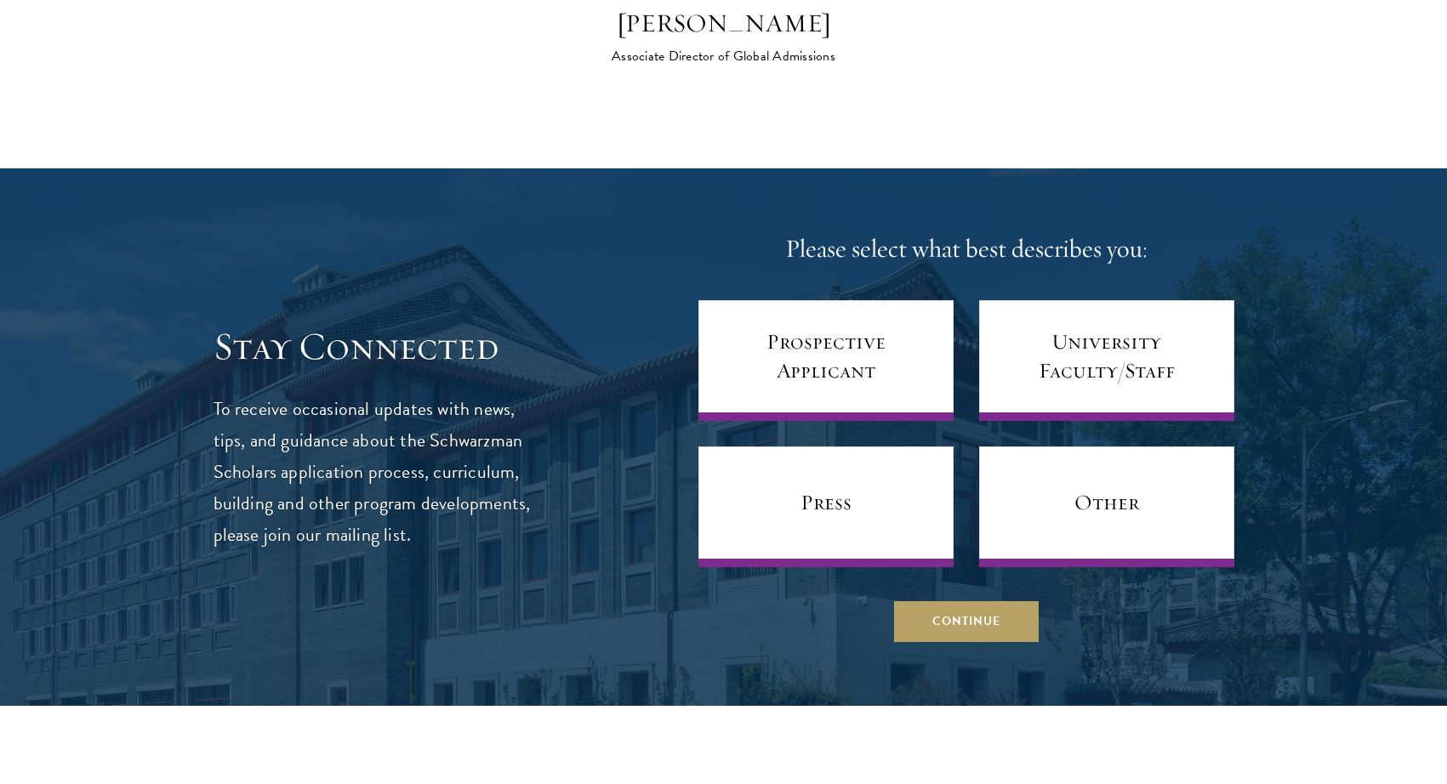
scroll to position [7031, 0]
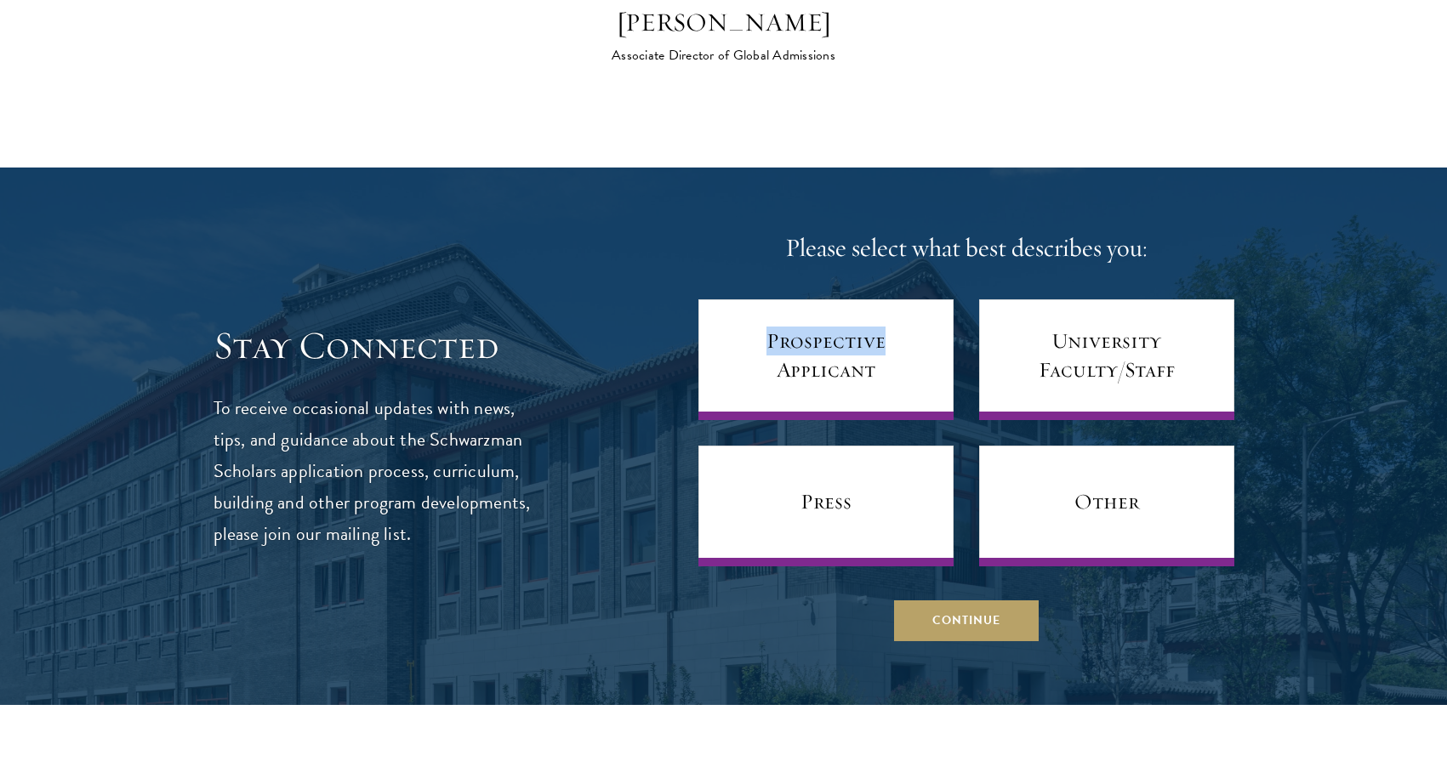
drag, startPoint x: 919, startPoint y: 259, endPoint x: 1152, endPoint y: 240, distance: 233.8
click at [1152, 240] on div "Please select what best describes you: Prospective Applicant University Faculty…" at bounding box center [966, 436] width 536 height 410
click at [1152, 240] on h4 "Please select what best describes you:" at bounding box center [966, 248] width 536 height 34
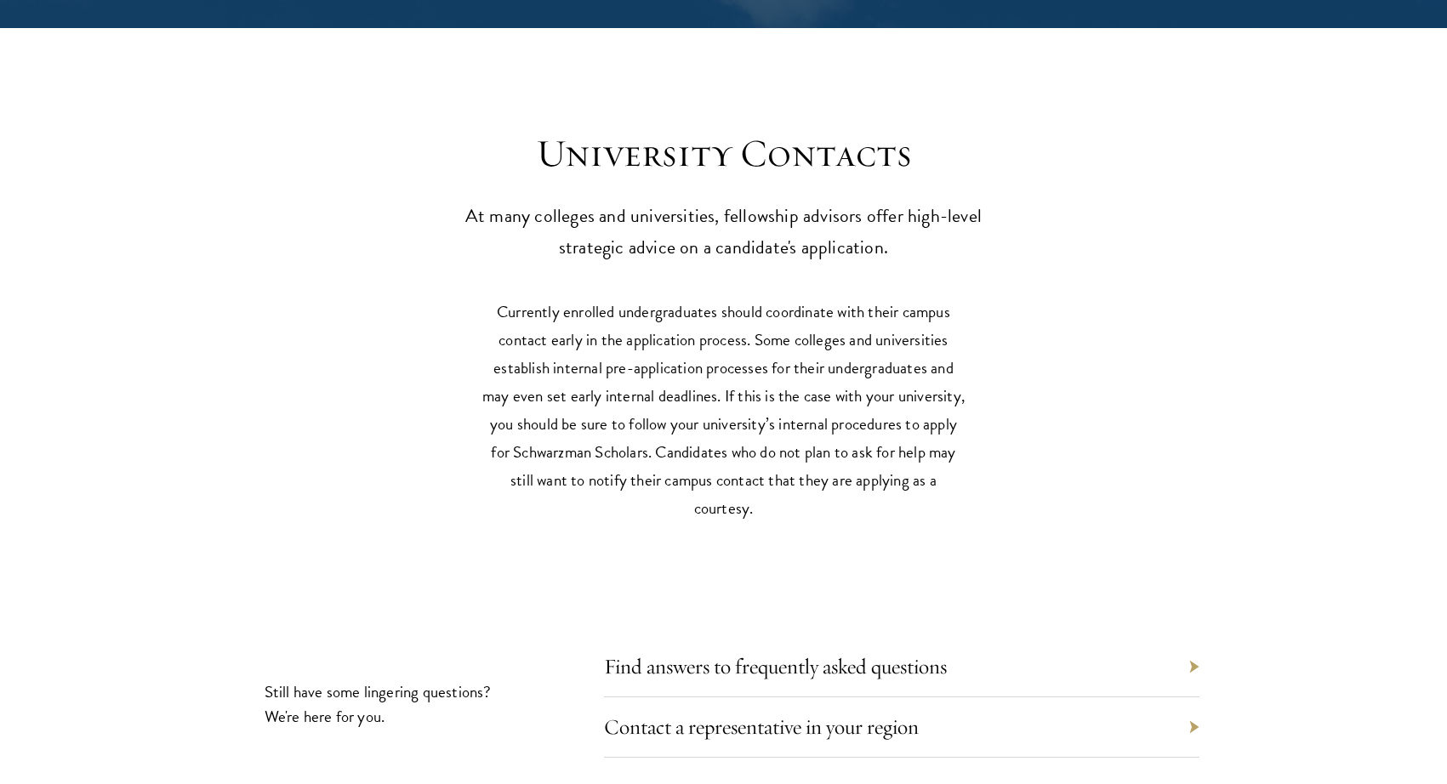
scroll to position [7712, 0]
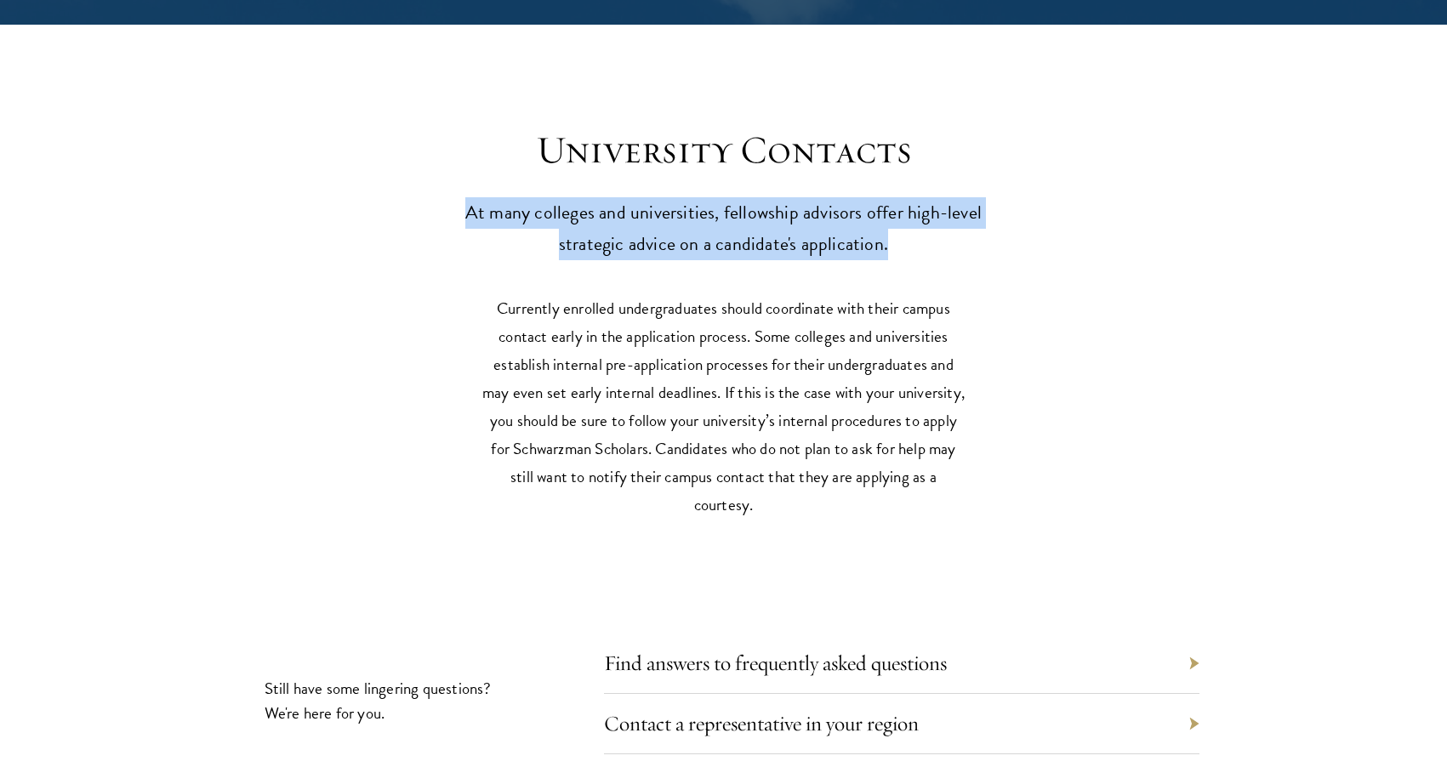
drag, startPoint x: 549, startPoint y: 208, endPoint x: 939, endPoint y: 225, distance: 390.8
click at [939, 225] on div "University Contacts At many colleges and universities, fellowship advisors offe…" at bounding box center [724, 194] width 919 height 134
click at [939, 225] on p "At many colleges and universities, fellowship advisors offer high-level strateg…" at bounding box center [723, 228] width 527 height 63
drag, startPoint x: 800, startPoint y: 207, endPoint x: 913, endPoint y: 224, distance: 114.4
click at [913, 224] on p "At many colleges and universities, fellowship advisors offer high-level strateg…" at bounding box center [723, 228] width 527 height 63
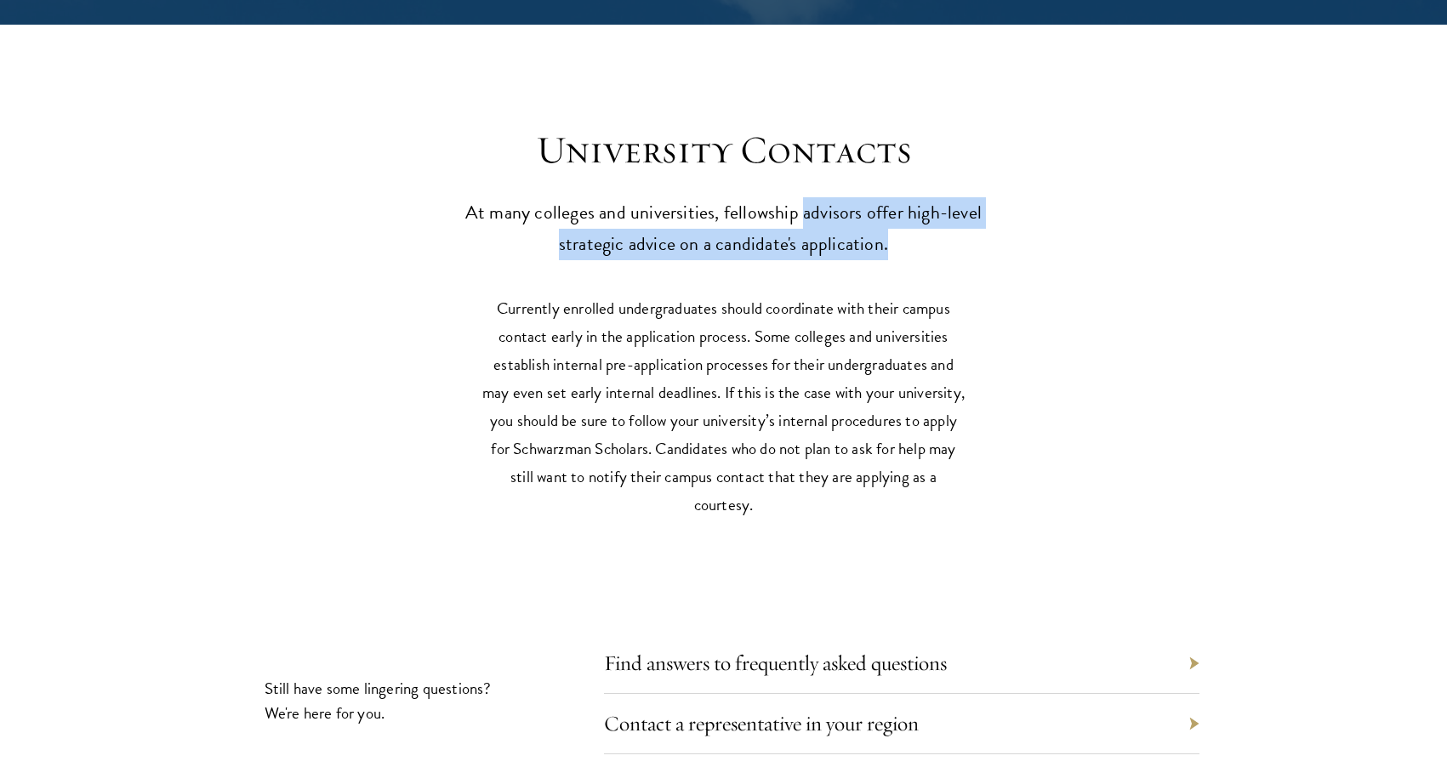
click at [913, 224] on p "At many colleges and universities, fellowship advisors offer high-level strateg…" at bounding box center [723, 228] width 527 height 63
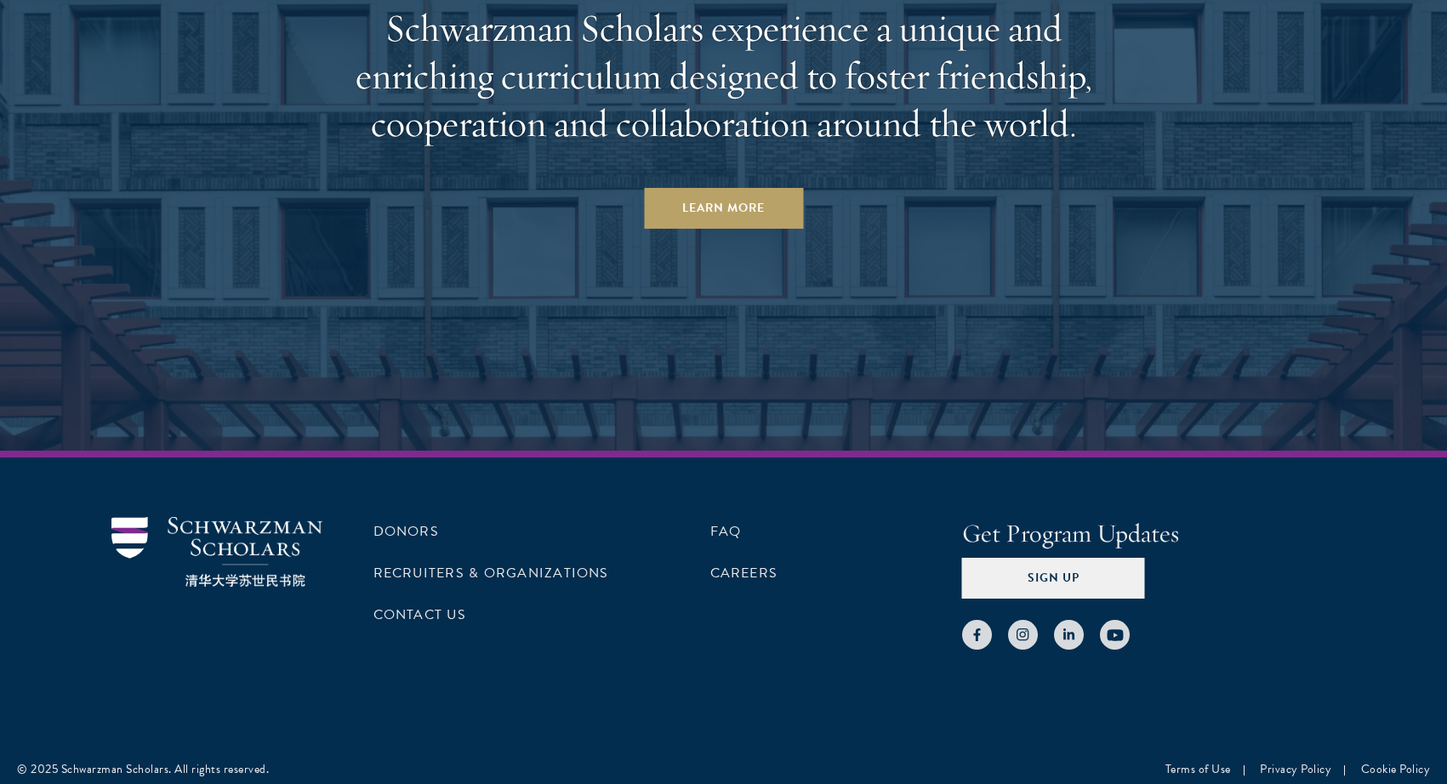
scroll to position [8848, 0]
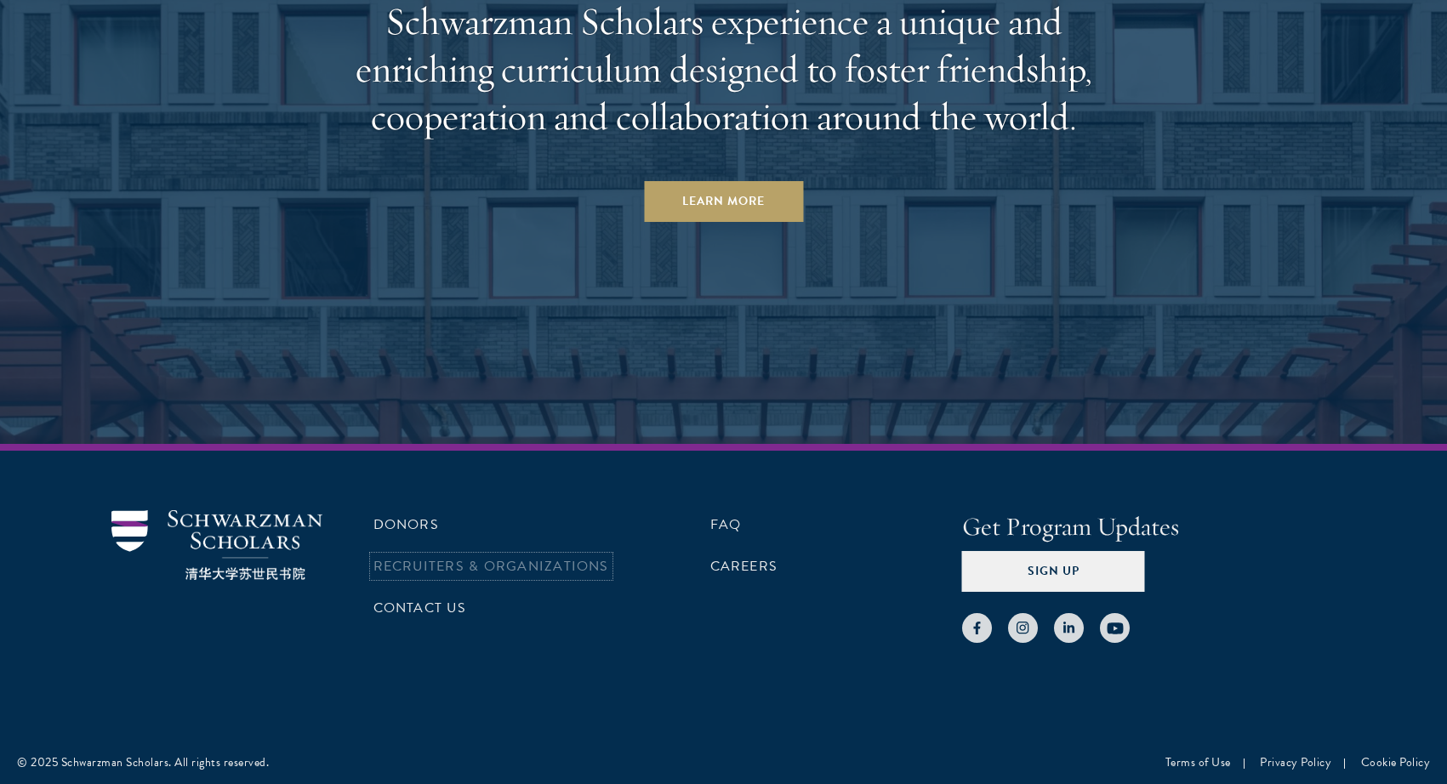
click at [443, 557] on link "Recruiters & Organizations" at bounding box center [491, 566] width 236 height 20
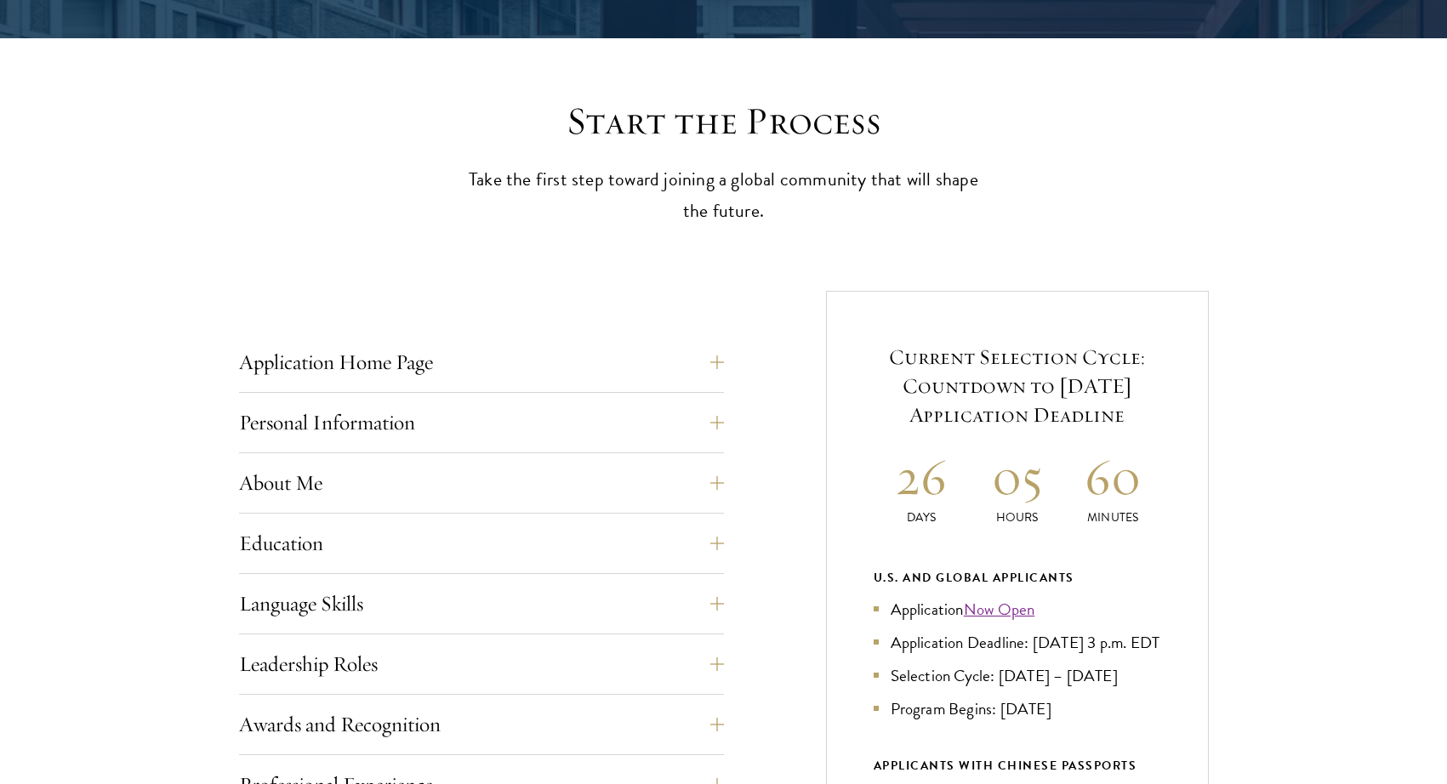
scroll to position [737, 0]
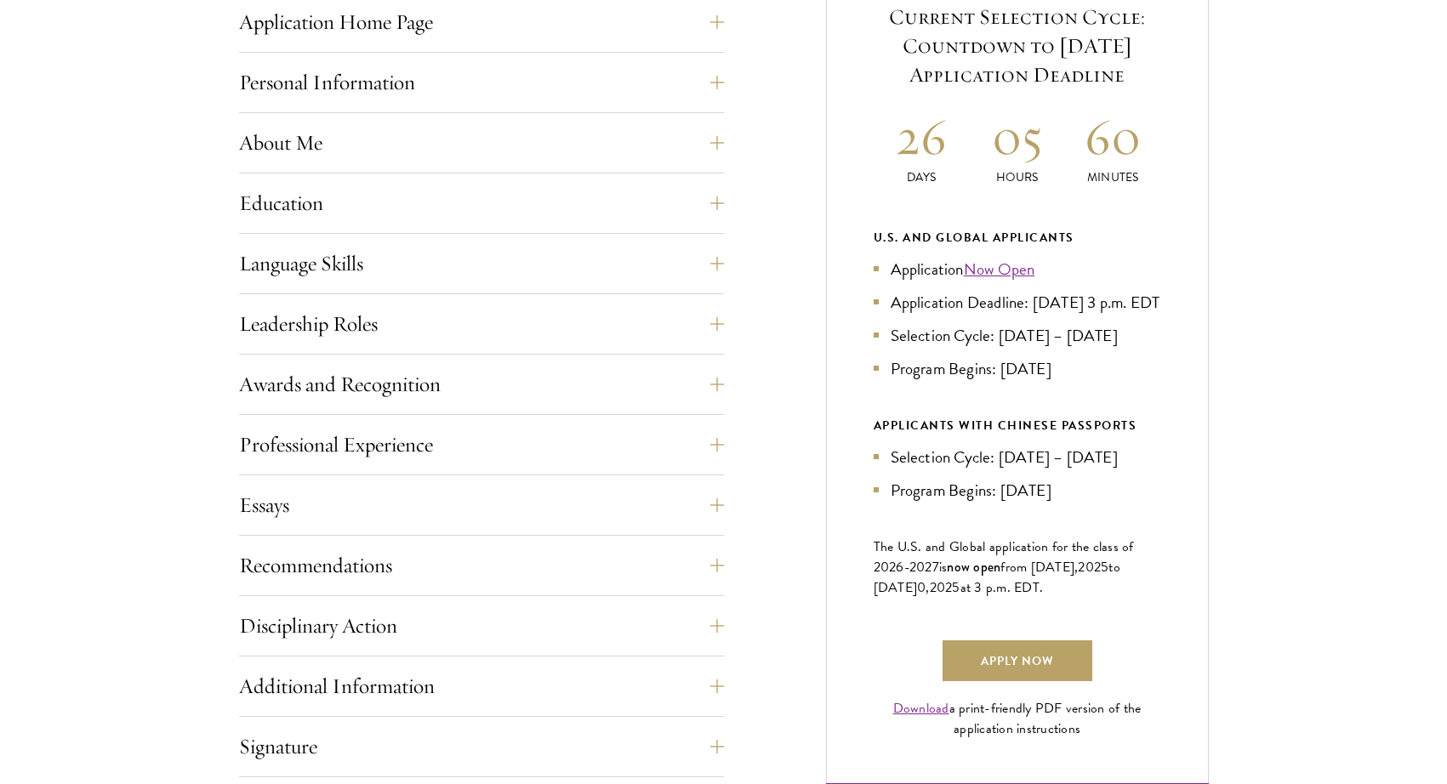
click at [1370, 518] on div "Start the Process Take the first step toward joining a global community that wi…" at bounding box center [723, 358] width 1447 height 1201
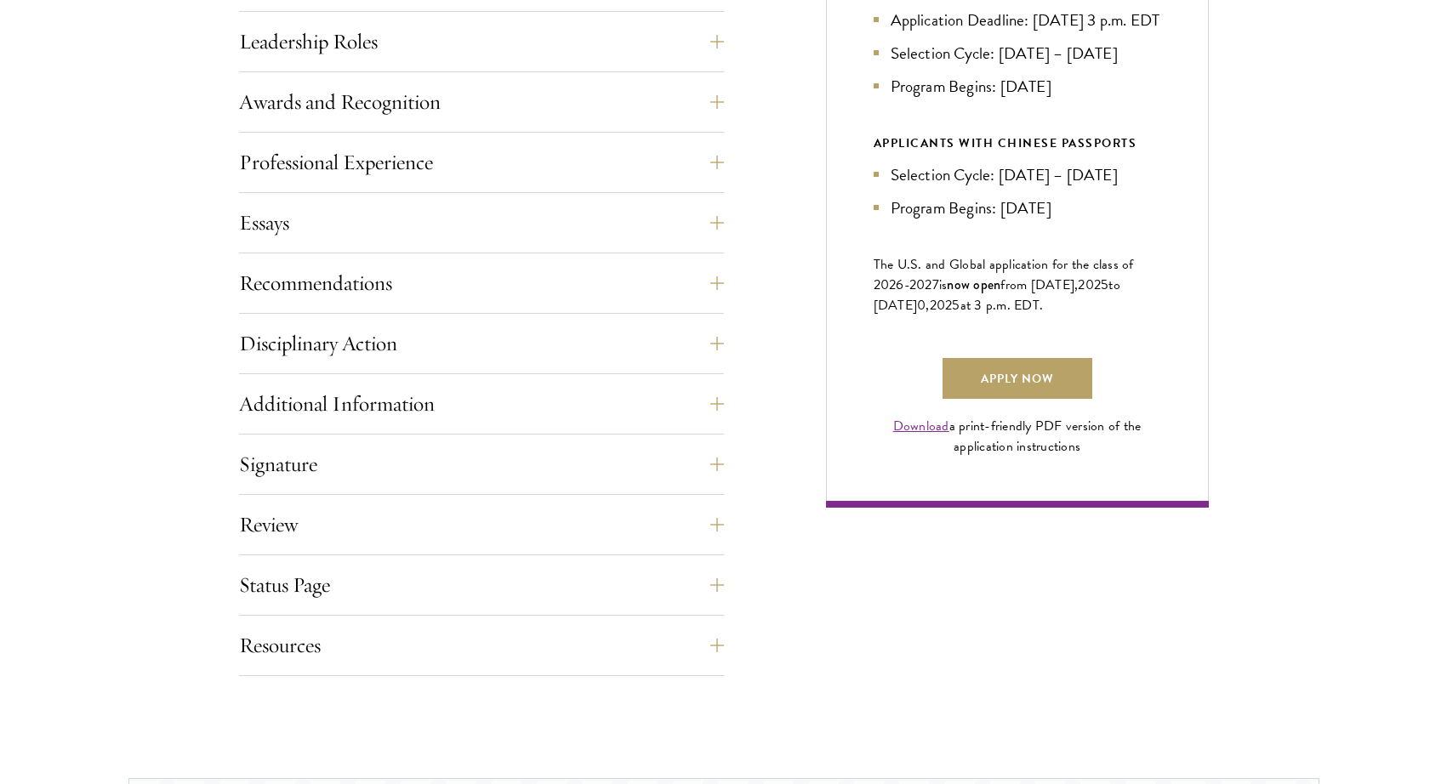
scroll to position [1021, 0]
click at [456, 607] on div "Status Page This page will appear after you have submitted your application. Yo…" at bounding box center [481, 589] width 485 height 51
click at [458, 595] on button "Status Page" at bounding box center [494, 584] width 485 height 41
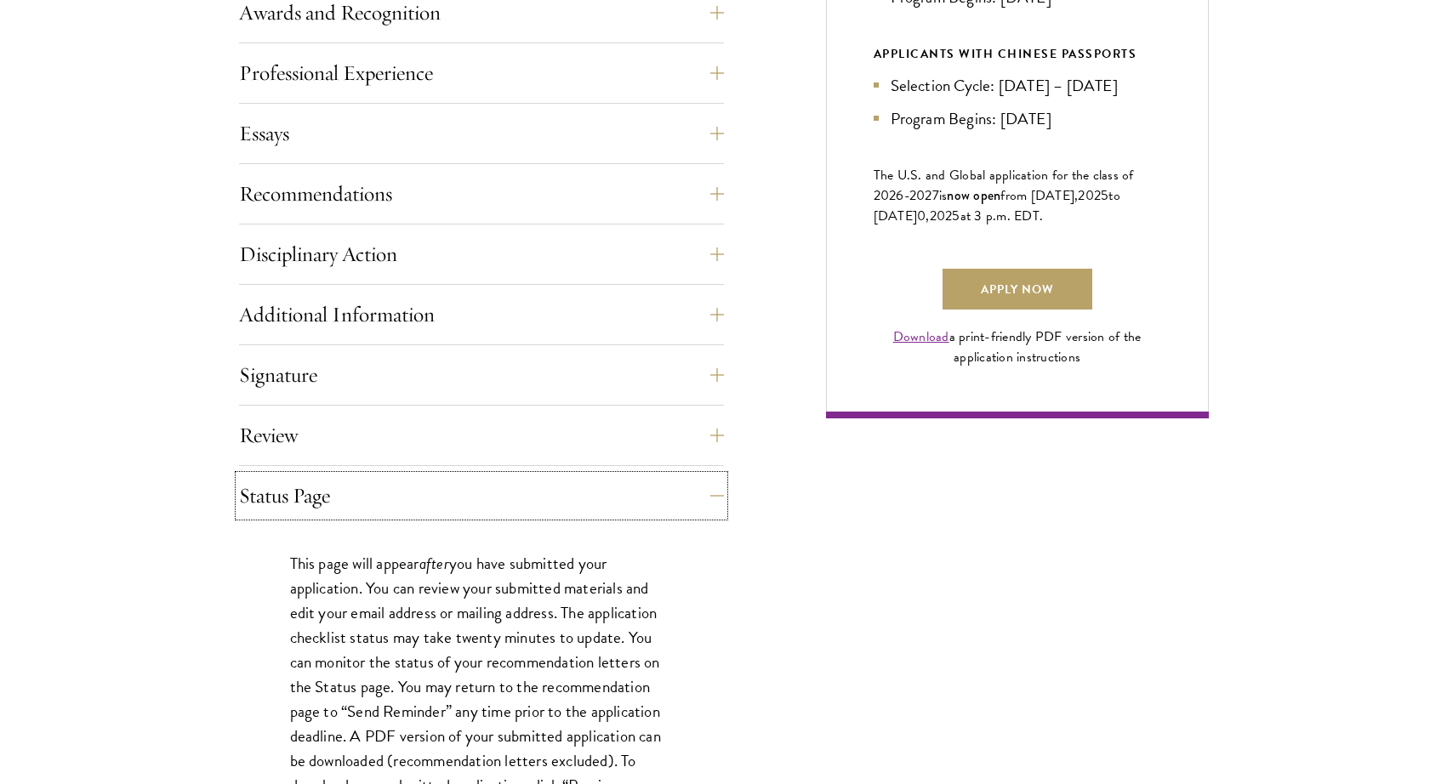
scroll to position [1248, 0]
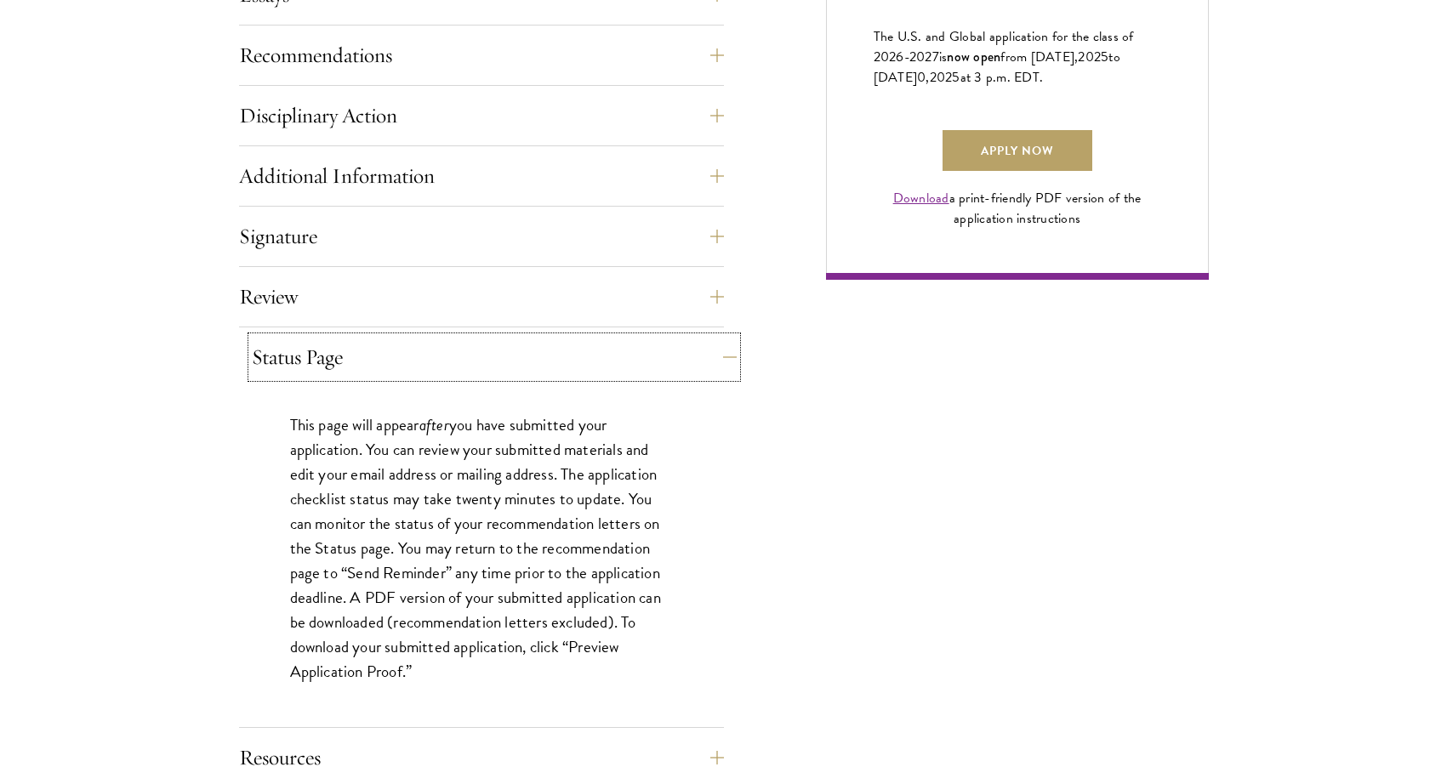
click at [461, 366] on button "Status Page" at bounding box center [494, 357] width 485 height 41
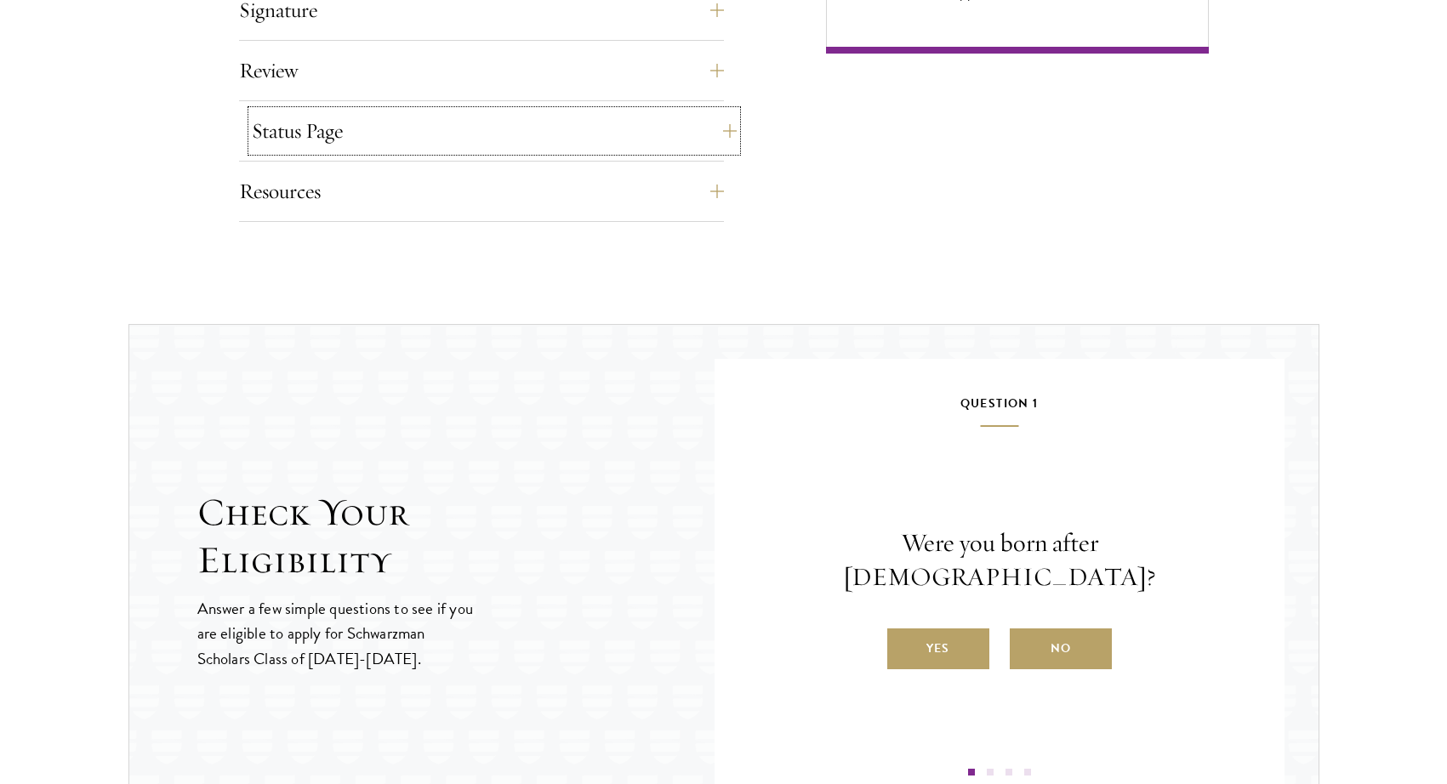
scroll to position [1701, 0]
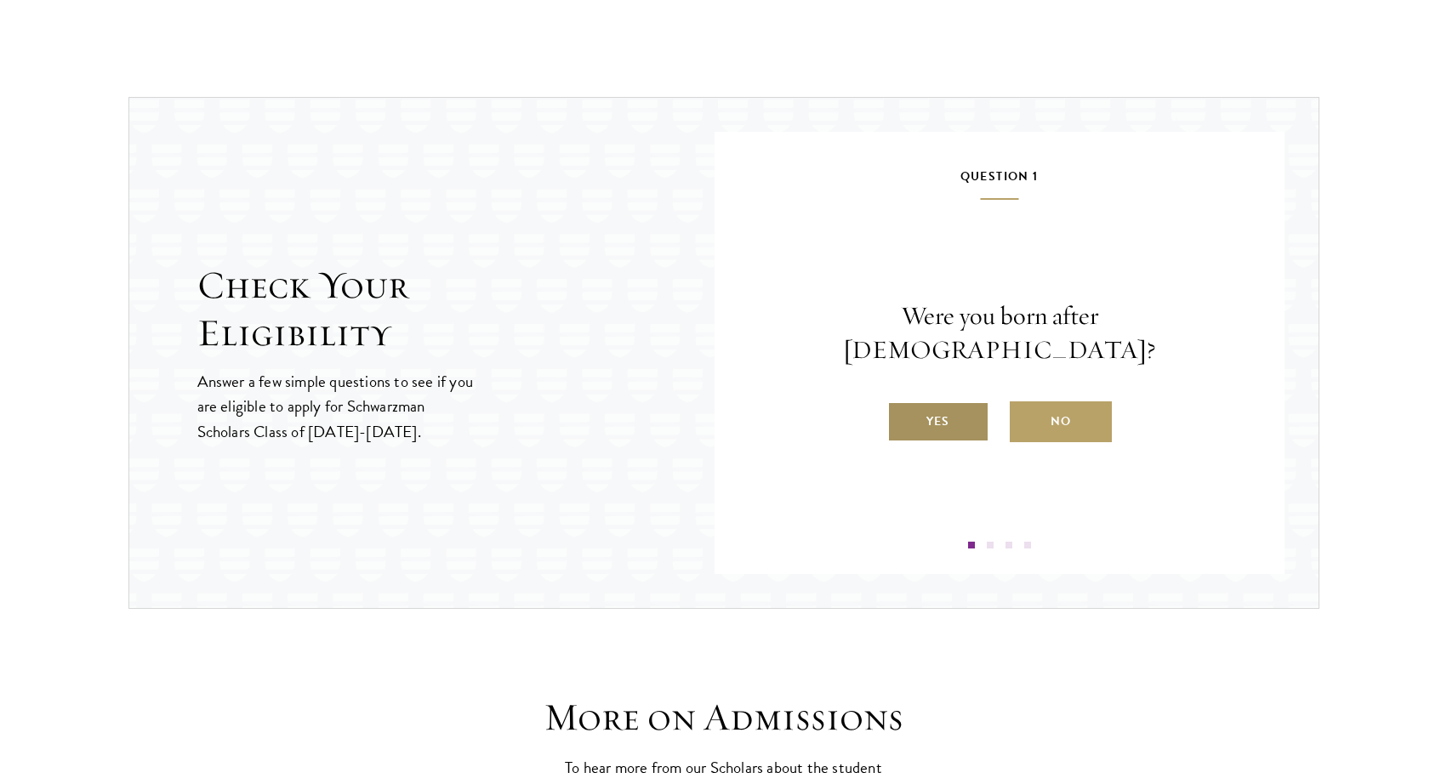
click at [960, 401] on label "Yes" at bounding box center [938, 421] width 102 height 41
click at [902, 403] on input "Yes" at bounding box center [894, 410] width 15 height 15
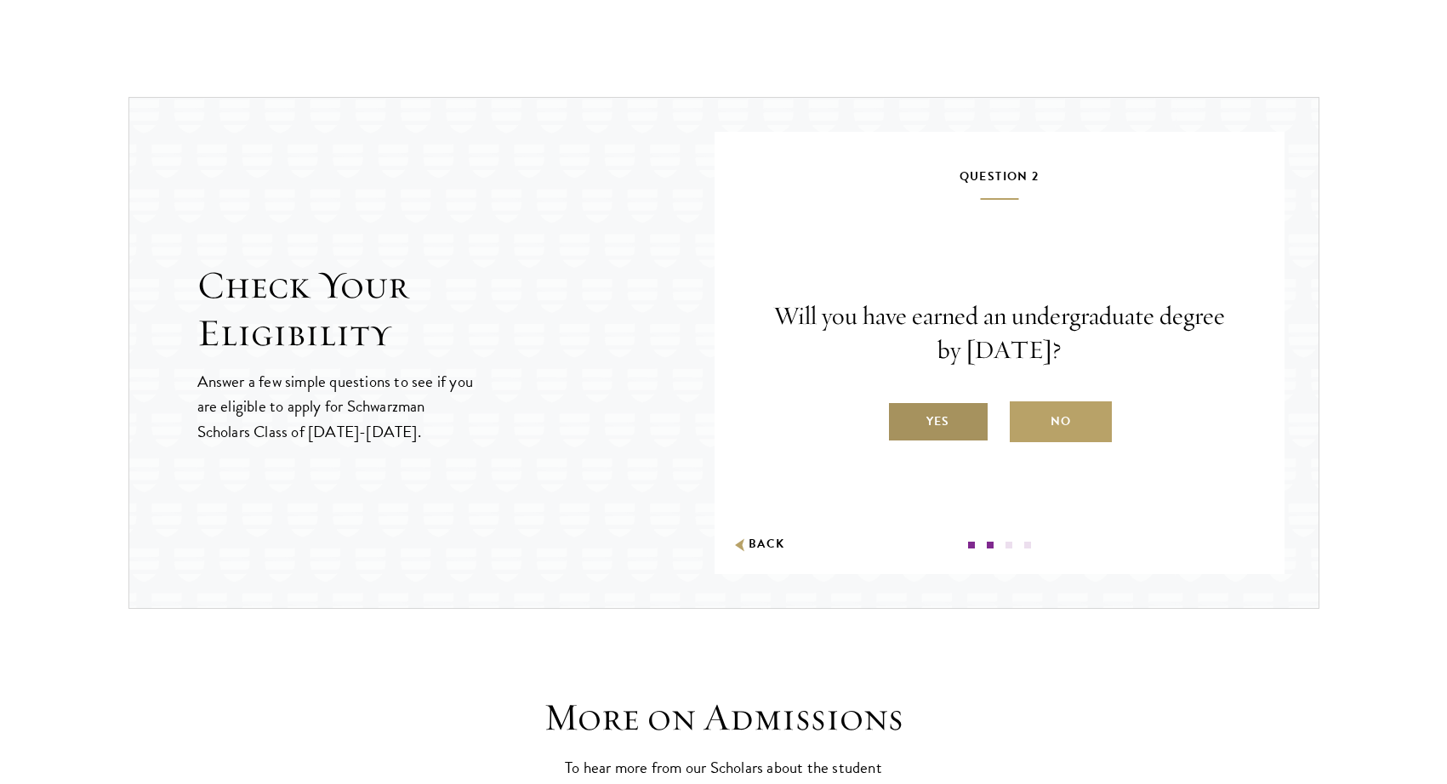
click at [947, 423] on label "Yes" at bounding box center [938, 421] width 102 height 41
click at [902, 418] on input "Yes" at bounding box center [894, 410] width 15 height 15
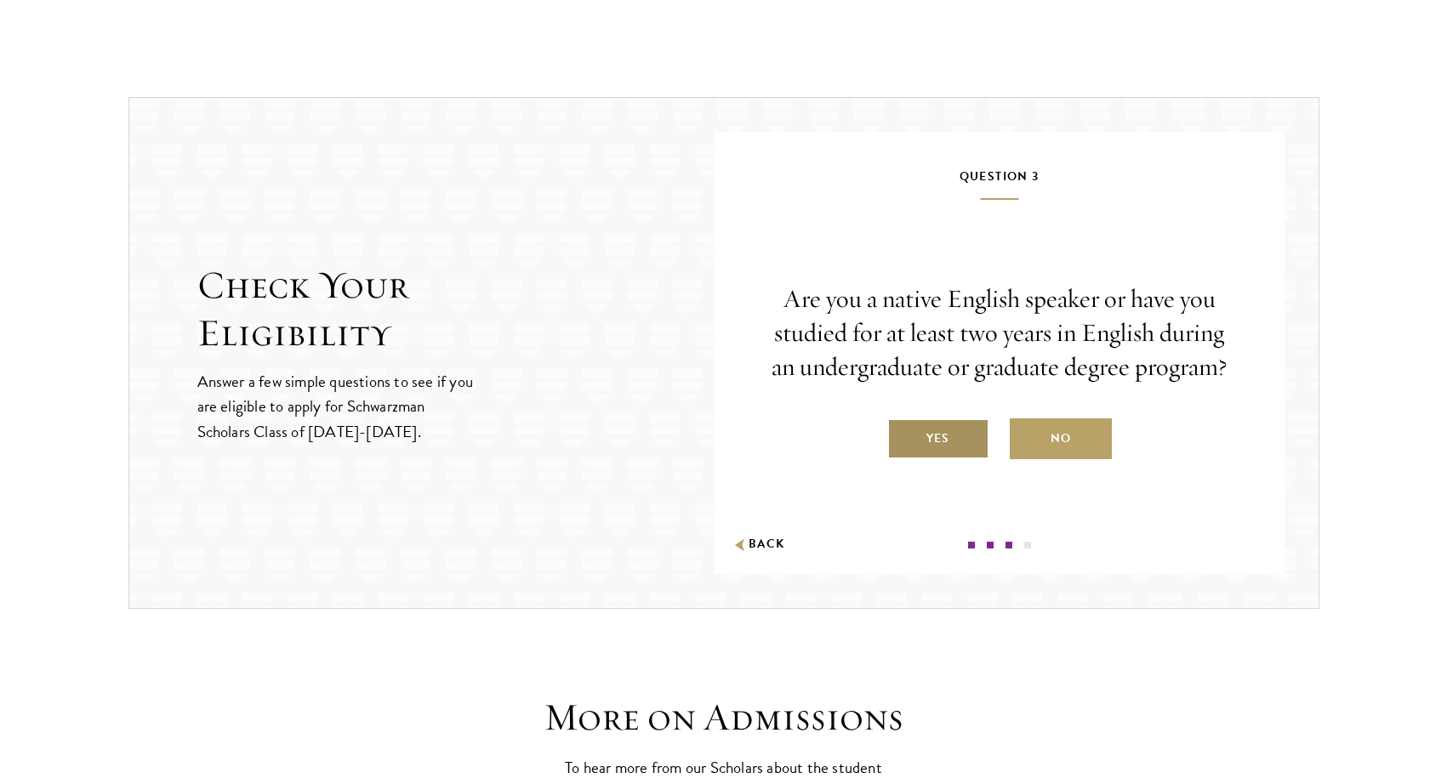
click at [962, 437] on label "Yes" at bounding box center [938, 438] width 102 height 41
click at [902, 435] on input "Yes" at bounding box center [894, 427] width 15 height 15
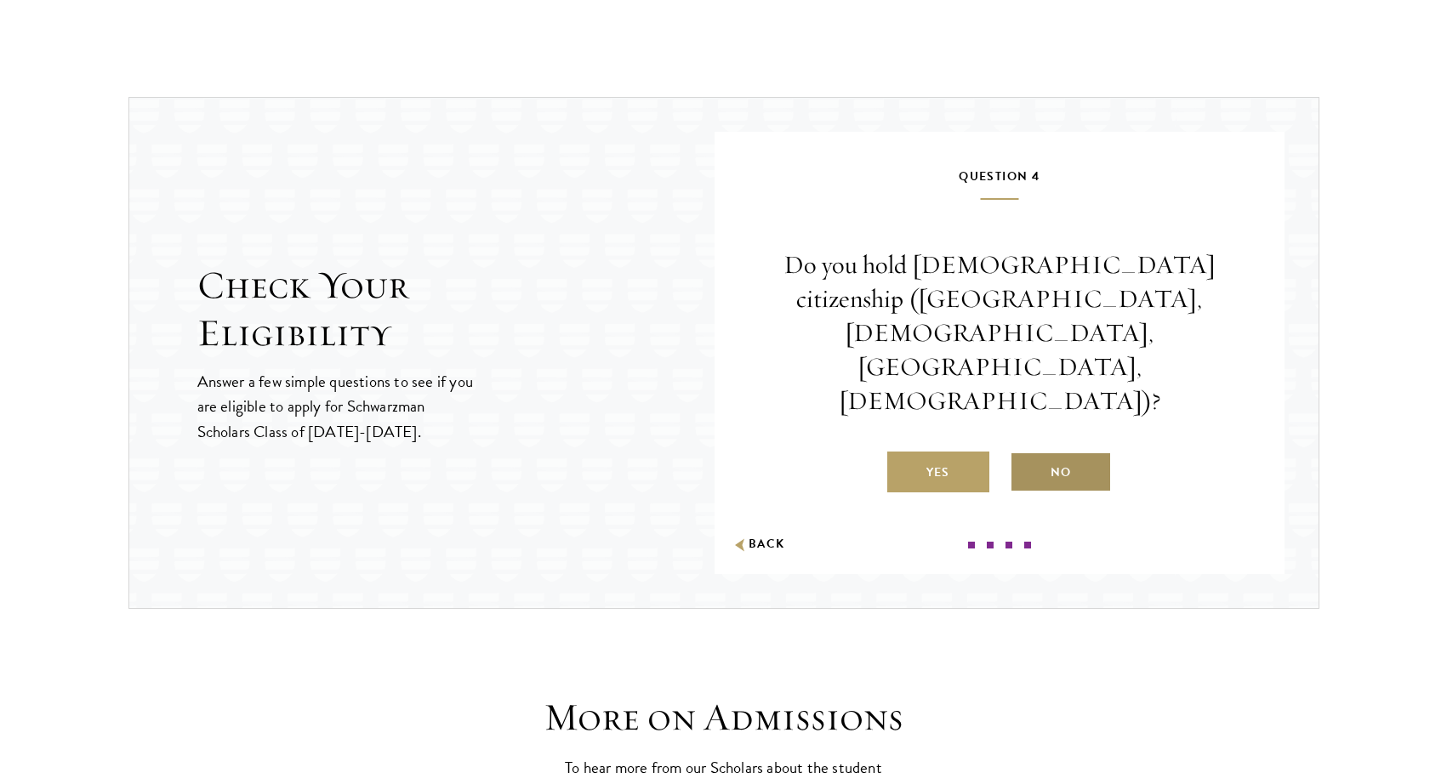
click at [1047, 452] on label "No" at bounding box center [1061, 472] width 102 height 41
click at [1025, 454] on input "No" at bounding box center [1017, 461] width 15 height 15
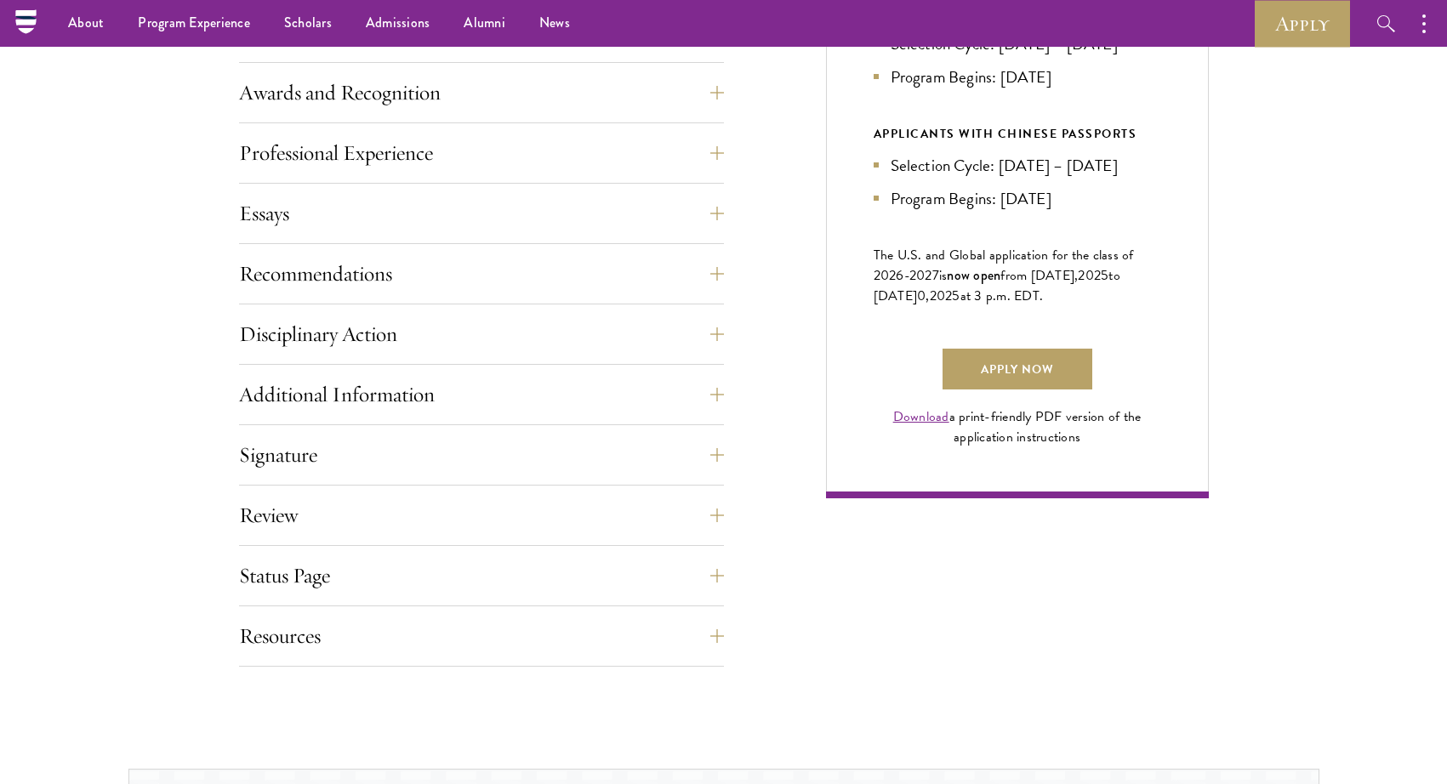
scroll to position [1021, 0]
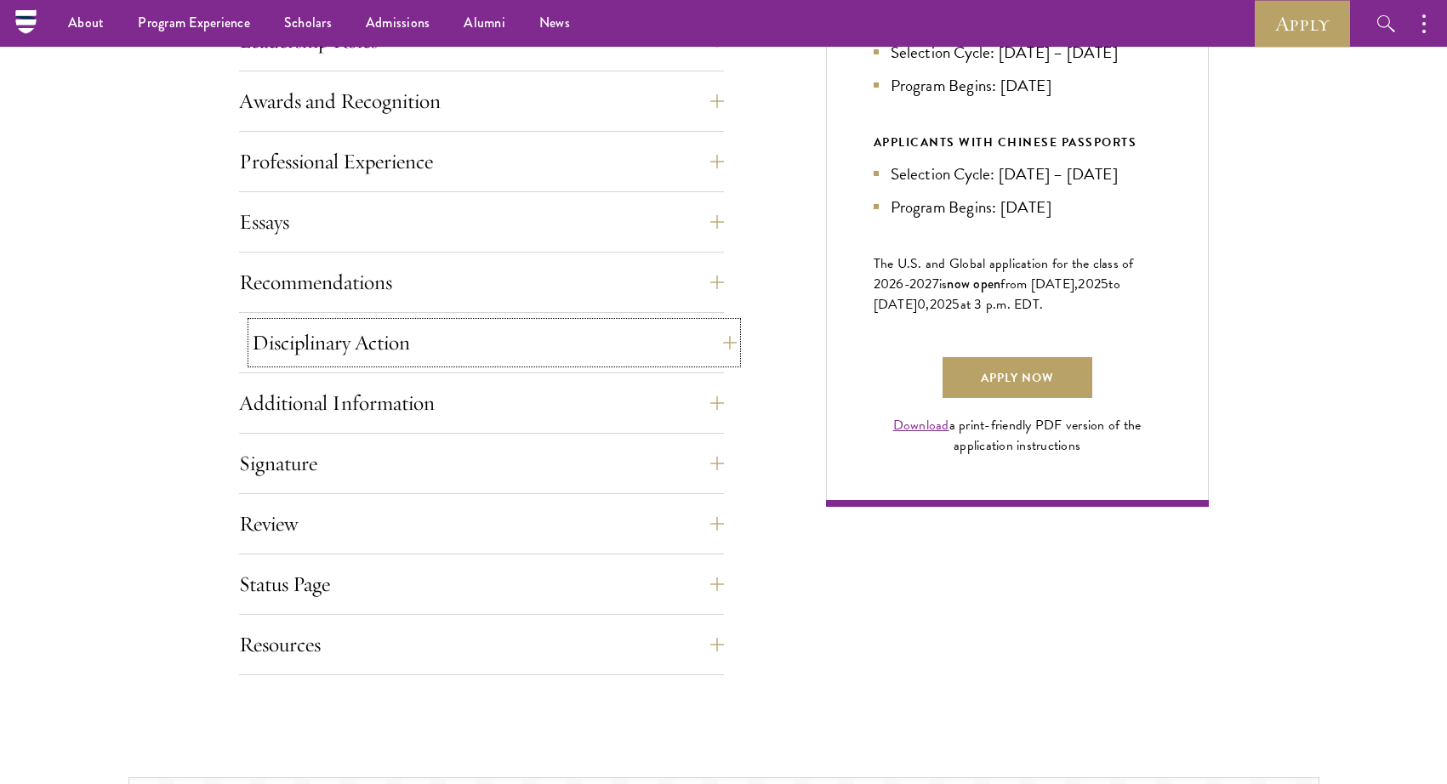
click at [354, 327] on button "Disciplinary Action" at bounding box center [494, 342] width 485 height 41
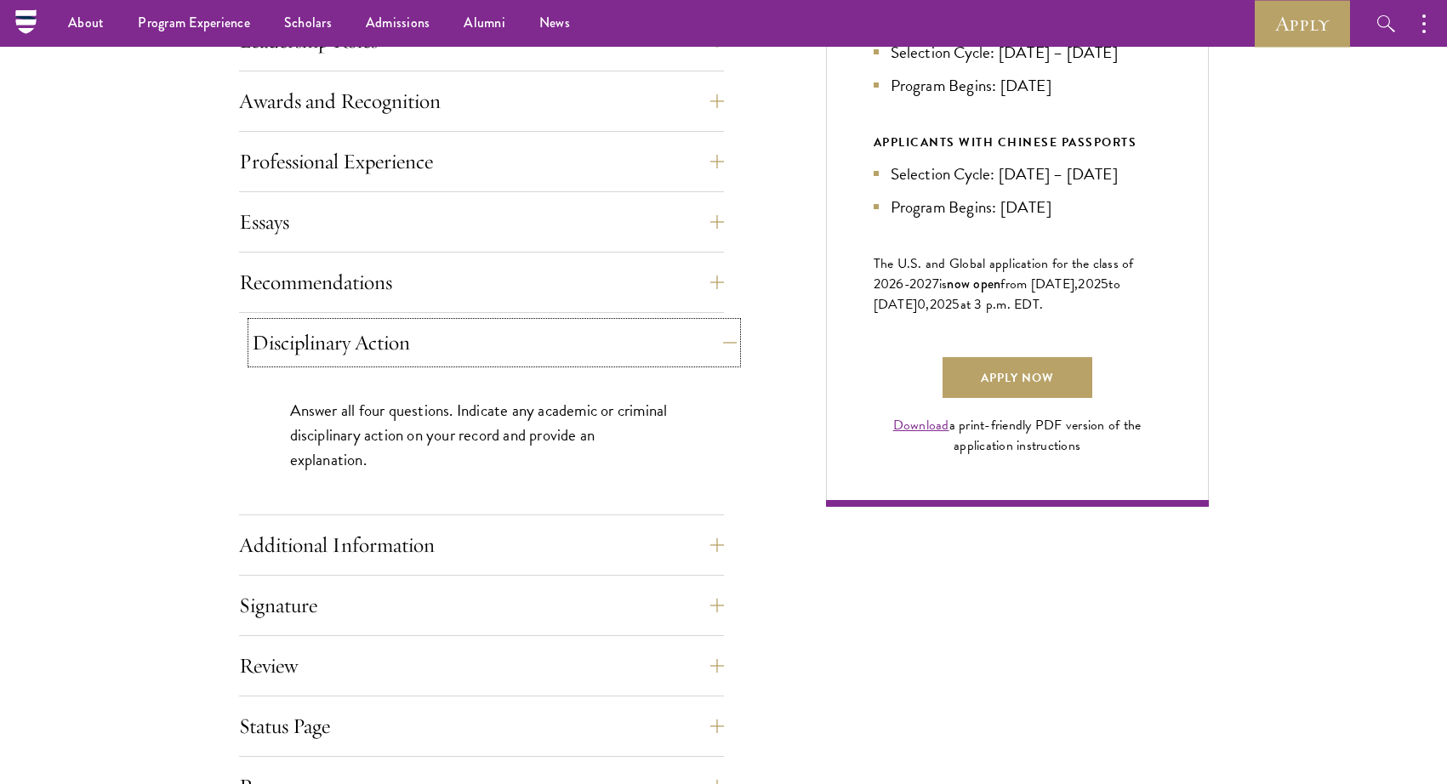
click at [434, 345] on button "Disciplinary Action" at bounding box center [494, 342] width 485 height 41
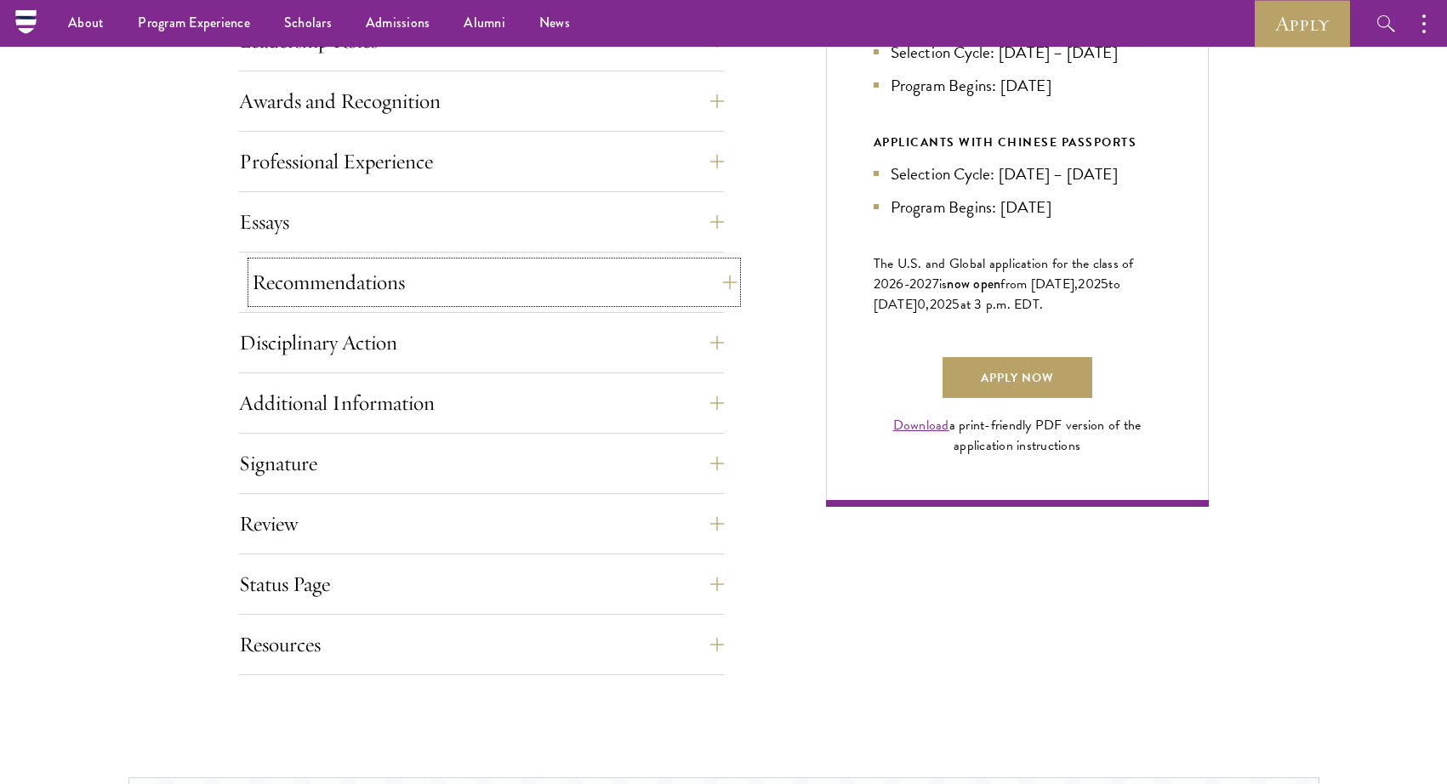
click at [360, 287] on button "Recommendations" at bounding box center [494, 282] width 485 height 41
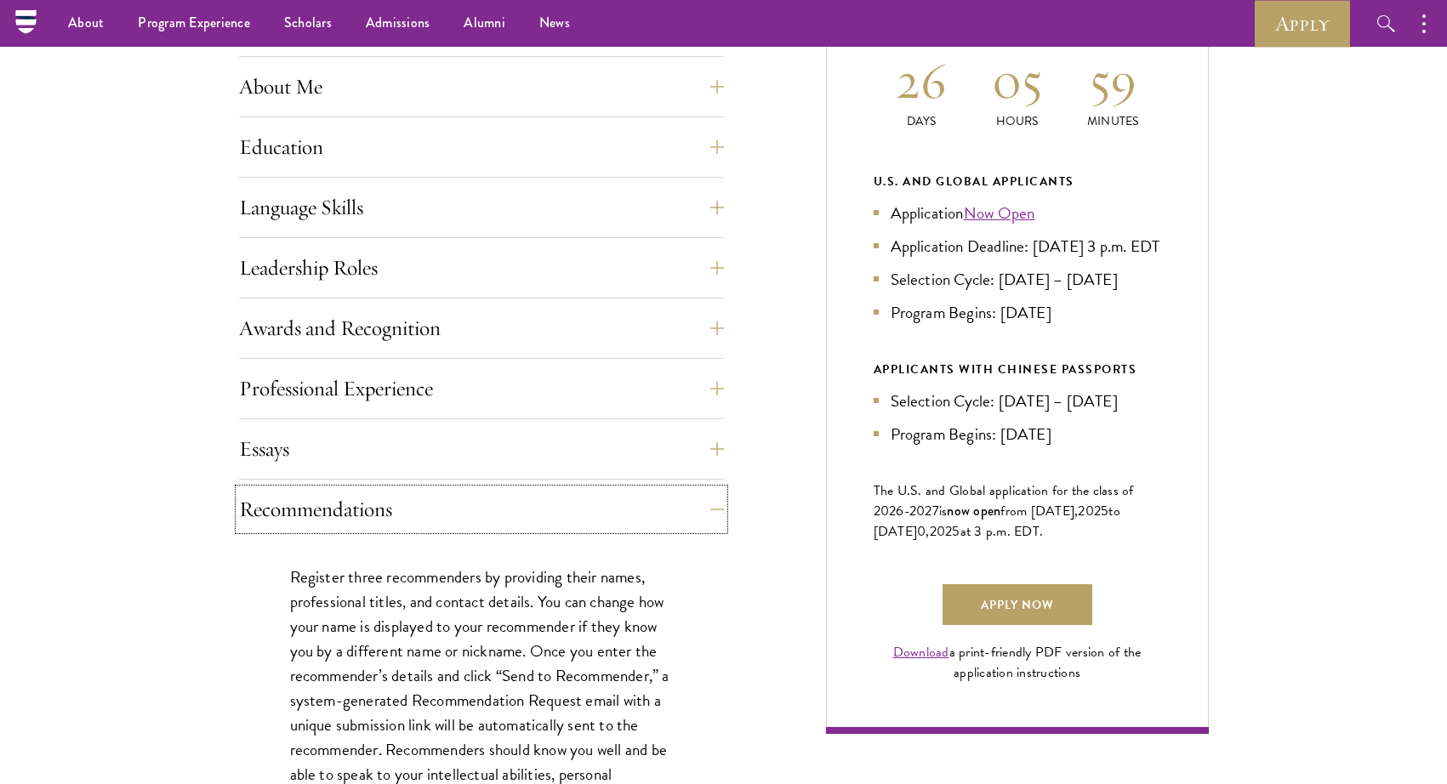
scroll to position [737, 0]
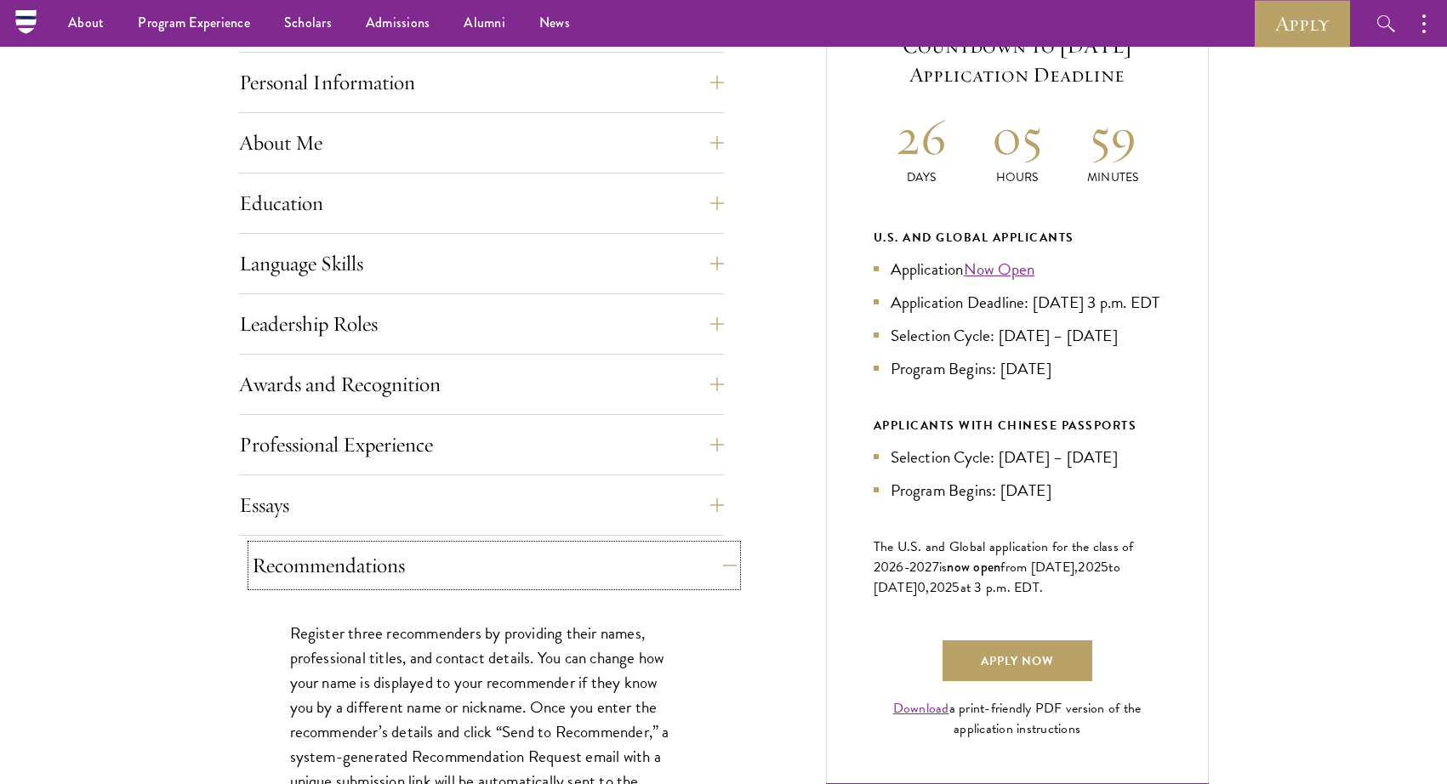
click at [397, 556] on button "Recommendations" at bounding box center [494, 565] width 485 height 41
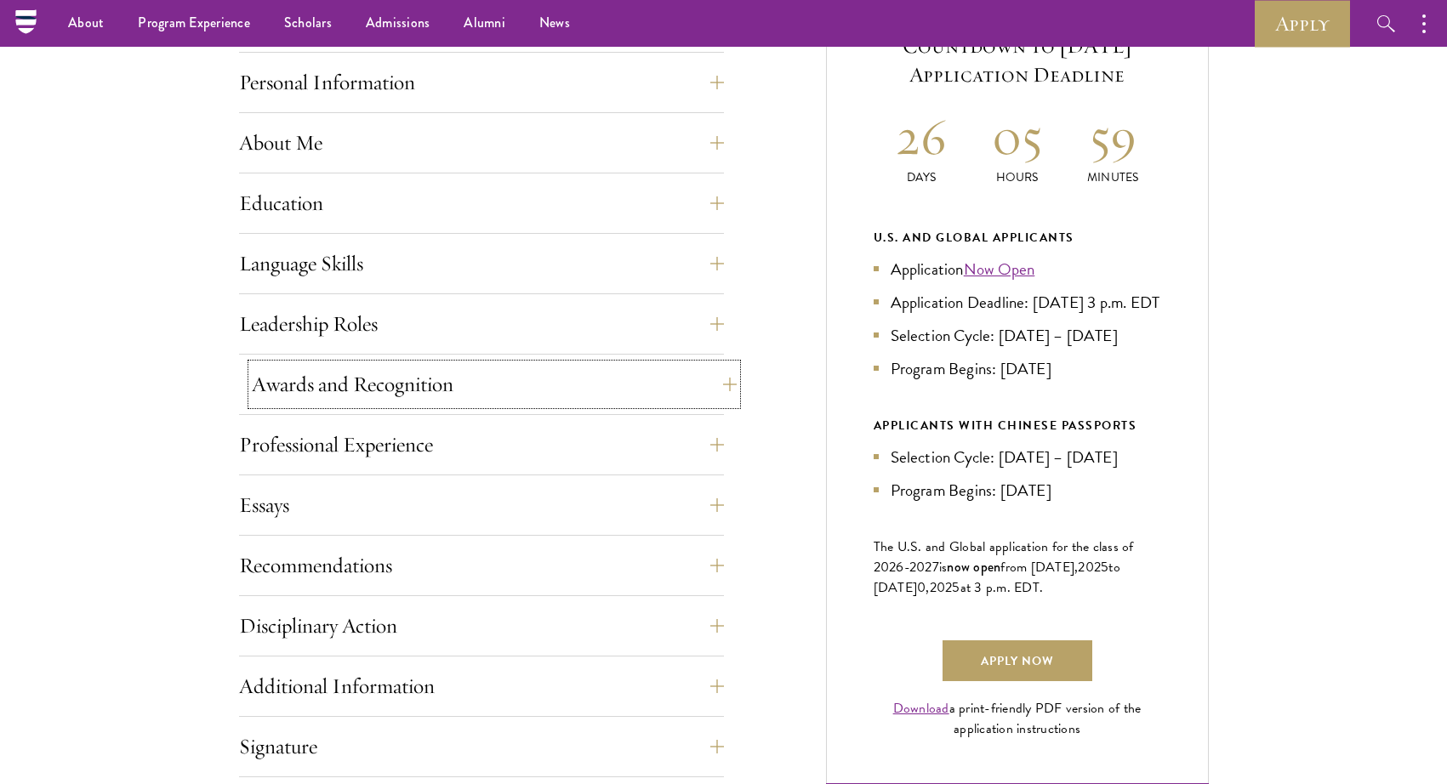
click at [424, 390] on button "Awards and Recognition" at bounding box center [494, 384] width 485 height 41
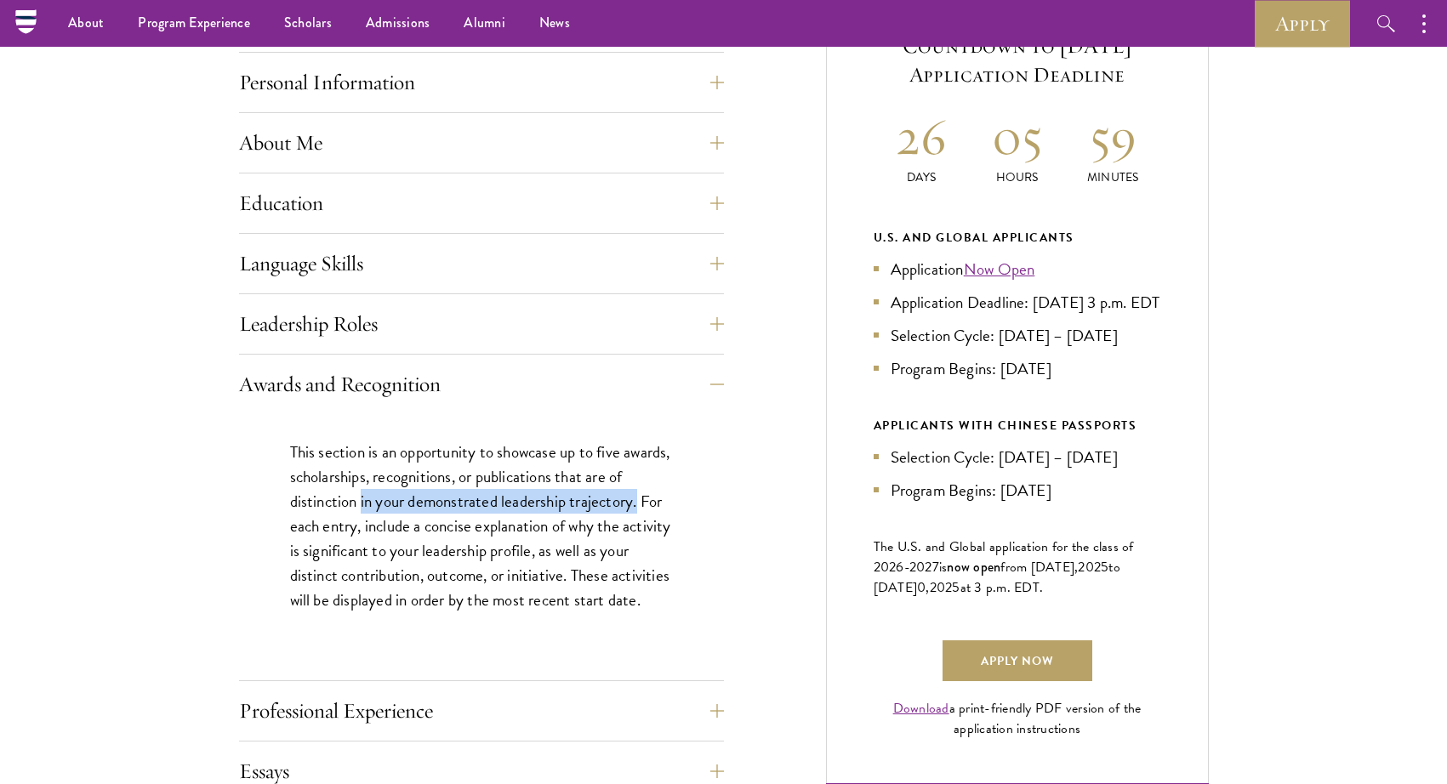
drag, startPoint x: 379, startPoint y: 496, endPoint x: 663, endPoint y: 505, distance: 284.2
click at [663, 505] on p "This section is an opportunity to showcase up to five awards, scholarships, rec…" at bounding box center [481, 526] width 383 height 173
drag, startPoint x: 538, startPoint y: 528, endPoint x: 643, endPoint y: 531, distance: 104.6
click at [643, 531] on p "This section is an opportunity to showcase up to five awards, scholarships, rec…" at bounding box center [481, 526] width 383 height 173
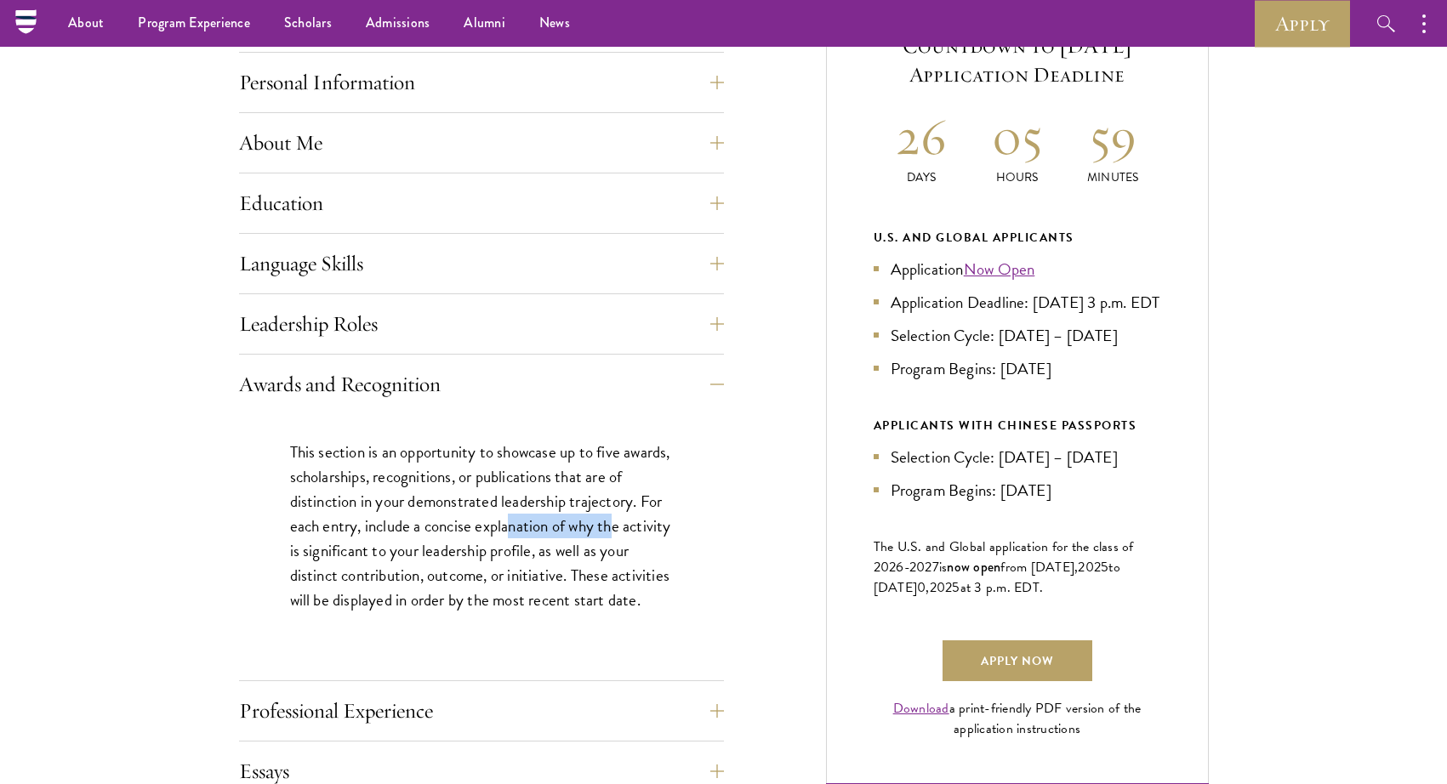
click at [643, 531] on p "This section is an opportunity to showcase up to five awards, scholarships, rec…" at bounding box center [481, 526] width 383 height 173
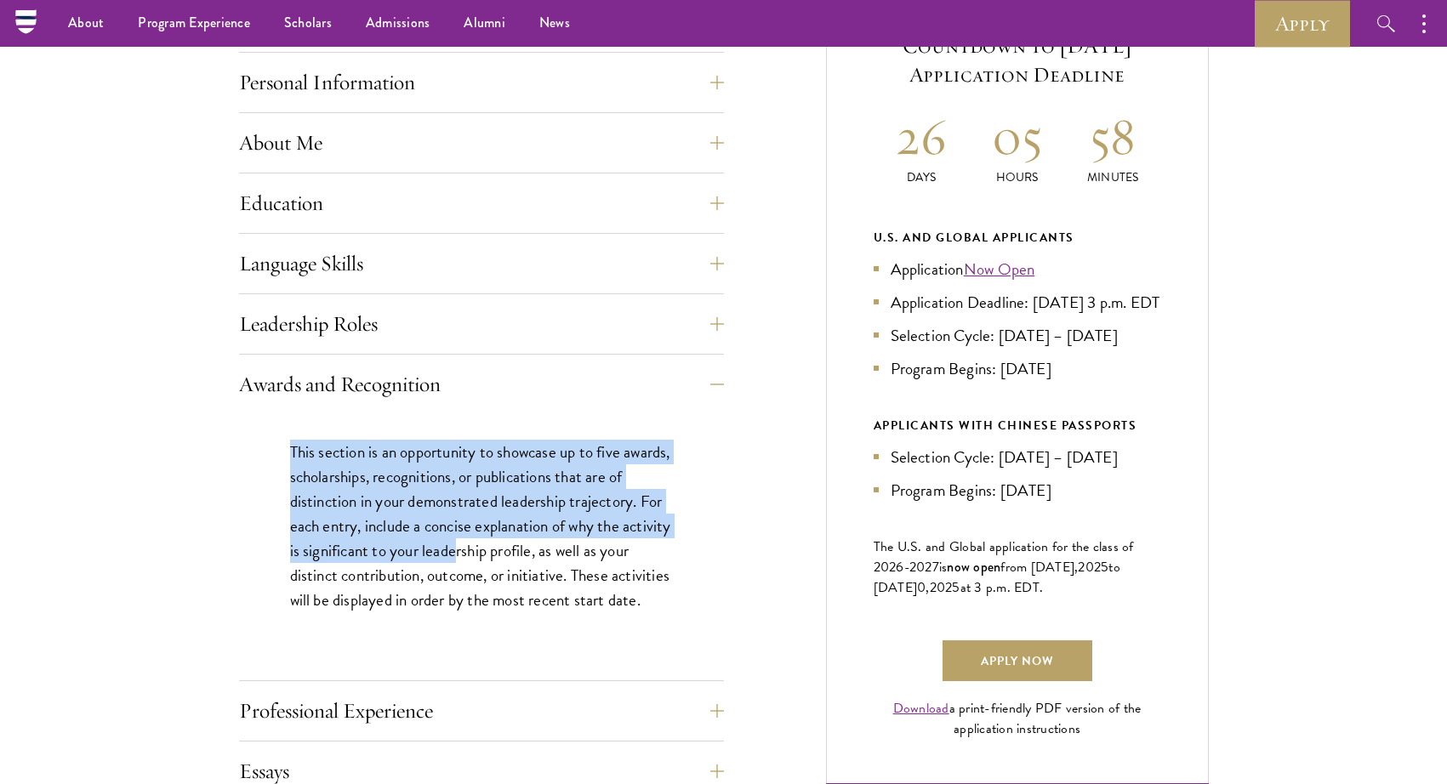
drag, startPoint x: 279, startPoint y: 451, endPoint x: 508, endPoint y: 561, distance: 254.1
click at [508, 561] on div "This section is an opportunity to showcase up to five awards, scholarships, rec…" at bounding box center [481, 534] width 485 height 241
click at [508, 561] on p "This section is an opportunity to showcase up to five awards, scholarships, rec…" at bounding box center [481, 526] width 383 height 173
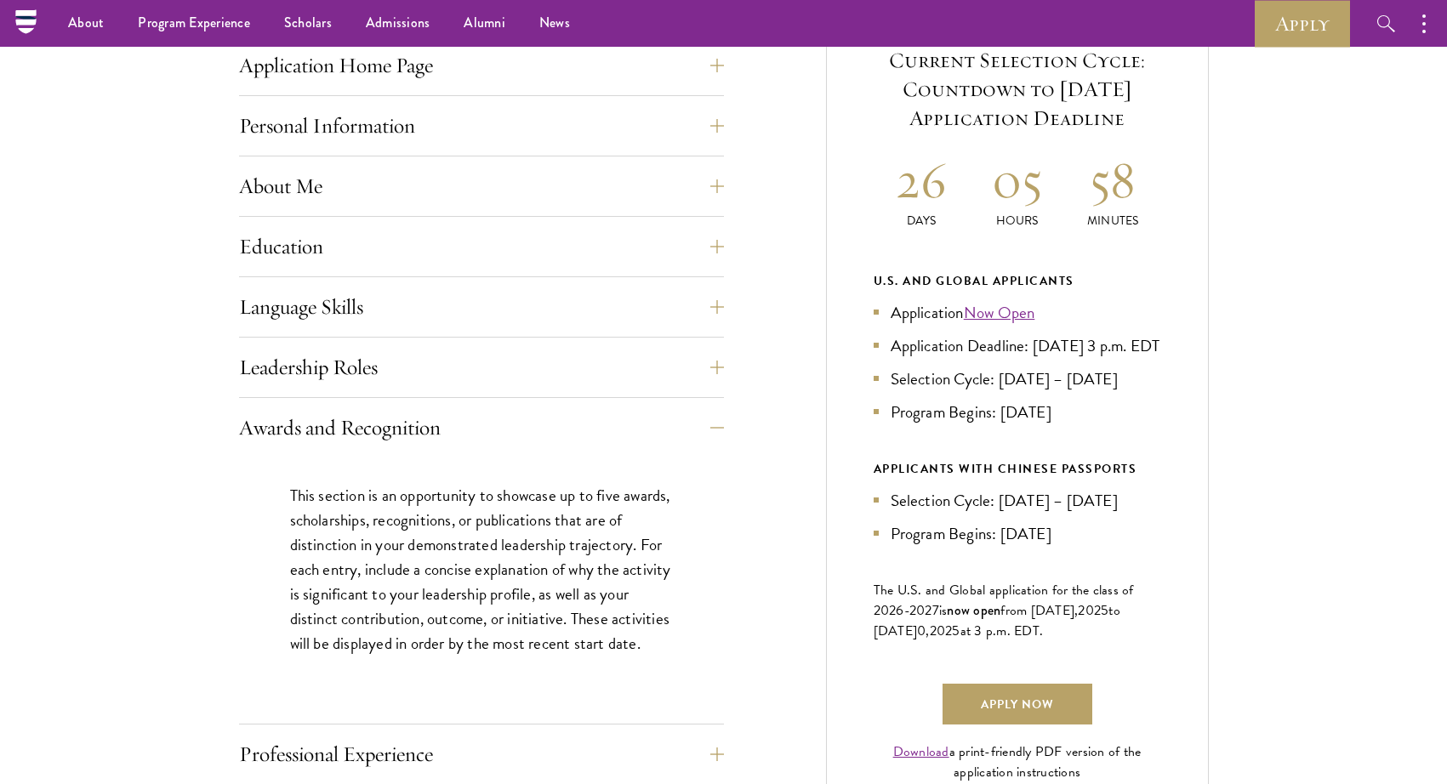
scroll to position [623, 0]
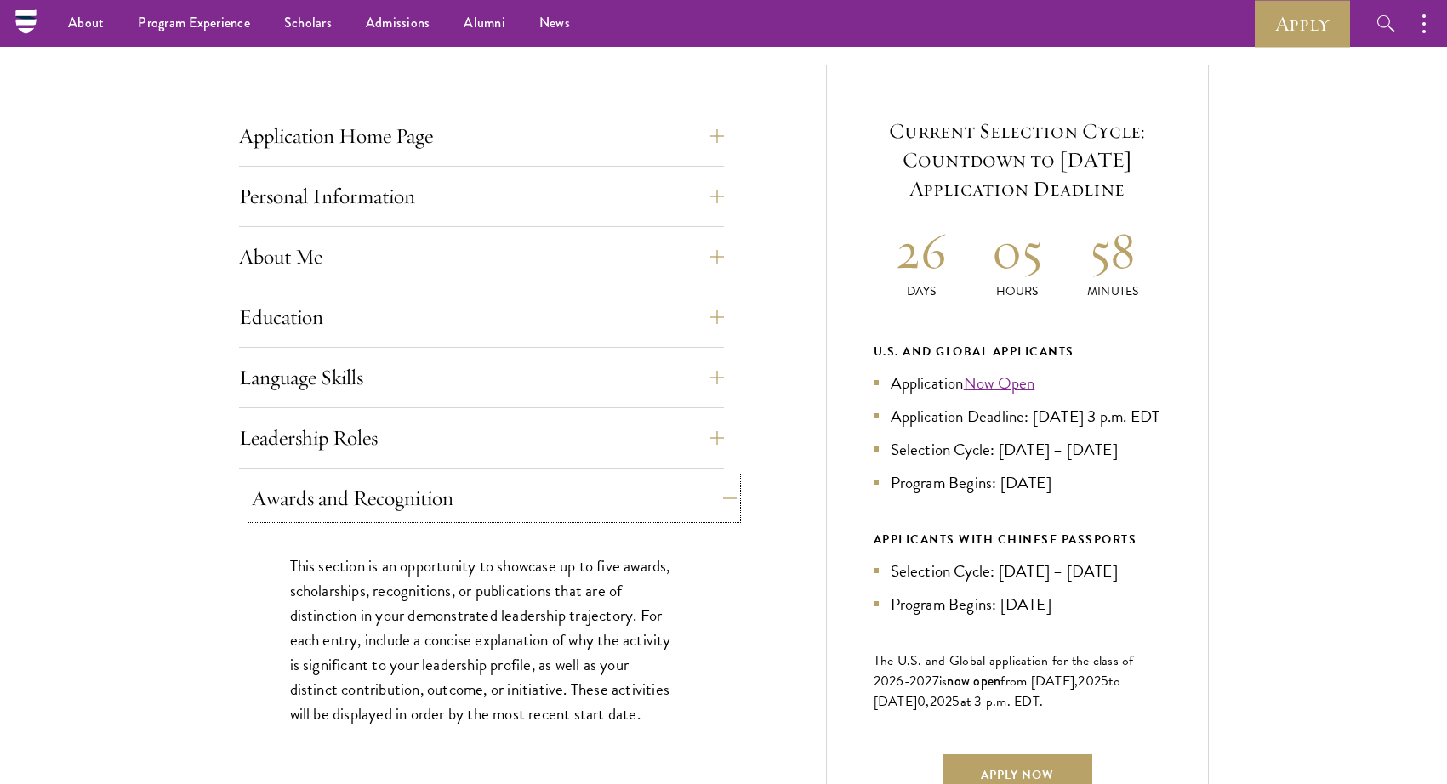
click at [358, 505] on button "Awards and Recognition" at bounding box center [494, 498] width 485 height 41
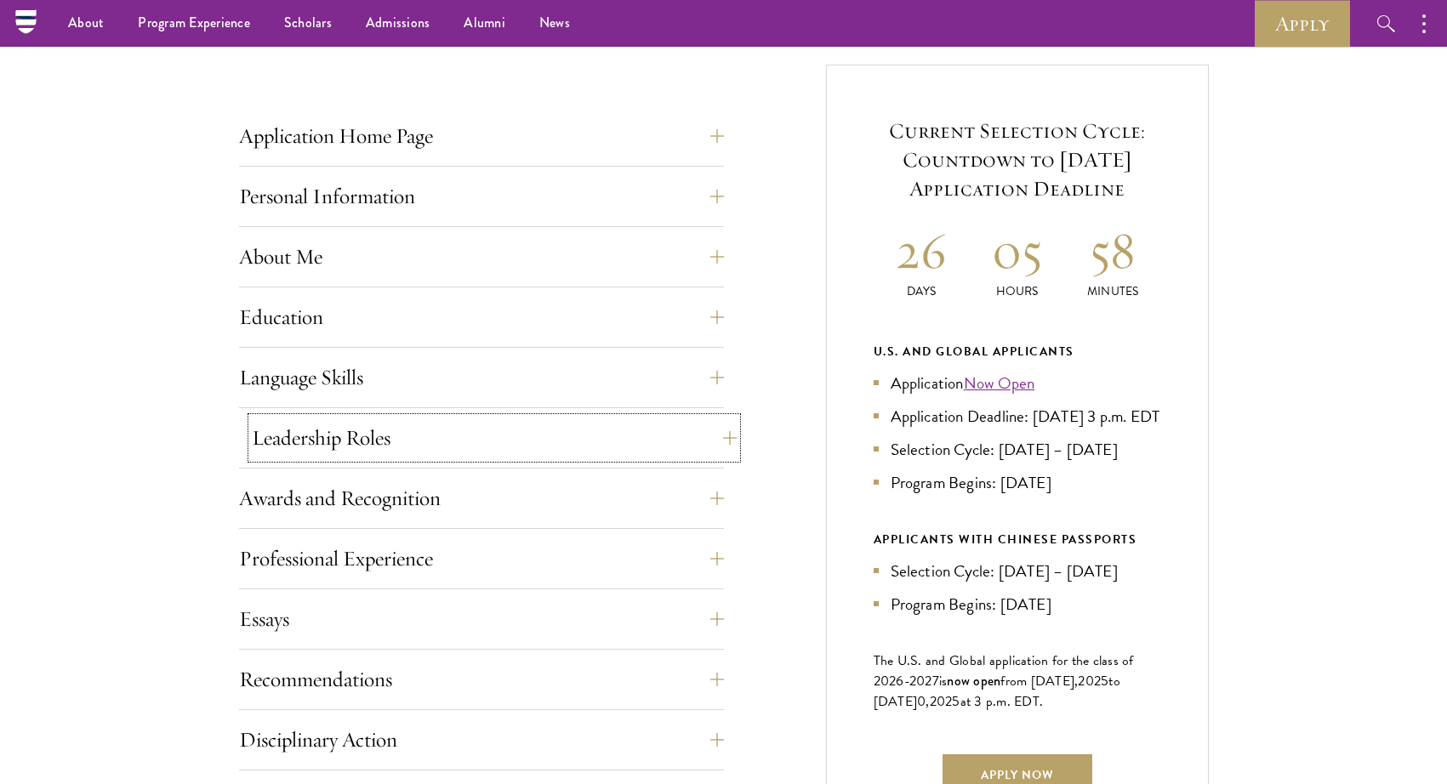
click at [318, 446] on button "Leadership Roles" at bounding box center [494, 438] width 485 height 41
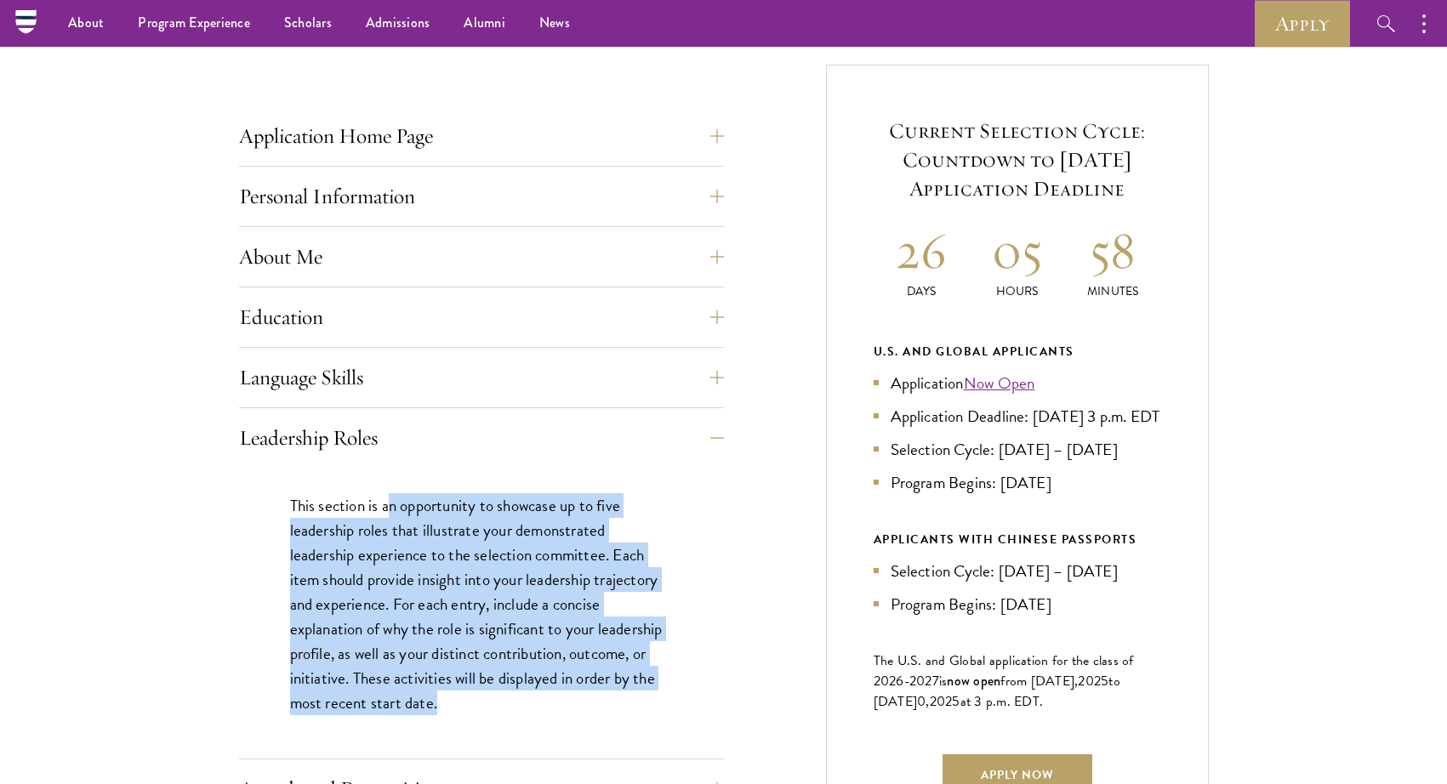
drag, startPoint x: 410, startPoint y: 510, endPoint x: 576, endPoint y: 698, distance: 250.7
click at [576, 698] on p "This section is an opportunity to showcase up to five leadership roles that ill…" at bounding box center [481, 604] width 383 height 223
drag, startPoint x: 570, startPoint y: 697, endPoint x: 269, endPoint y: 504, distance: 357.7
click at [269, 504] on div "This section is an opportunity to showcase up to five leadership roles that ill…" at bounding box center [481, 613] width 485 height 291
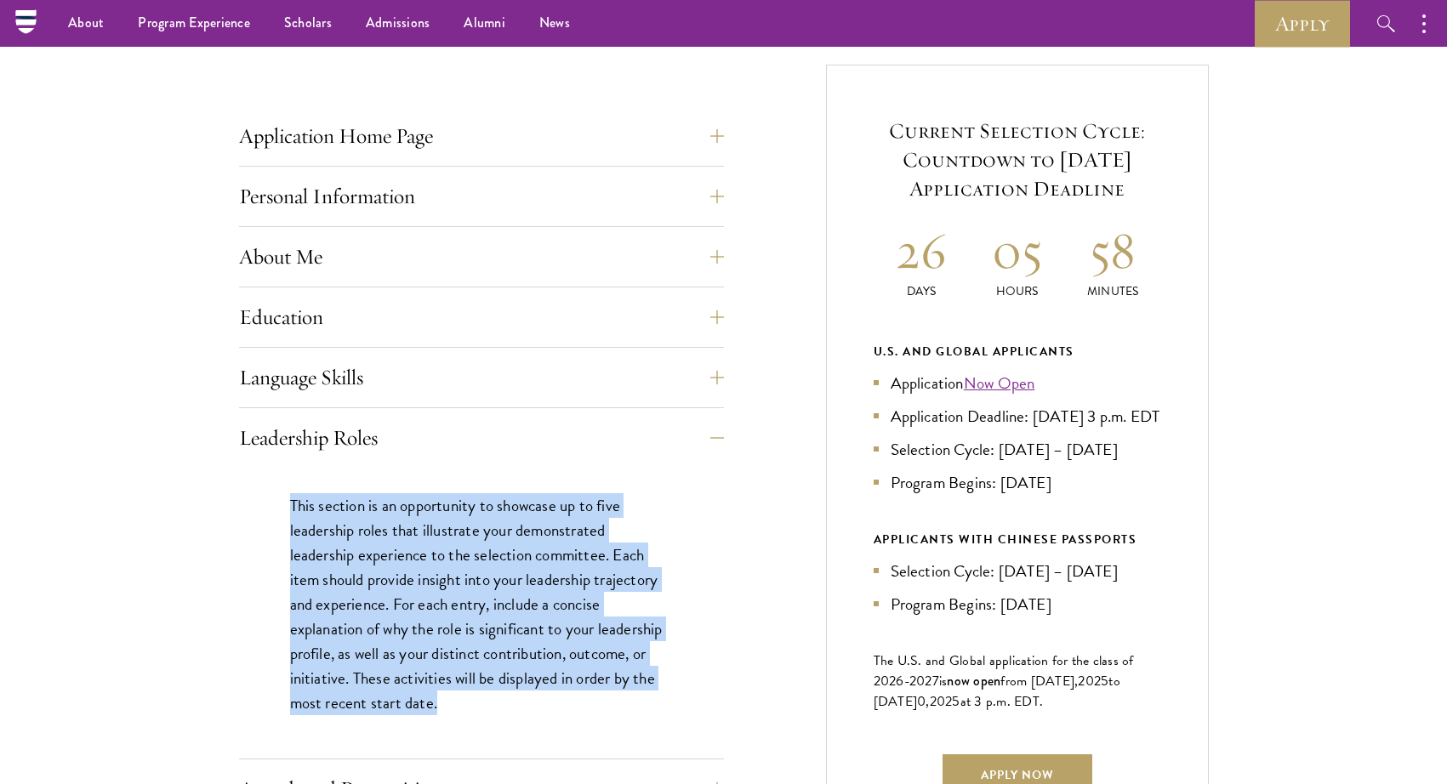
click at [269, 504] on div "This section is an opportunity to showcase up to five leadership roles that ill…" at bounding box center [481, 613] width 485 height 291
drag, startPoint x: 427, startPoint y: 583, endPoint x: 537, endPoint y: 701, distance: 161.3
click at [537, 701] on div "This section is an opportunity to showcase up to five leadership roles that ill…" at bounding box center [481, 613] width 485 height 291
drag, startPoint x: 537, startPoint y: 701, endPoint x: 537, endPoint y: 690, distance: 11.1
click at [537, 701] on p "This section is an opportunity to showcase up to five leadership roles that ill…" at bounding box center [481, 604] width 383 height 223
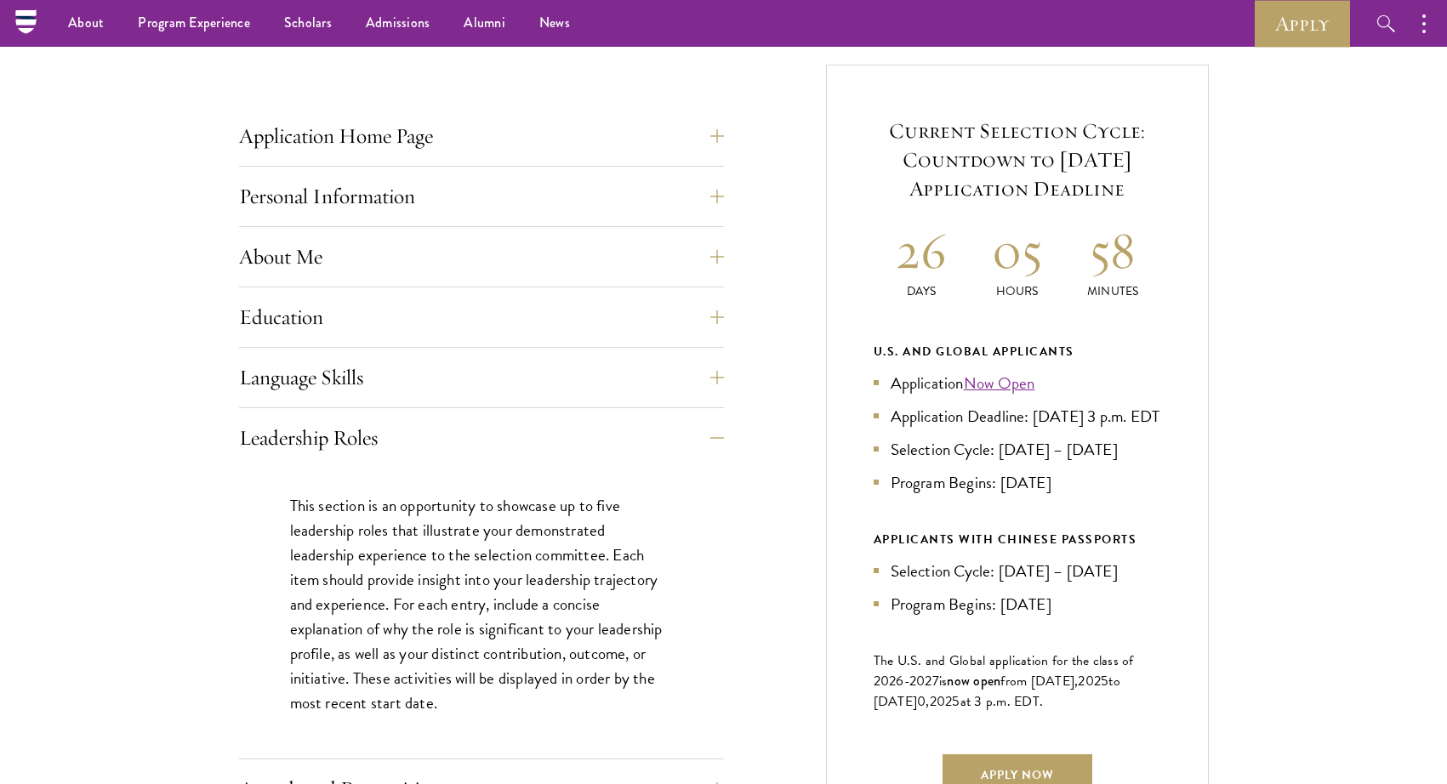
click at [359, 476] on div "This section is an opportunity to showcase up to five leadership roles that ill…" at bounding box center [481, 613] width 485 height 291
click at [333, 437] on button "Leadership Roles" at bounding box center [494, 438] width 485 height 41
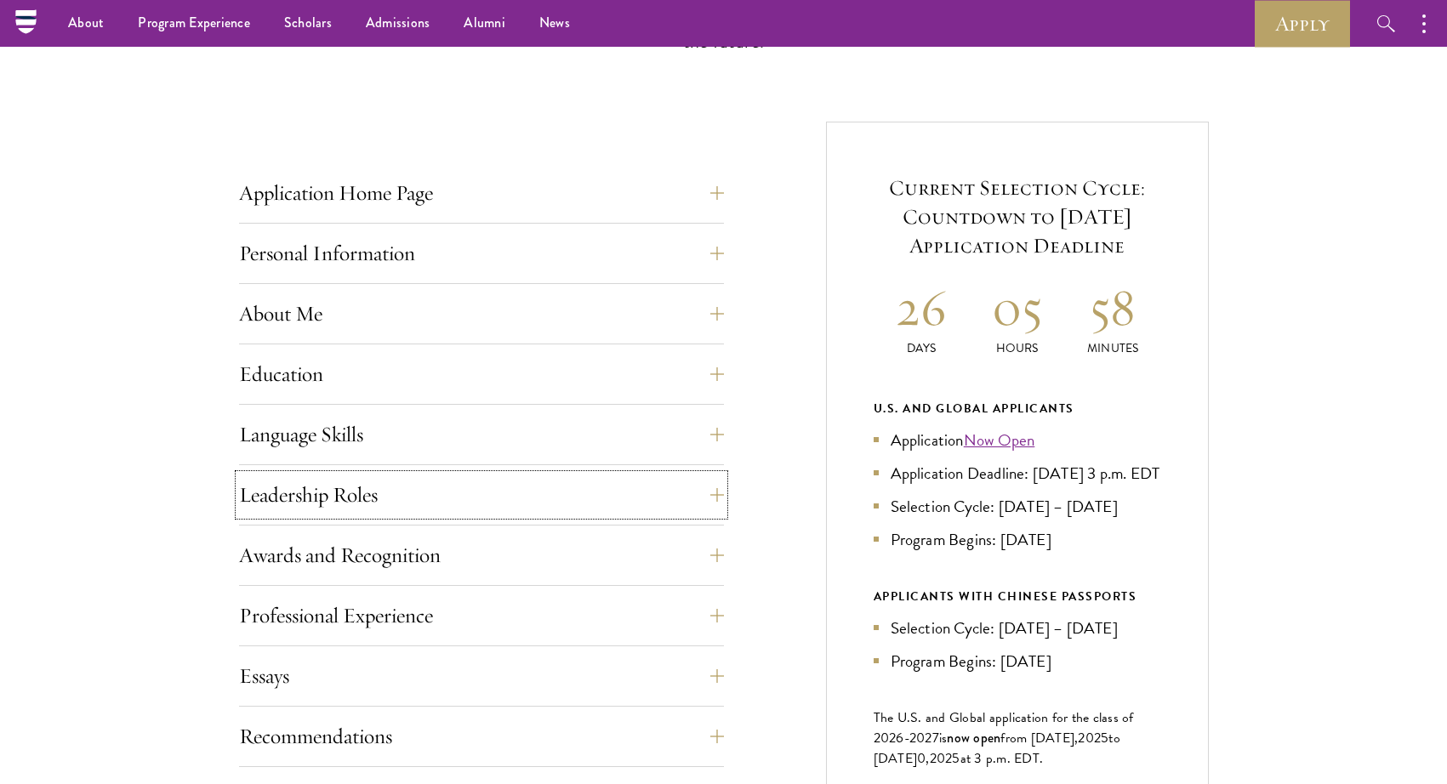
scroll to position [397, 0]
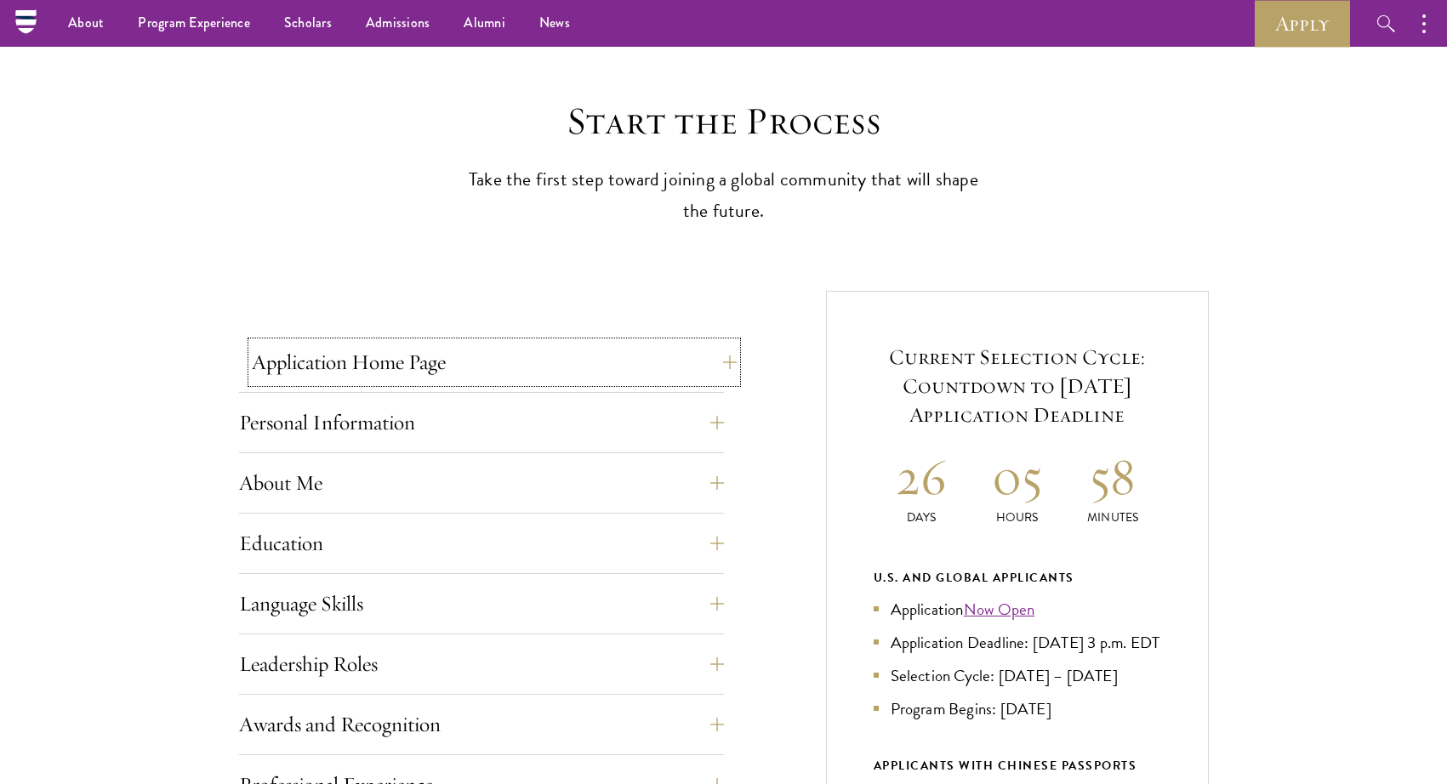
click at [322, 365] on button "Application Home Page" at bounding box center [494, 362] width 485 height 41
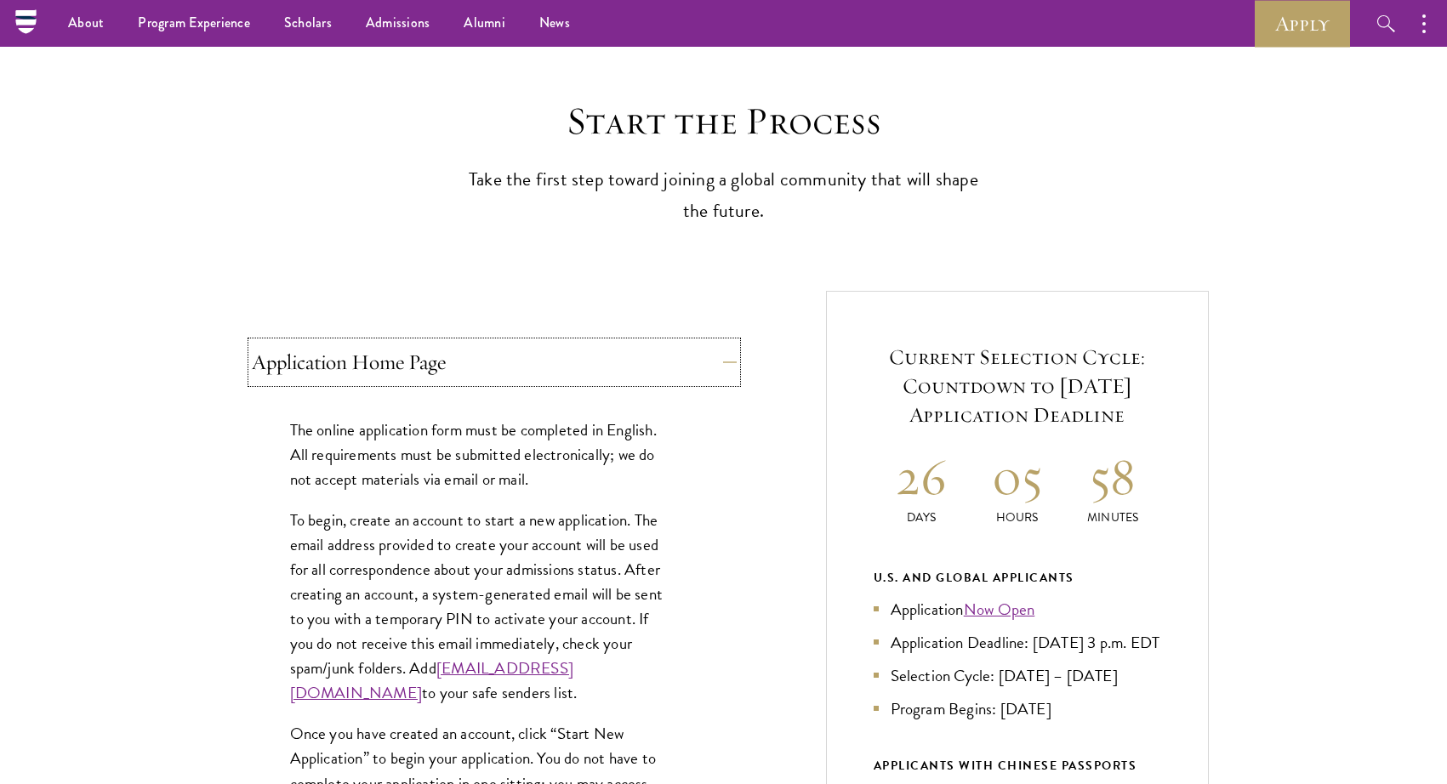
click at [366, 352] on button "Application Home Page" at bounding box center [494, 362] width 485 height 41
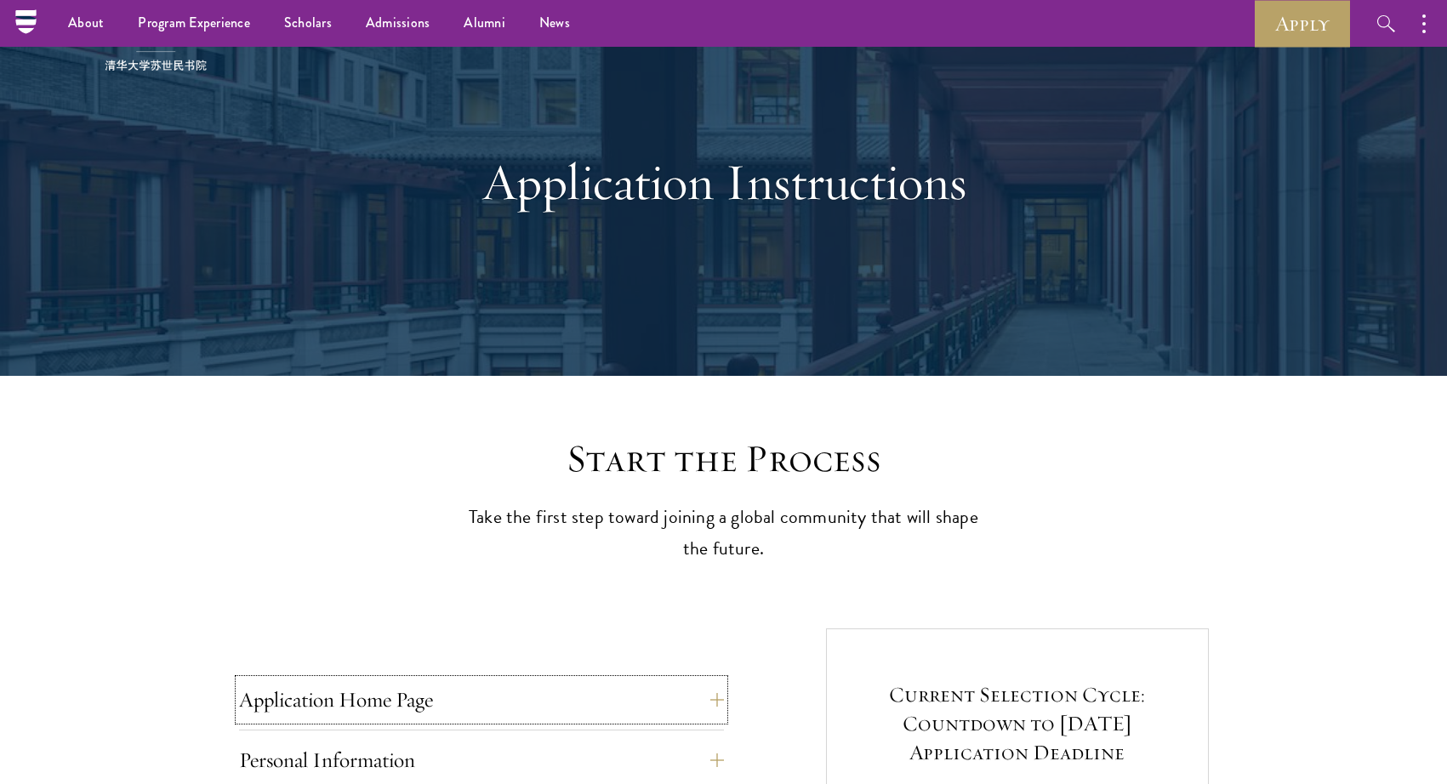
scroll to position [0, 0]
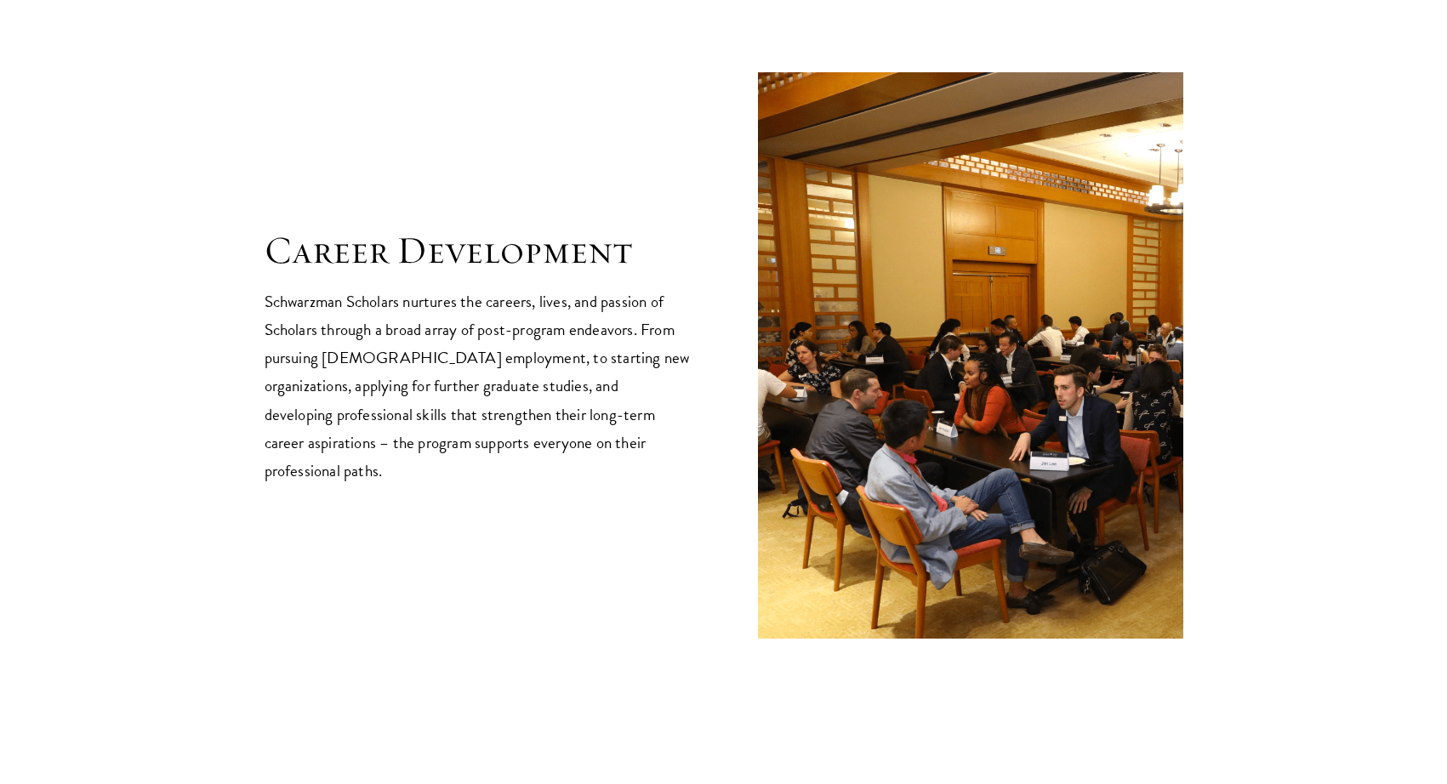
scroll to position [2835, 0]
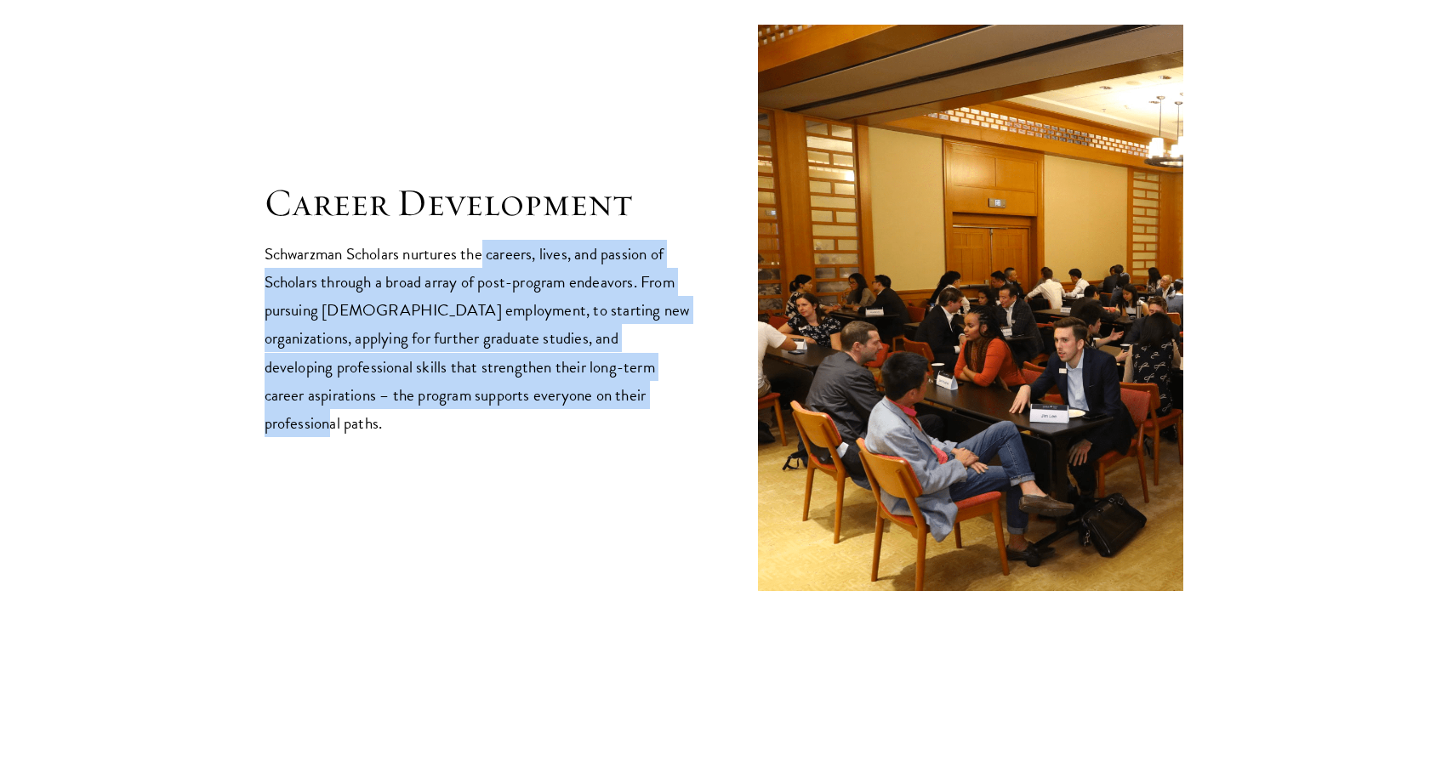
drag, startPoint x: 522, startPoint y: 282, endPoint x: 655, endPoint y: 412, distance: 185.3
click at [655, 408] on p "Schwarzman Scholars nurtures the careers, lives, and passion of Scholars throug…" at bounding box center [477, 338] width 425 height 196
click at [655, 417] on p "Schwarzman Scholars nurtures the careers, lives, and passion of Scholars throug…" at bounding box center [477, 338] width 425 height 196
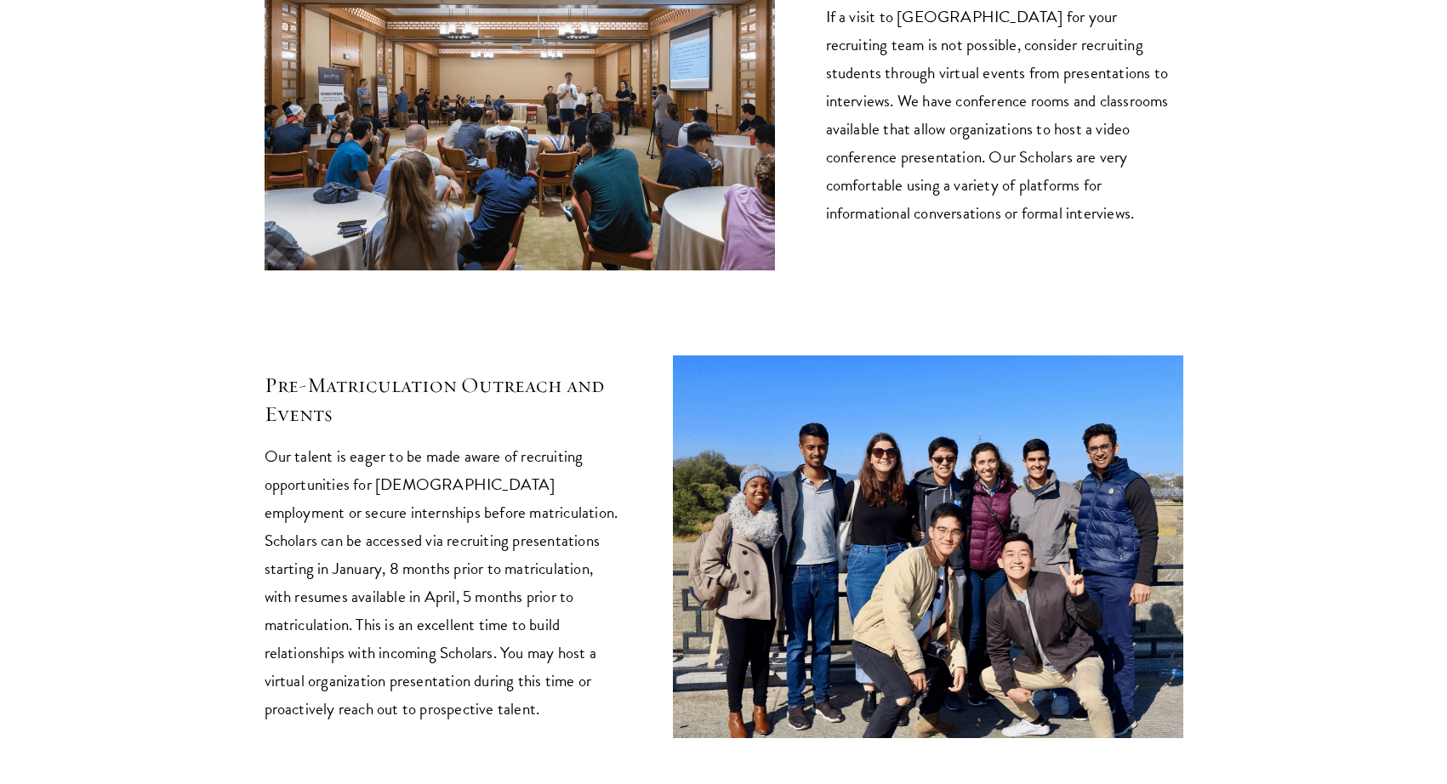
scroll to position [6294, 0]
